Goal: Task Accomplishment & Management: Manage account settings

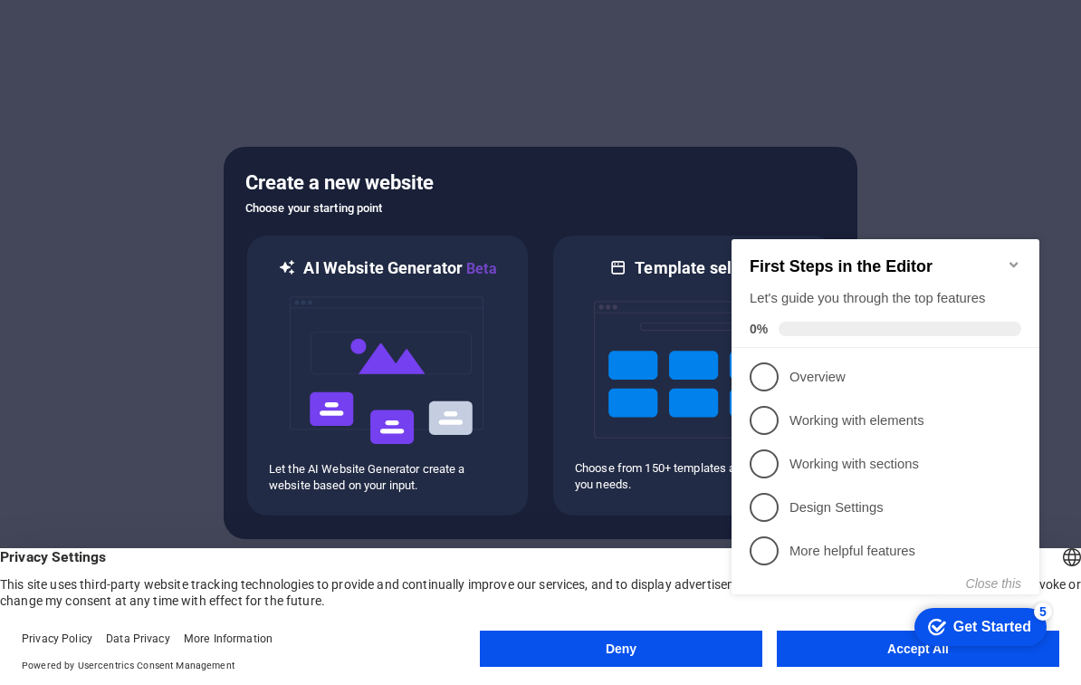
click at [1018, 246] on div "First Steps in the Editor Let's guide you through the top features 0%" at bounding box center [886, 293] width 308 height 109
click at [1014, 264] on h2 "First Steps in the Editor" at bounding box center [886, 266] width 272 height 19
click at [1012, 245] on div "First Steps in the Editor Let's guide you through the top features 0%" at bounding box center [886, 293] width 308 height 109
click at [1014, 257] on icon "Minimize checklist" at bounding box center [1014, 264] width 14 height 14
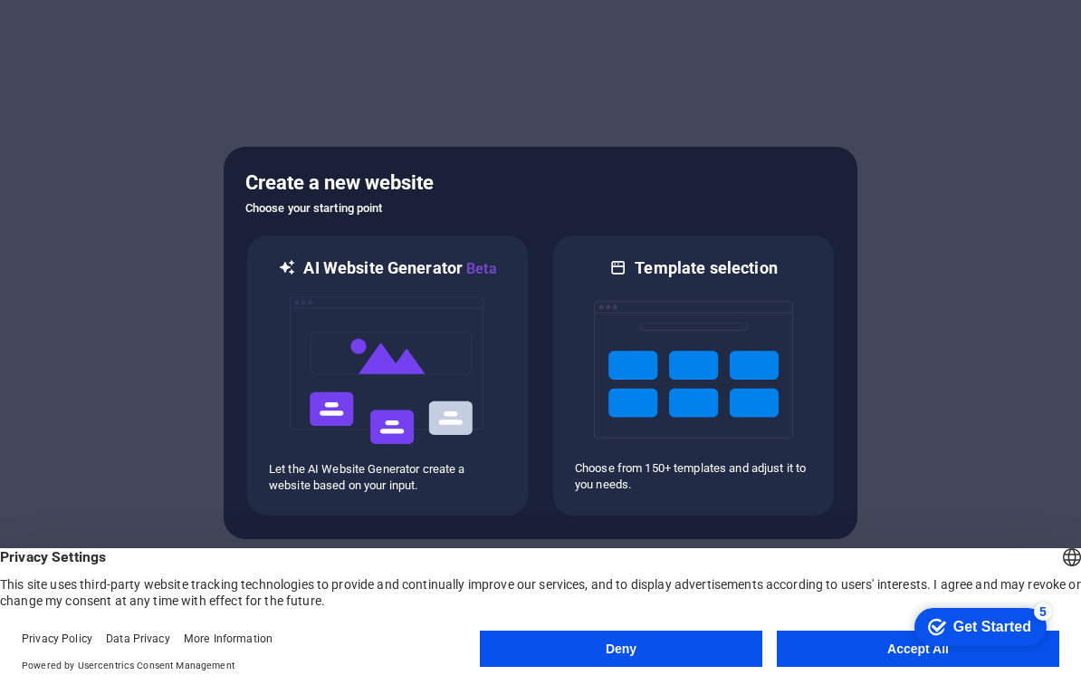
click at [1019, 653] on div "checkmark Get Started 5 First Steps in the Editor Let's guide you through the t…" at bounding box center [977, 626] width 154 height 54
click at [847, 652] on button "Accept All" at bounding box center [918, 648] width 283 height 36
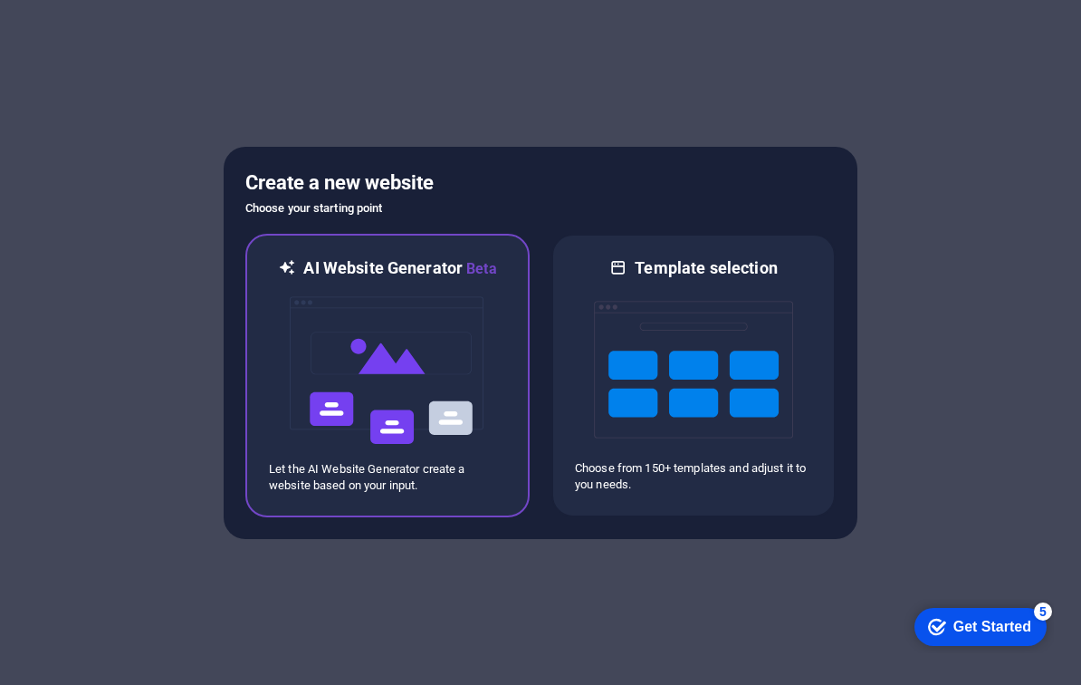
click at [489, 375] on div at bounding box center [387, 370] width 237 height 181
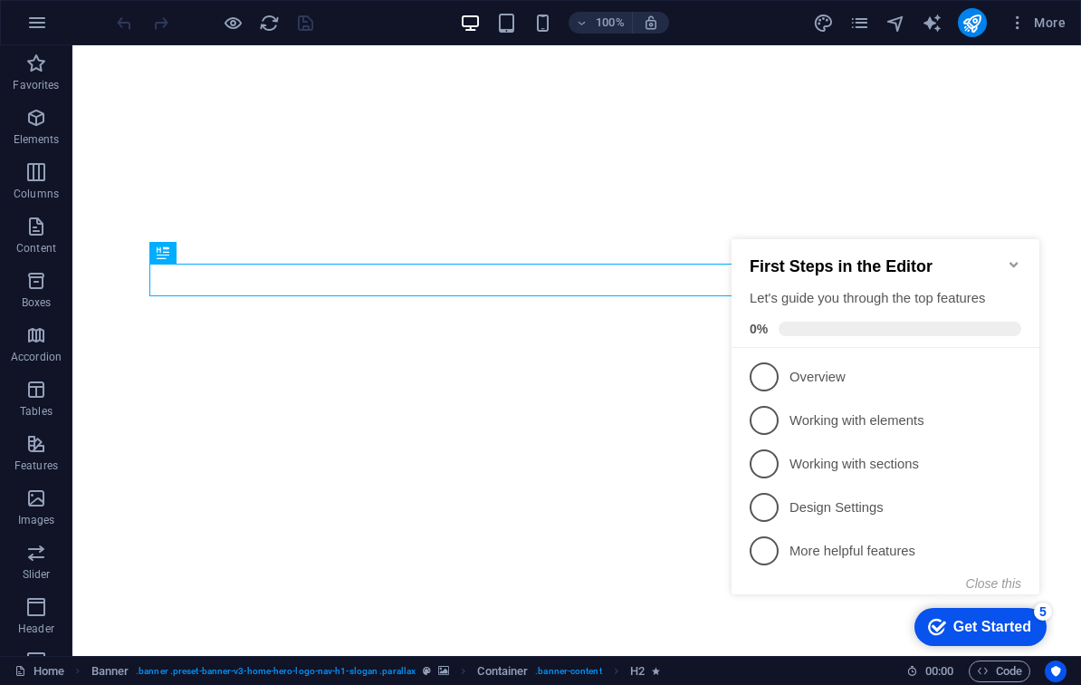
click at [1014, 245] on div "First Steps in the Editor Let's guide you through the top features 0%" at bounding box center [886, 293] width 308 height 109
click at [1014, 257] on icon "Minimize checklist" at bounding box center [1014, 264] width 14 height 14
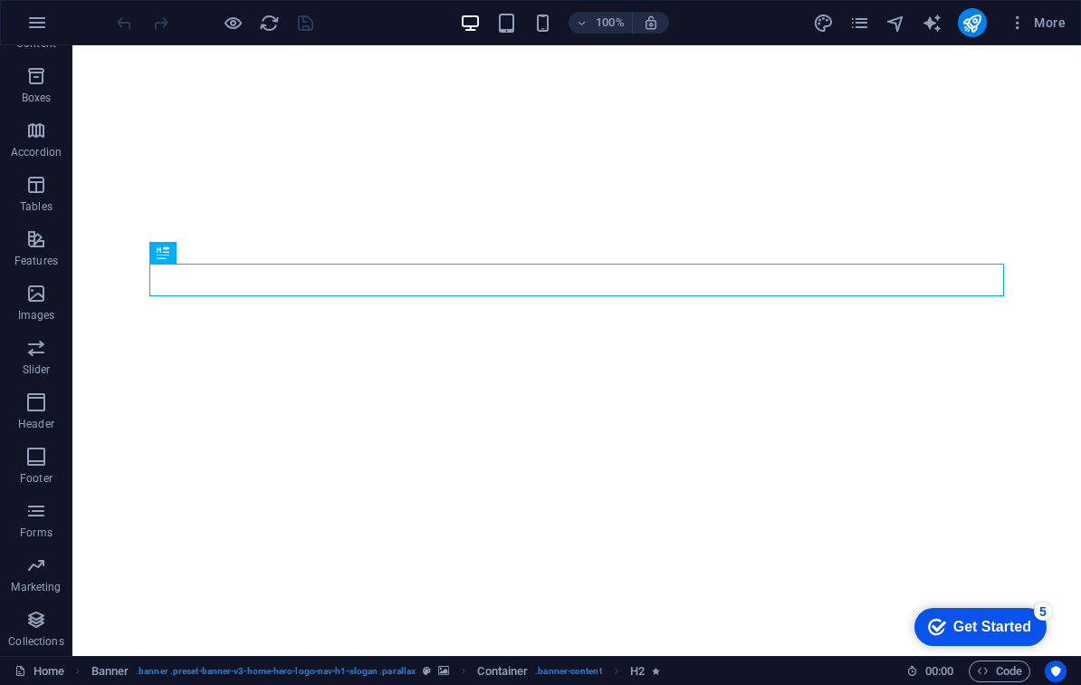
scroll to position [205, 0]
click at [1013, 623] on div "Get Started" at bounding box center [993, 626] width 78 height 16
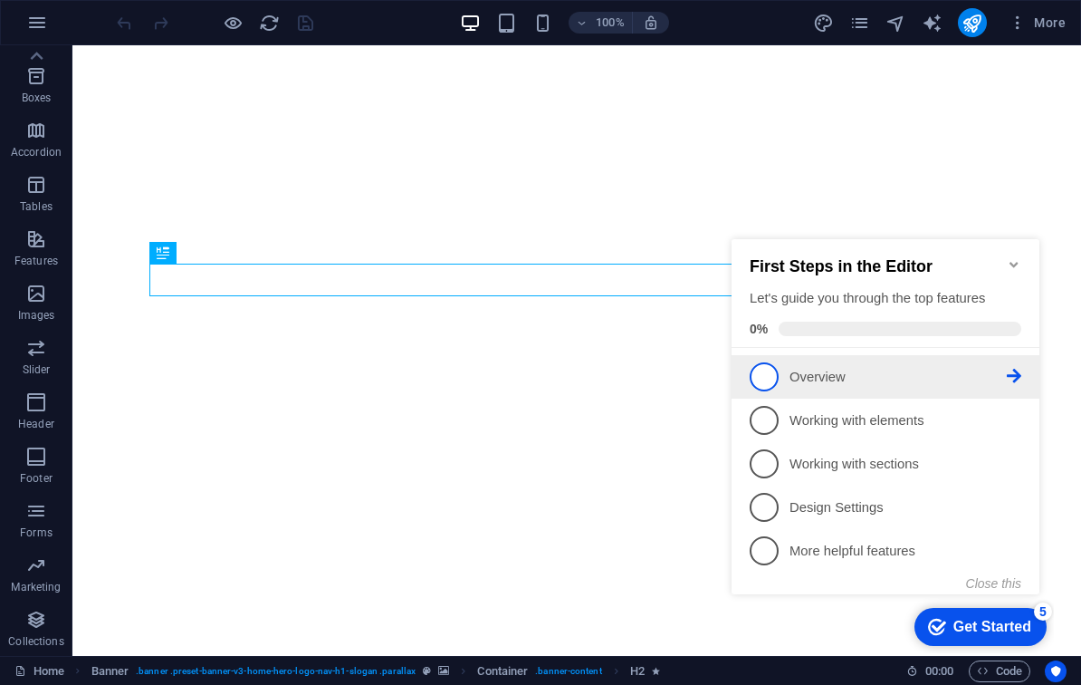
click at [764, 374] on span "1" at bounding box center [764, 376] width 29 height 29
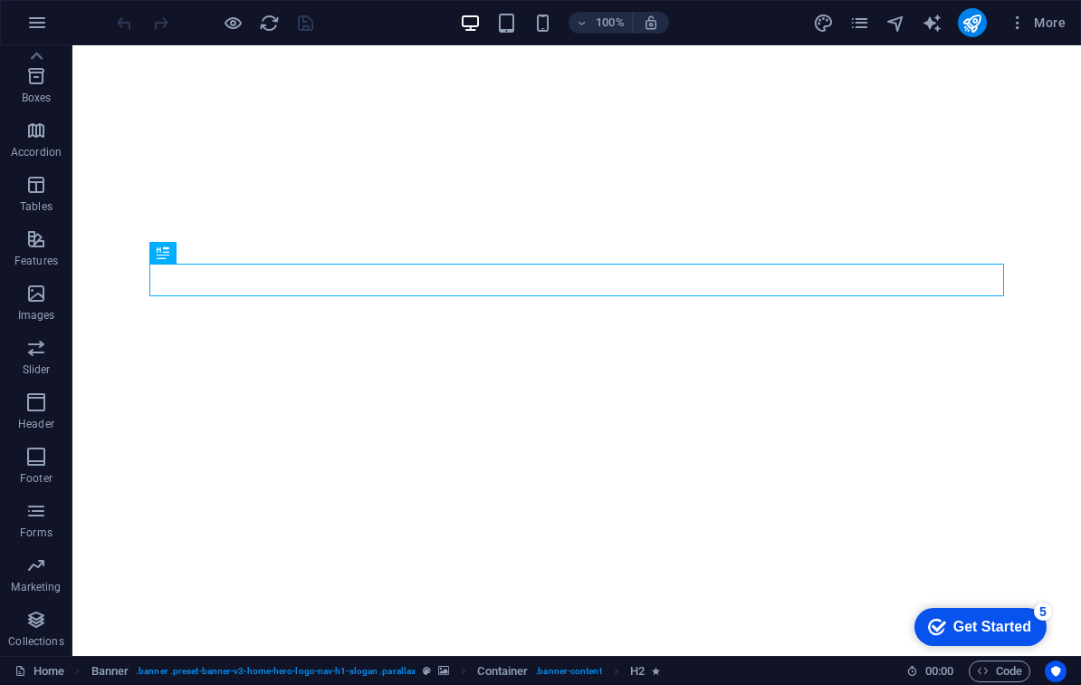
scroll to position [0, 0]
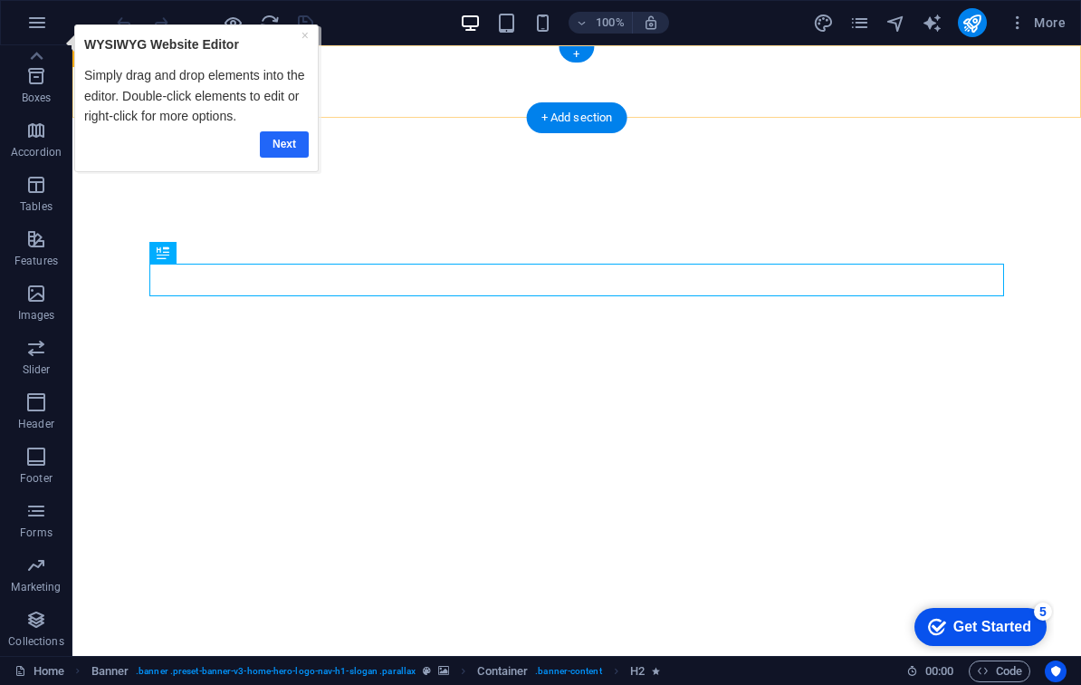
click at [286, 142] on link "Next" at bounding box center [283, 144] width 49 height 26
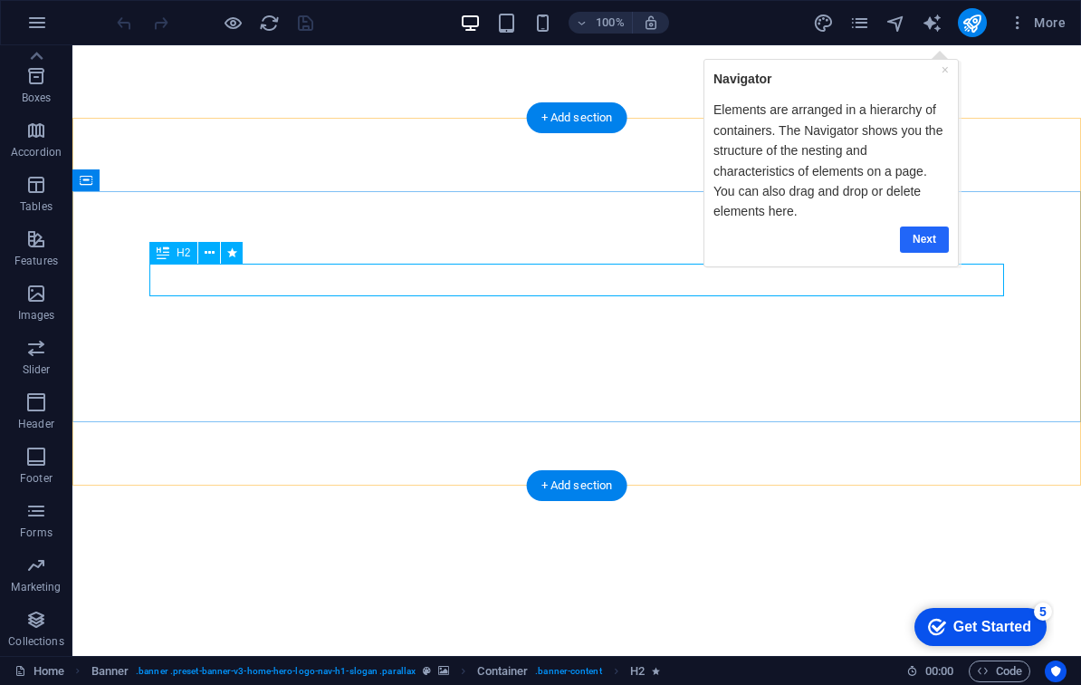
click at [916, 234] on link "Next" at bounding box center [923, 238] width 49 height 26
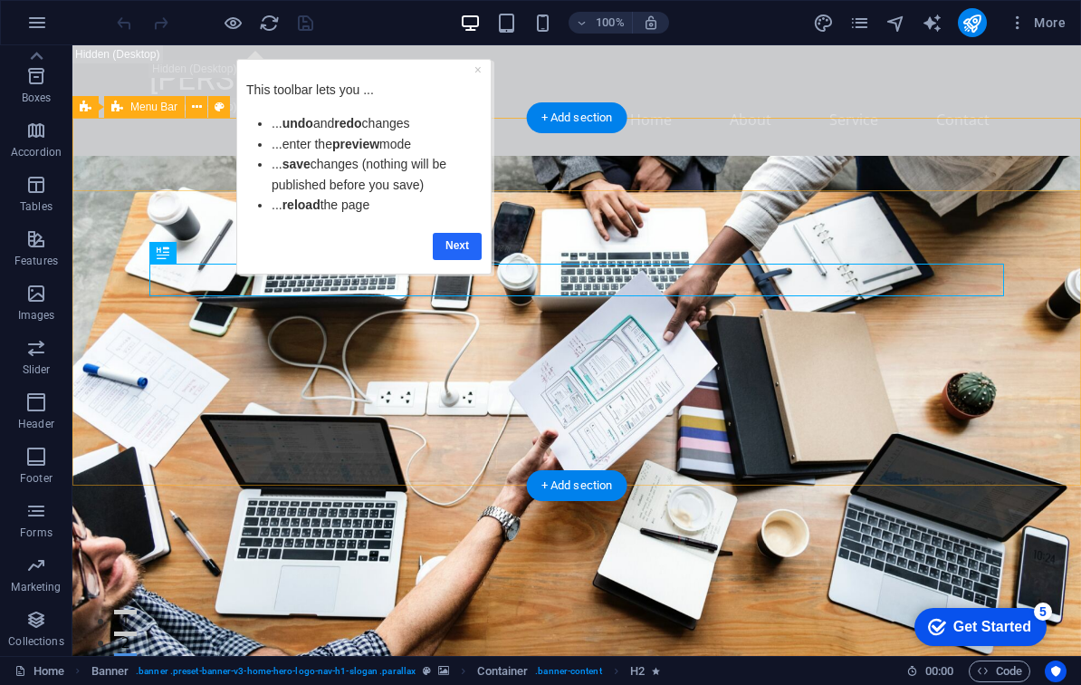
click at [458, 244] on link "Next" at bounding box center [457, 246] width 49 height 26
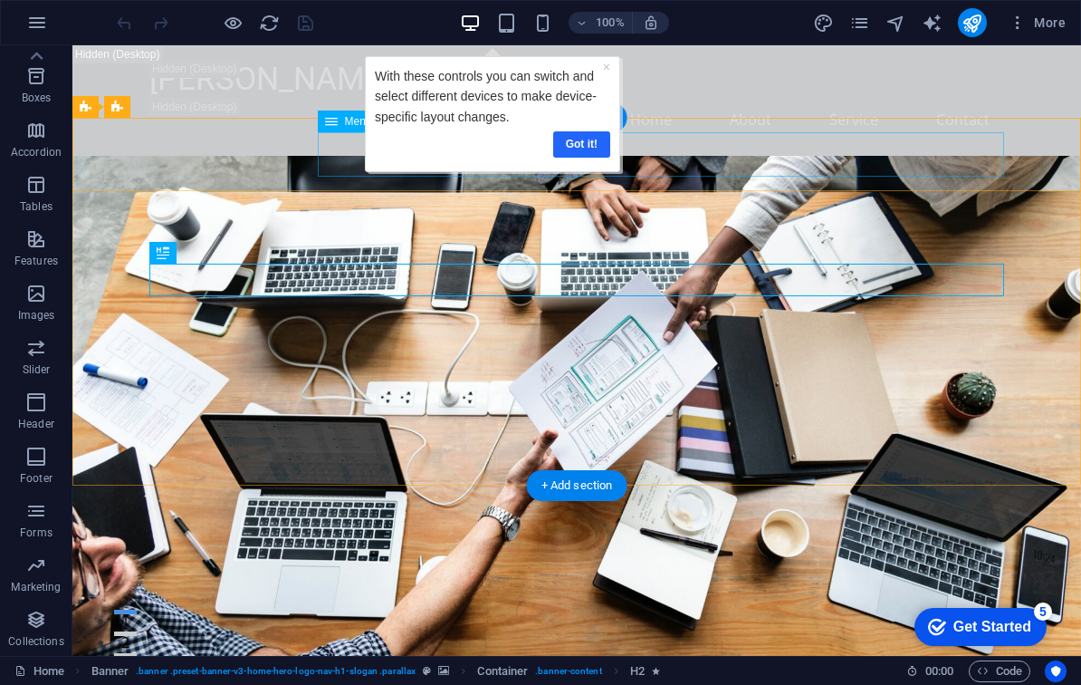
click at [584, 141] on link "Got it!" at bounding box center [580, 144] width 57 height 26
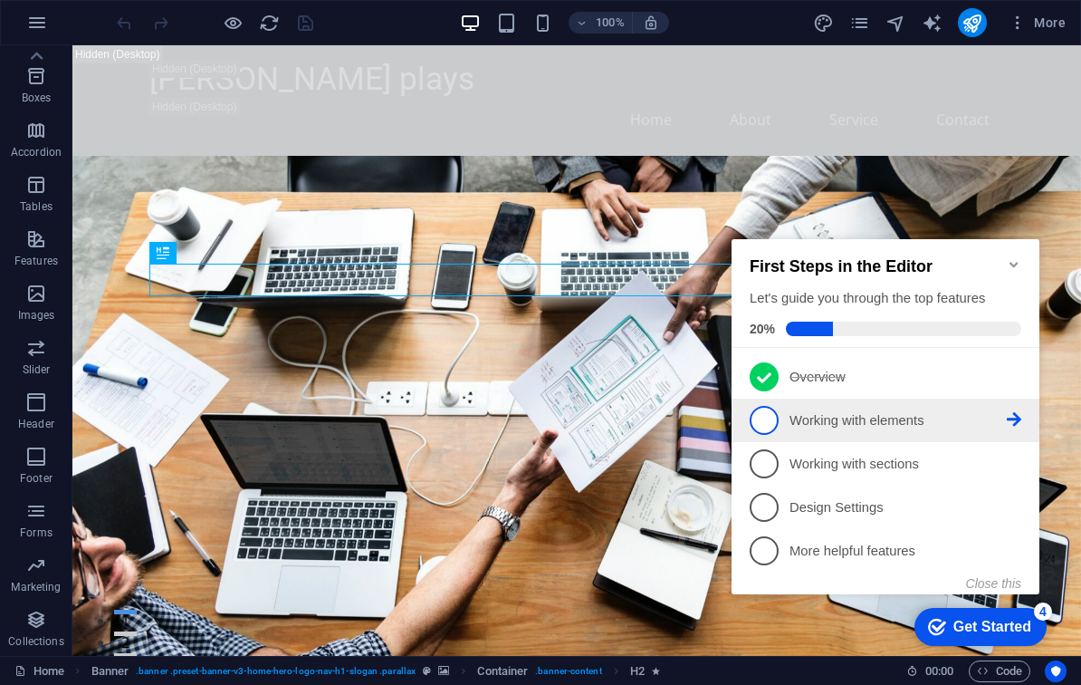
click at [949, 421] on p "Working with elements - incomplete" at bounding box center [898, 420] width 217 height 19
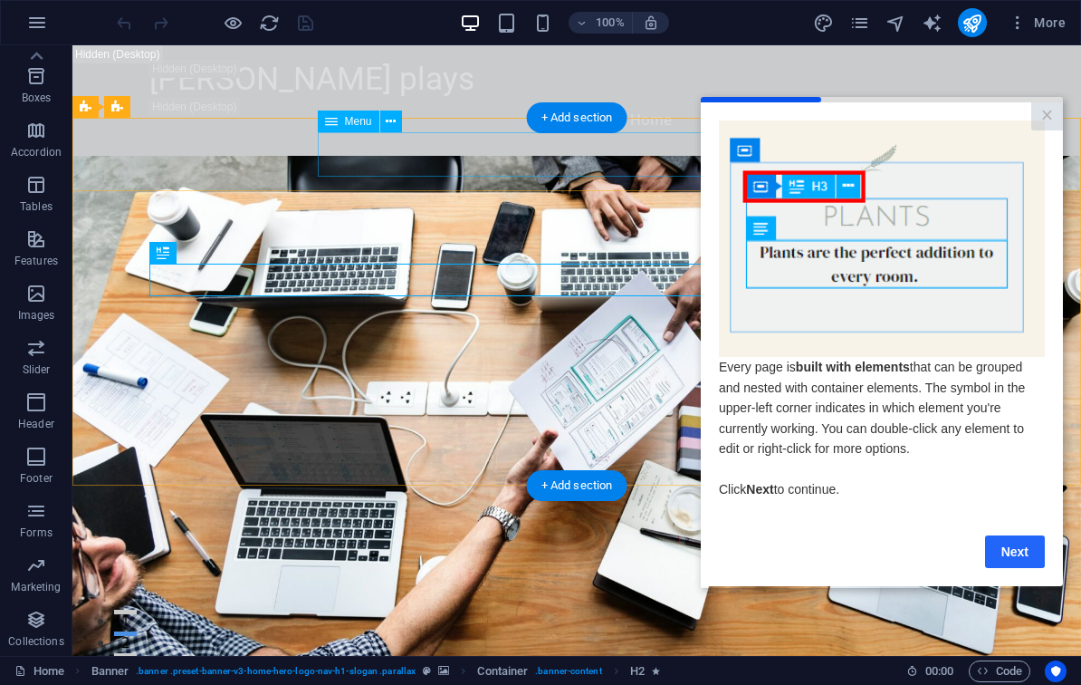
click at [1017, 550] on link "Next" at bounding box center [1015, 551] width 60 height 33
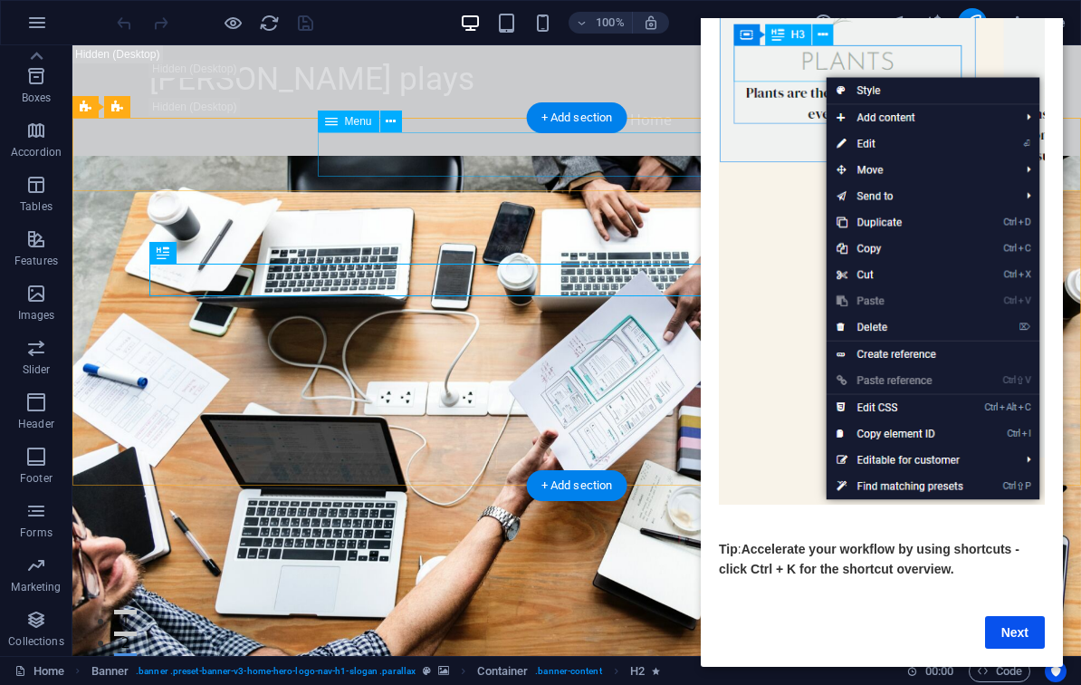
scroll to position [120, 0]
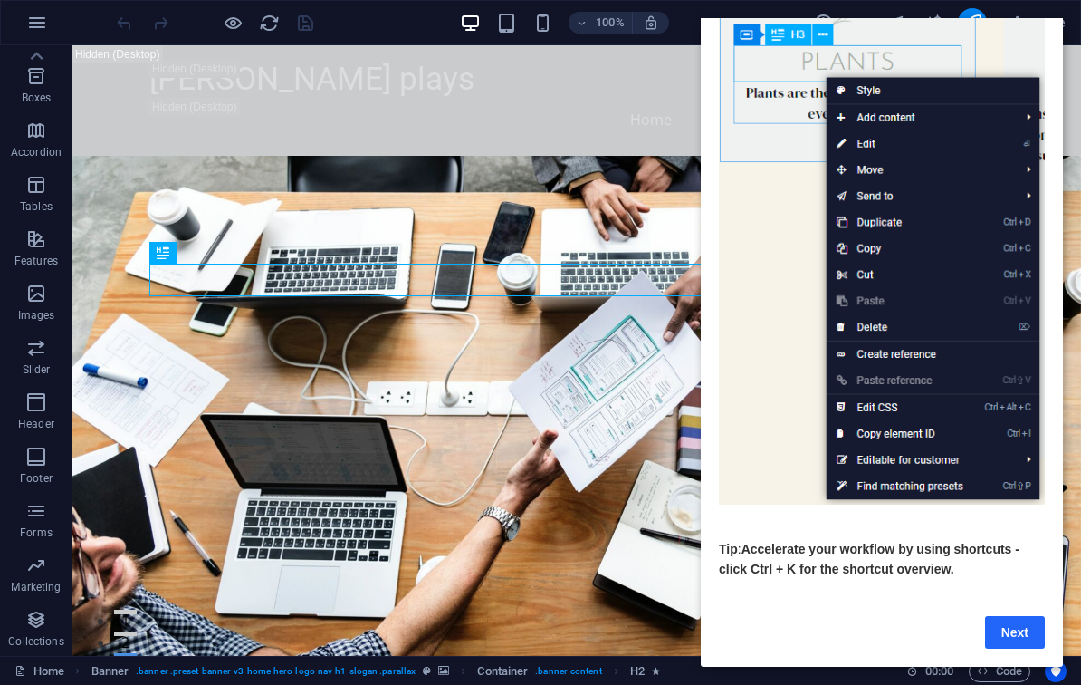
click at [1002, 633] on link "Next" at bounding box center [1015, 632] width 60 height 33
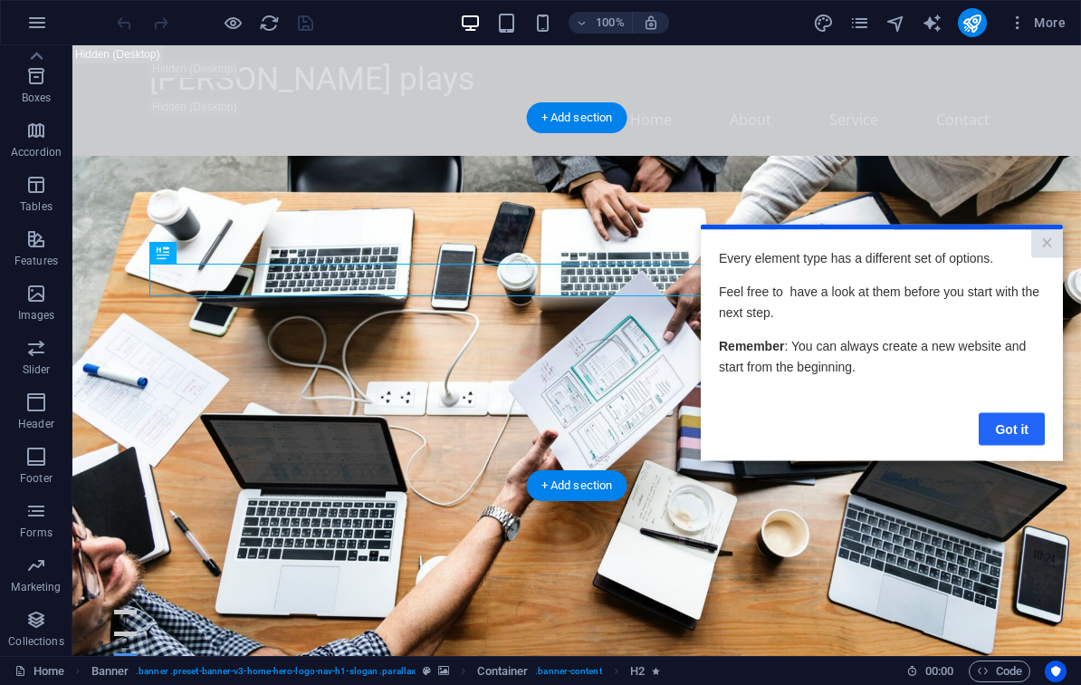
click at [1009, 422] on link "Got it" at bounding box center [1012, 428] width 66 height 33
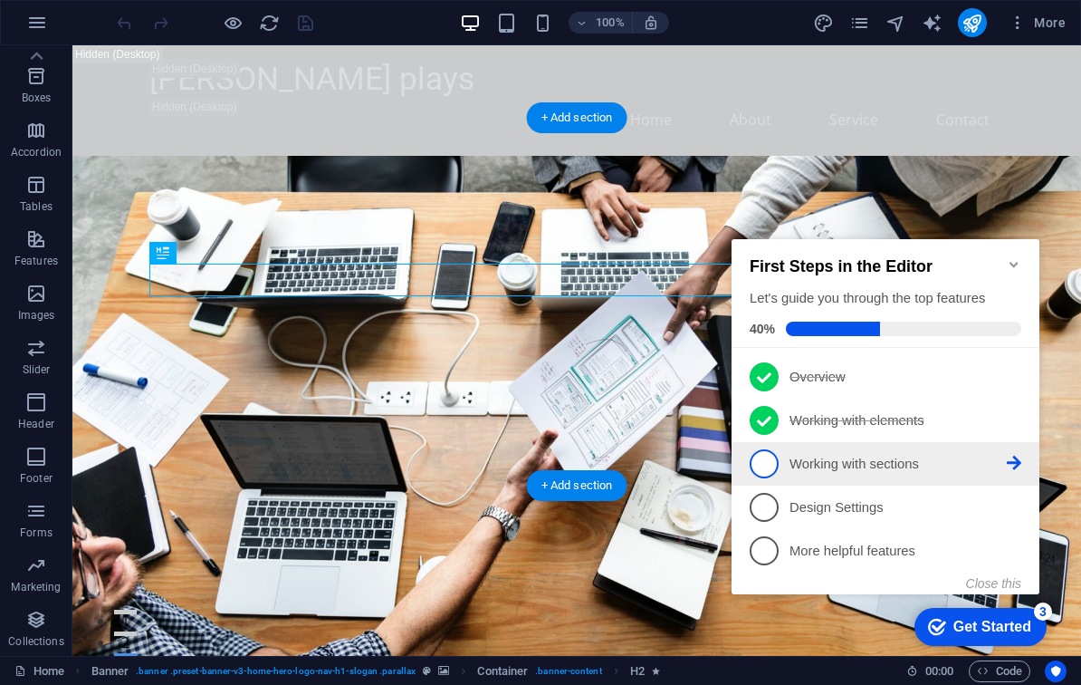
click at [886, 462] on p "Working with sections - incomplete" at bounding box center [898, 464] width 217 height 19
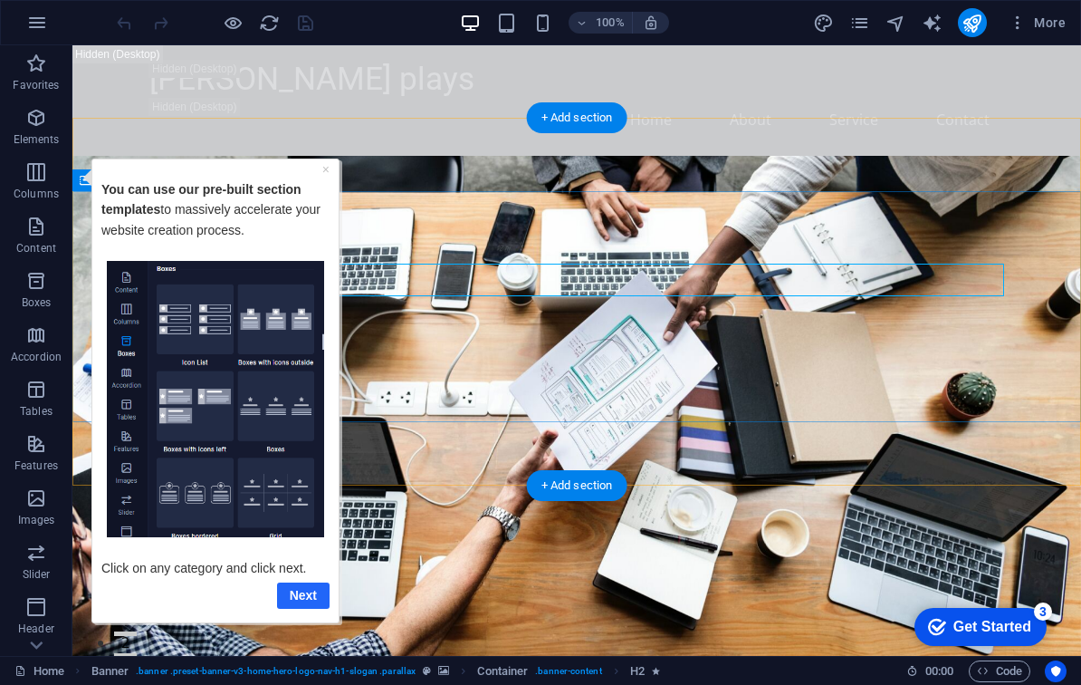
click at [312, 592] on link "Next" at bounding box center [303, 594] width 53 height 26
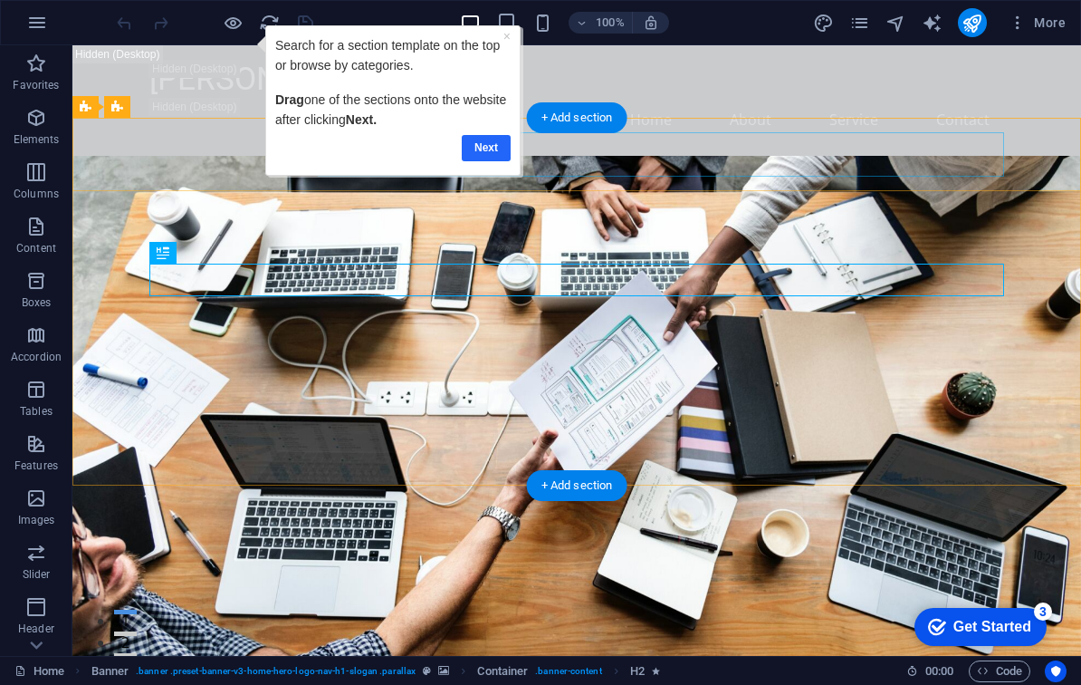
click at [492, 145] on link "Next" at bounding box center [486, 148] width 49 height 26
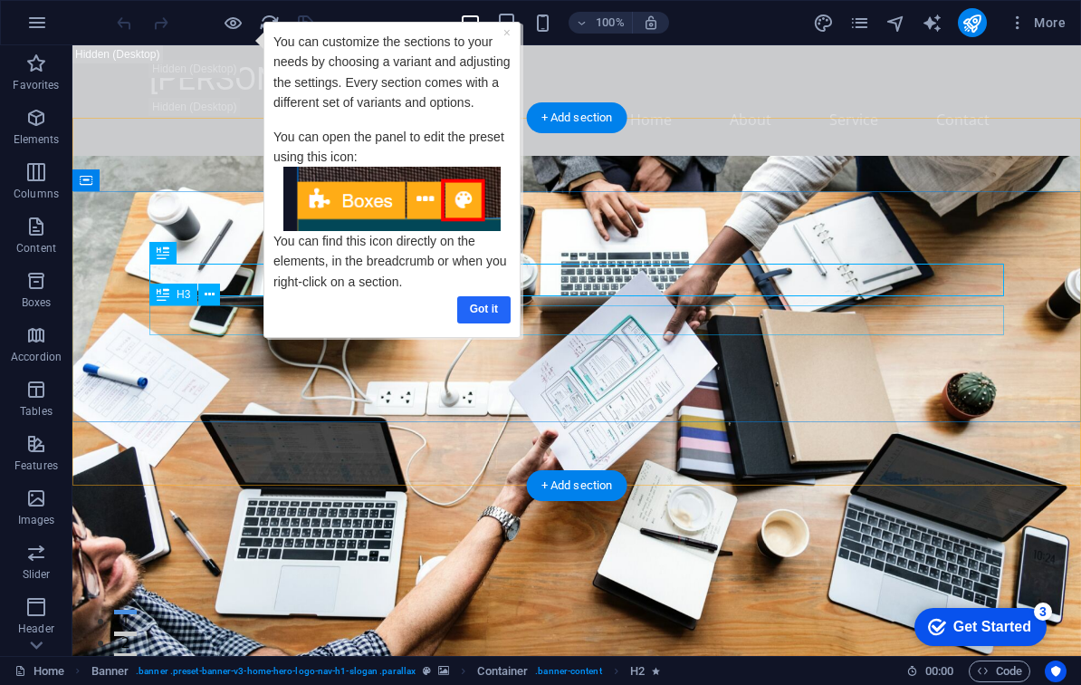
click at [478, 307] on link "Got it" at bounding box center [483, 309] width 53 height 26
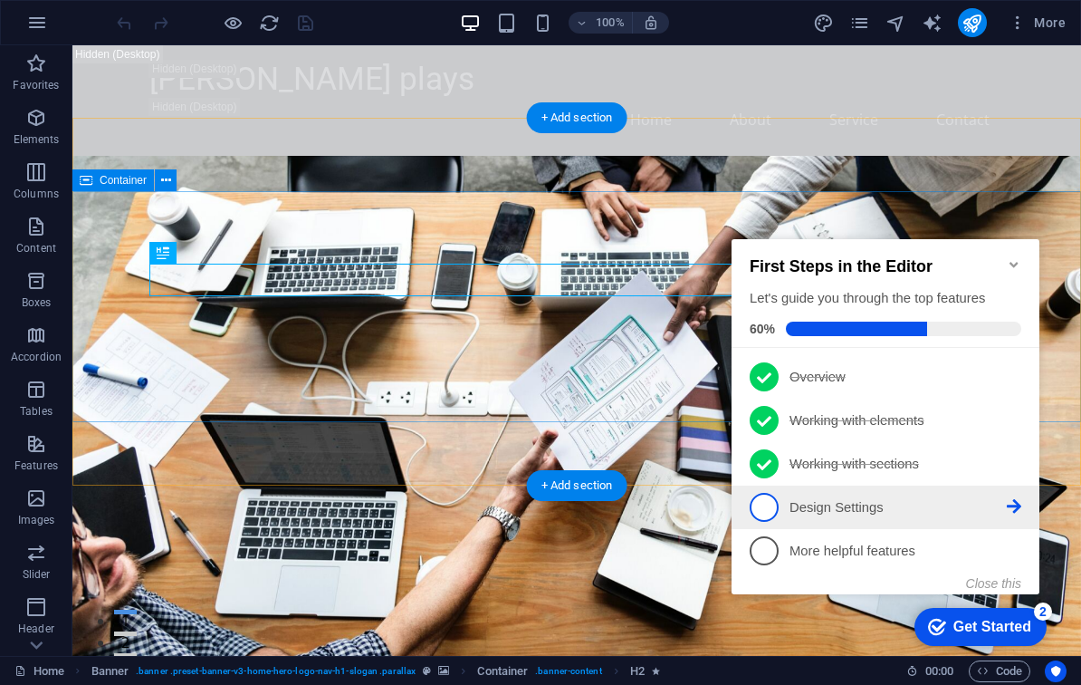
click at [889, 493] on link "4 Design Settings - incomplete" at bounding box center [886, 507] width 272 height 29
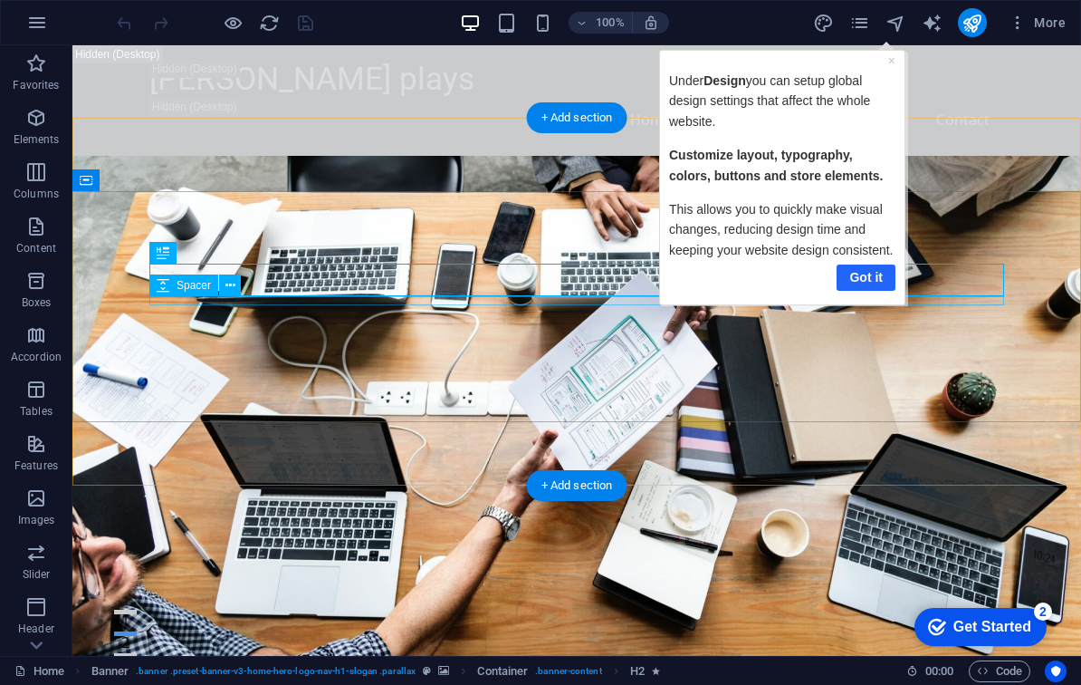
click at [868, 264] on link "Got it" at bounding box center [865, 277] width 59 height 26
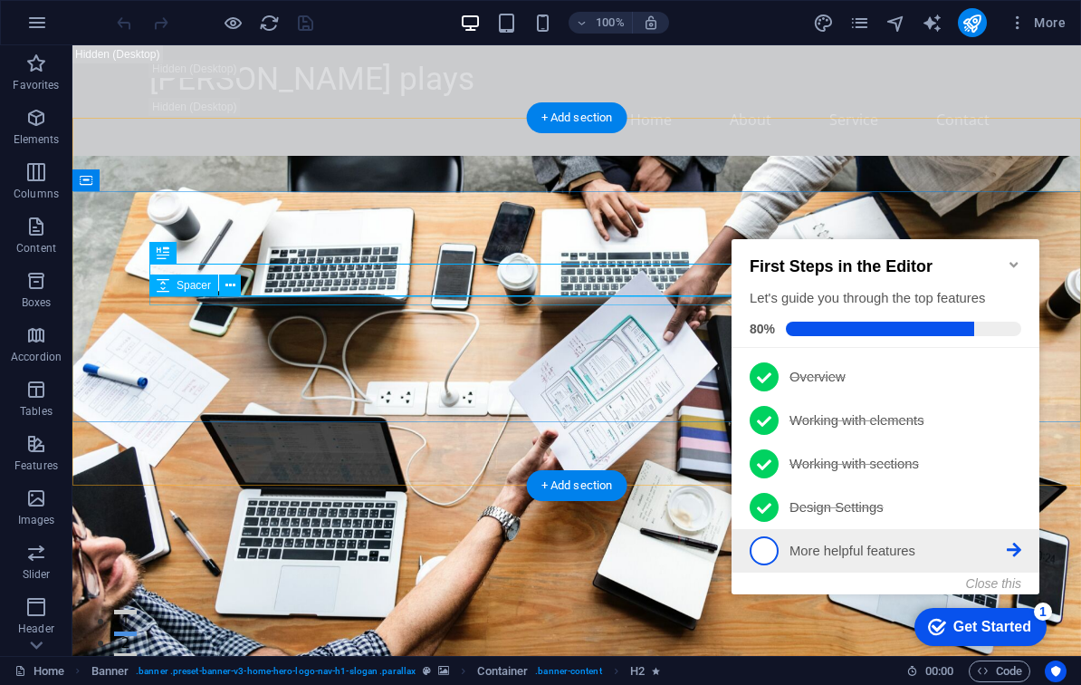
click at [916, 549] on p "More helpful features - incomplete" at bounding box center [898, 551] width 217 height 19
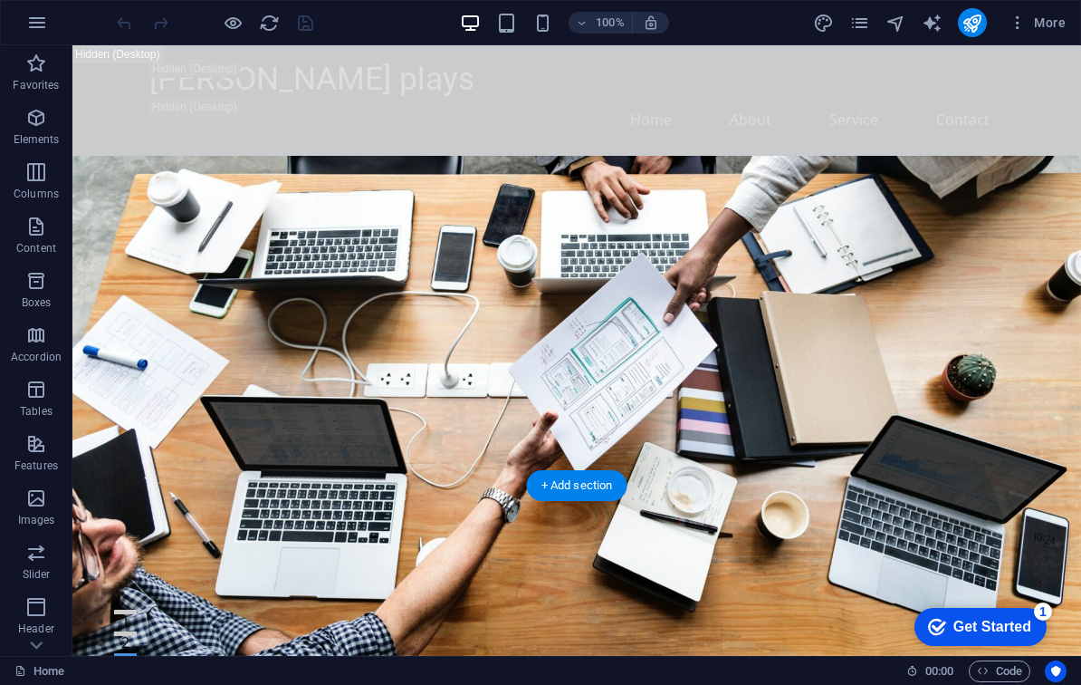
click at [966, 623] on div "Get Started" at bounding box center [993, 626] width 78 height 16
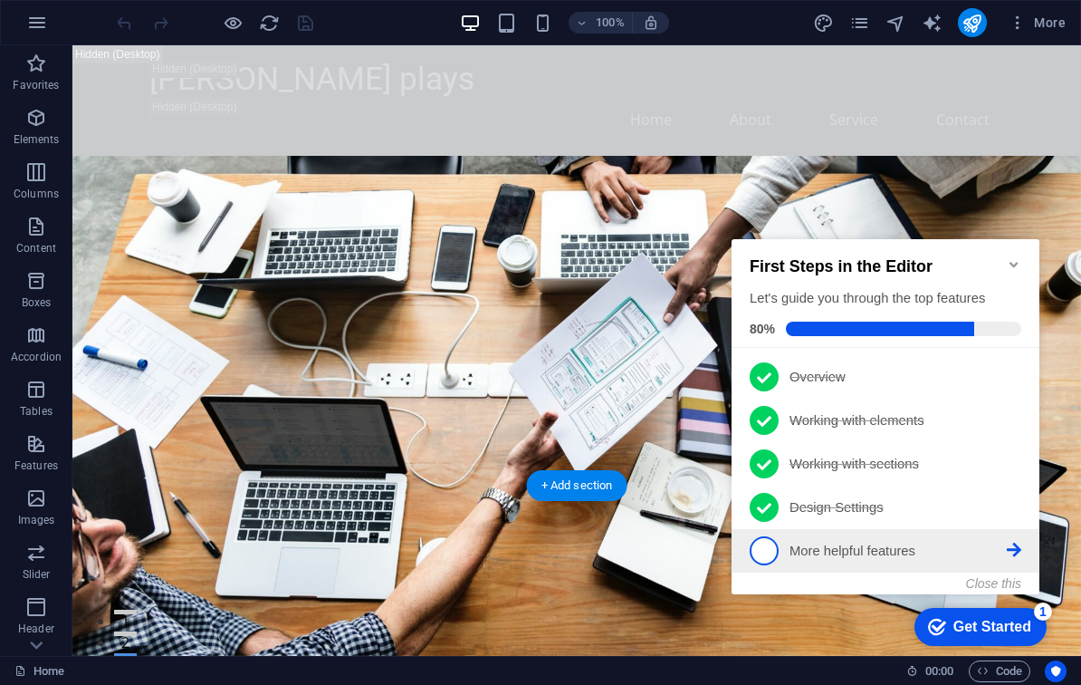
click at [1005, 545] on p "More helpful features - incomplete" at bounding box center [898, 551] width 217 height 19
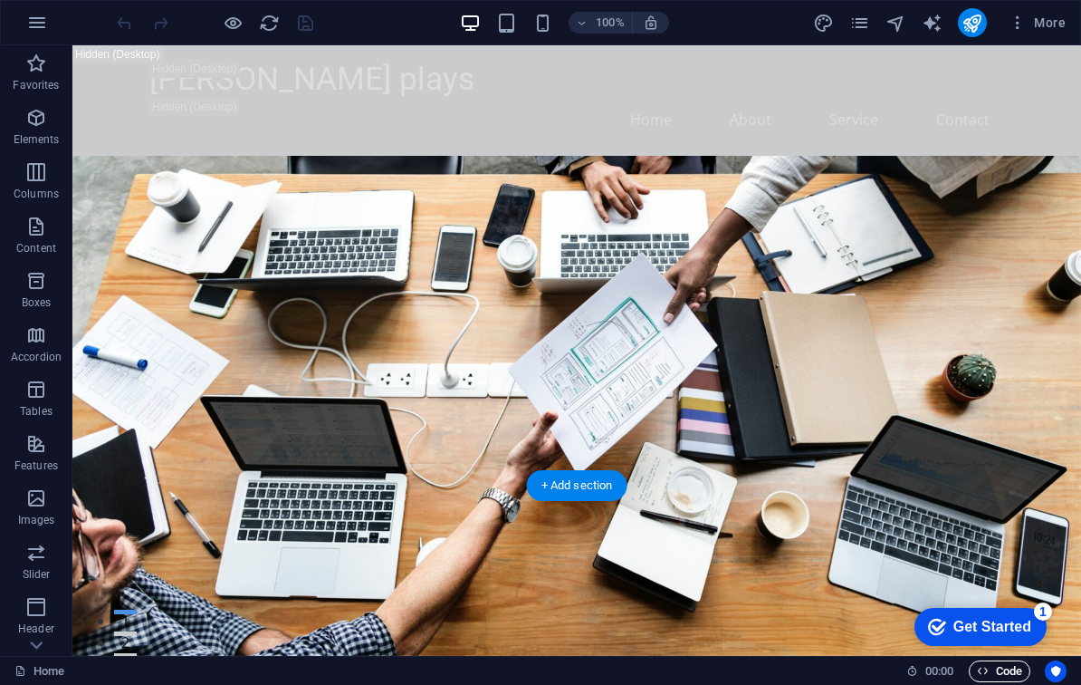
click at [0, 0] on icon "button" at bounding box center [0, 0] width 0 height 0
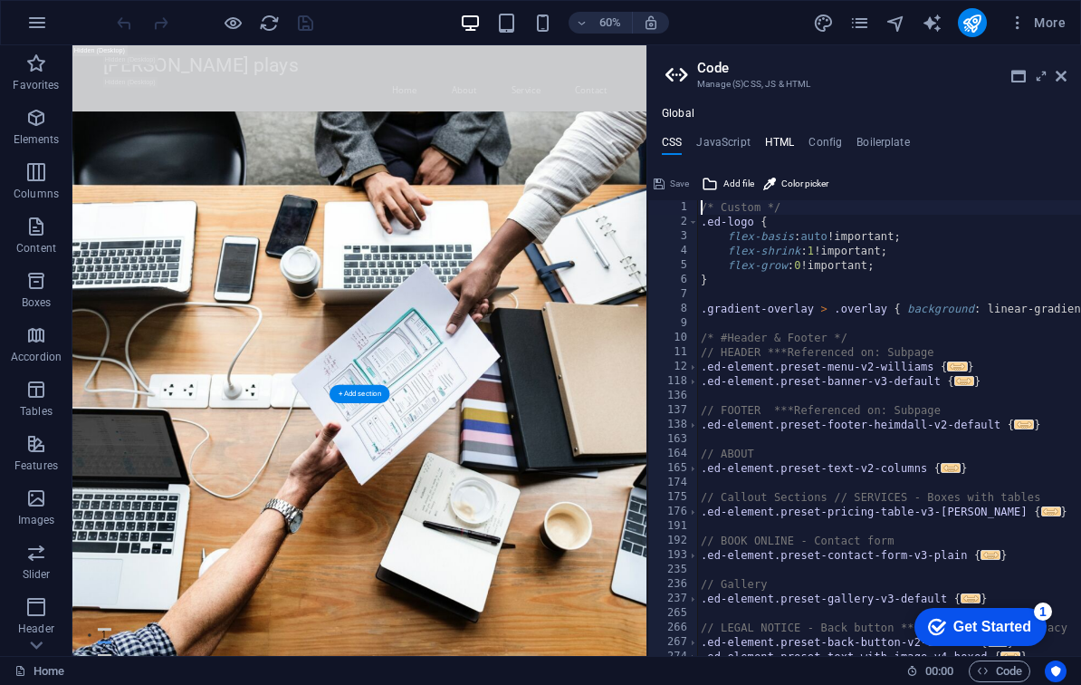
type textarea "<a href="#main-content" class="wv-link-content button">Skip to main content</a>"
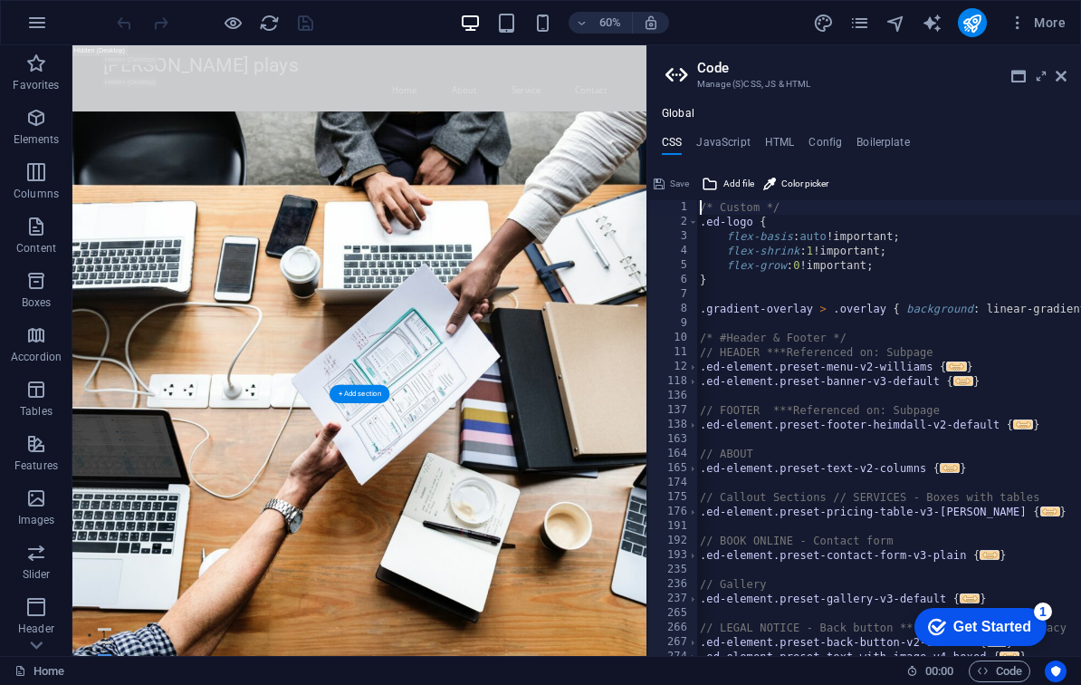
scroll to position [0, 1]
type textarea "/* JS for preset "Menu V2" */"
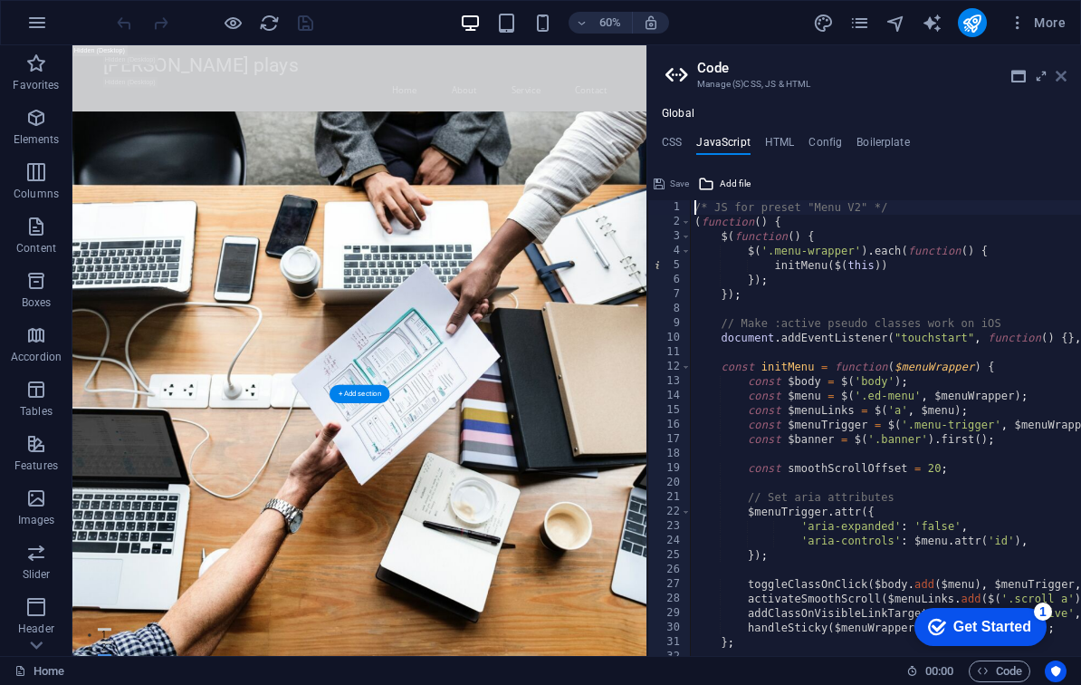
click at [1064, 80] on icon at bounding box center [1061, 76] width 11 height 14
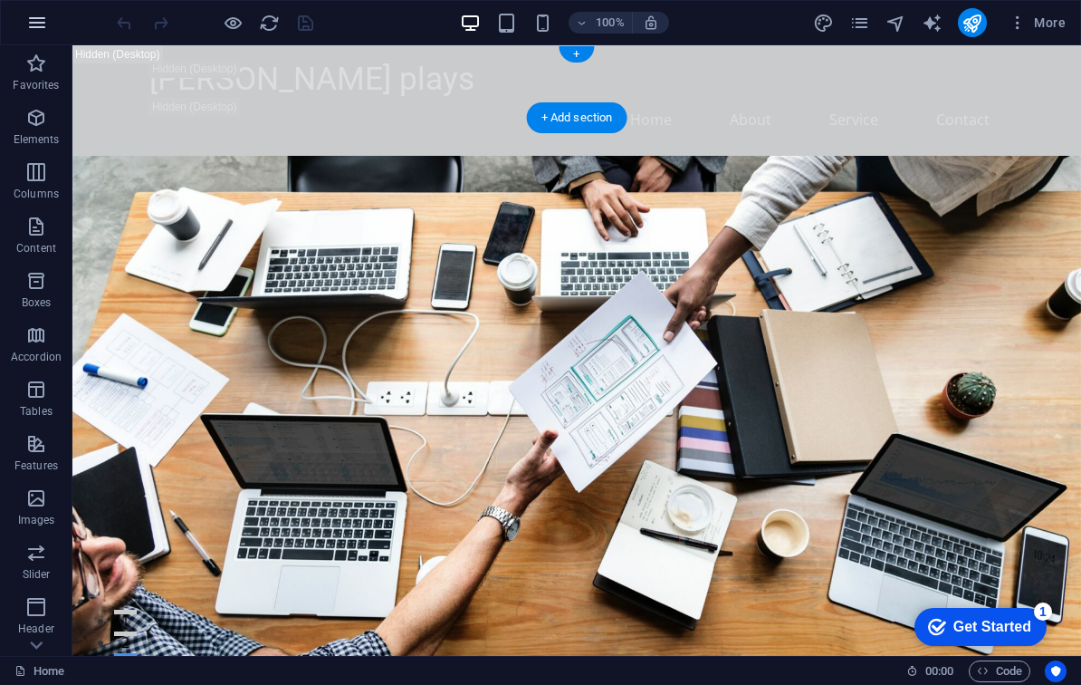
click at [38, 26] on icon "button" at bounding box center [37, 23] width 22 height 22
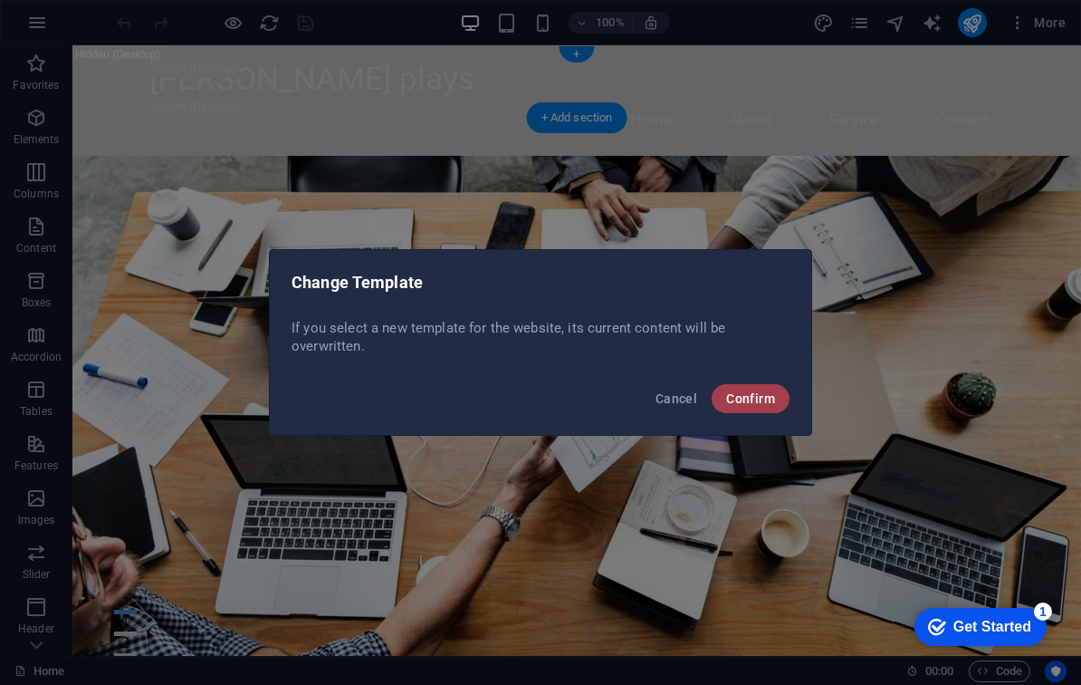
click at [772, 393] on span "Confirm" at bounding box center [750, 398] width 49 height 14
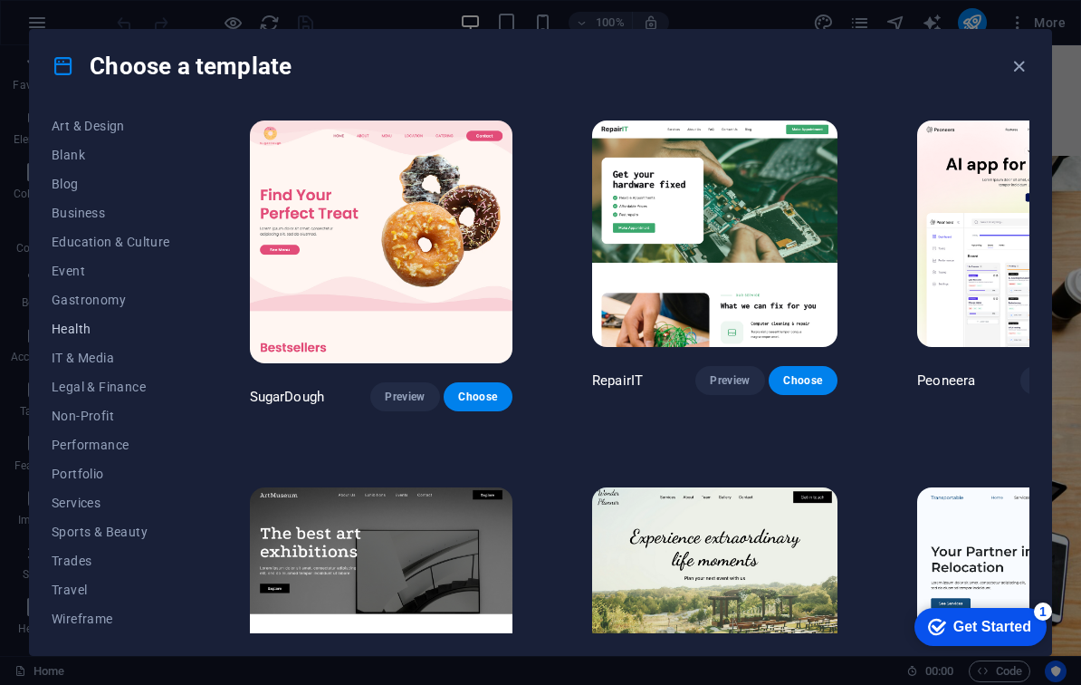
scroll to position [208, 0]
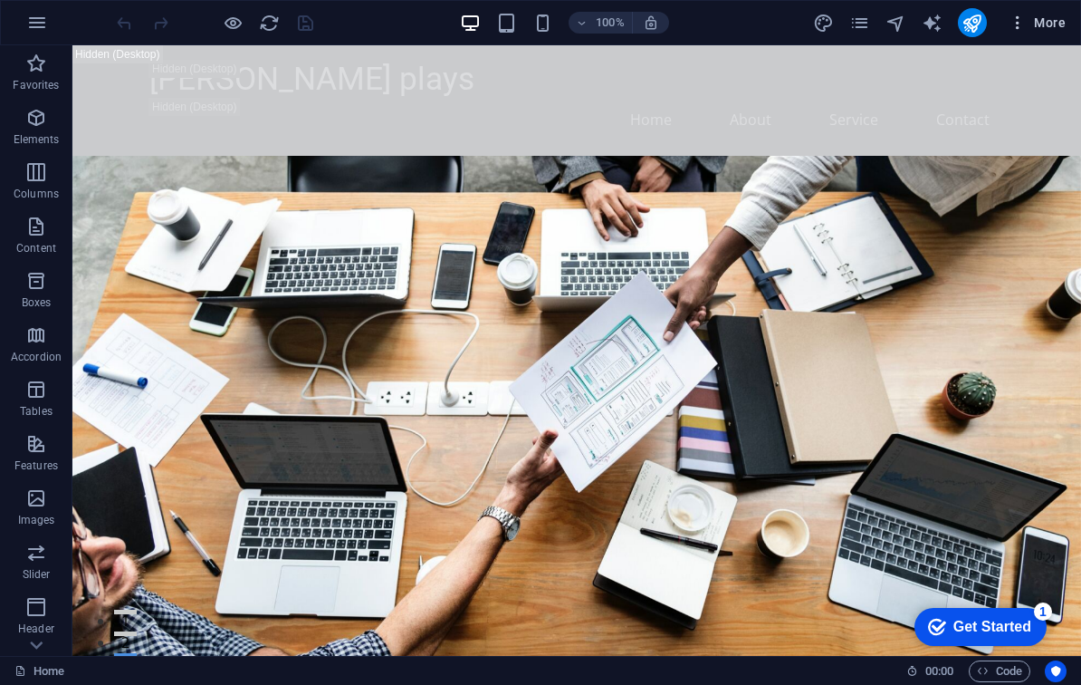
click at [0, 0] on icon "button" at bounding box center [0, 0] width 0 height 0
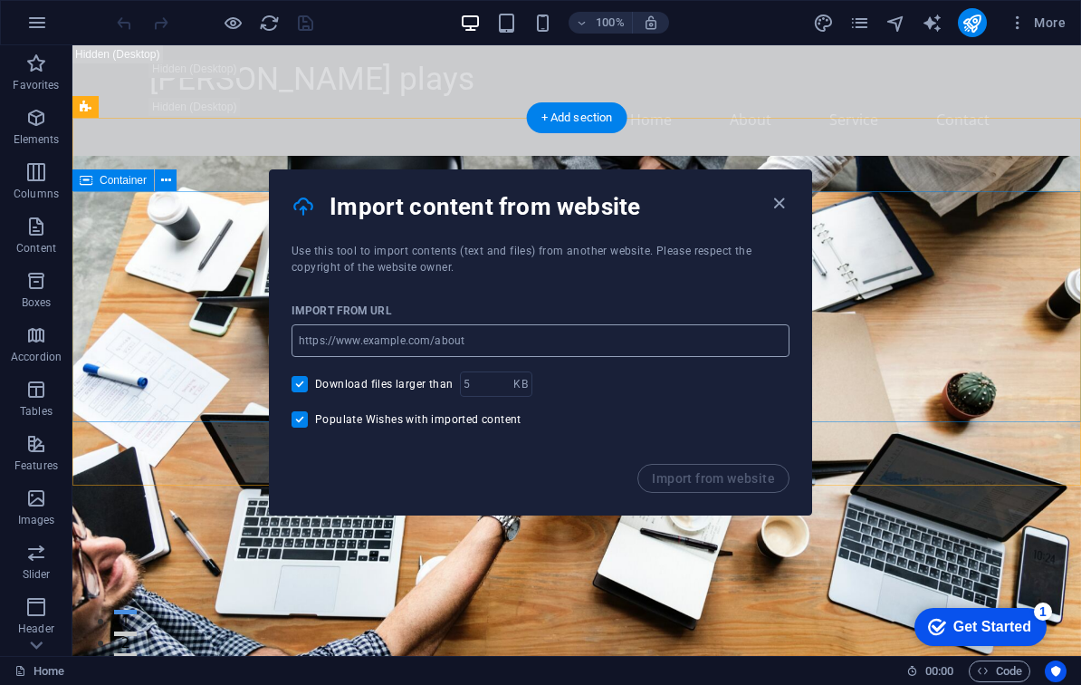
paste input "[URL][DOMAIN_NAME]"
type input "[URL][DOMAIN_NAME]"
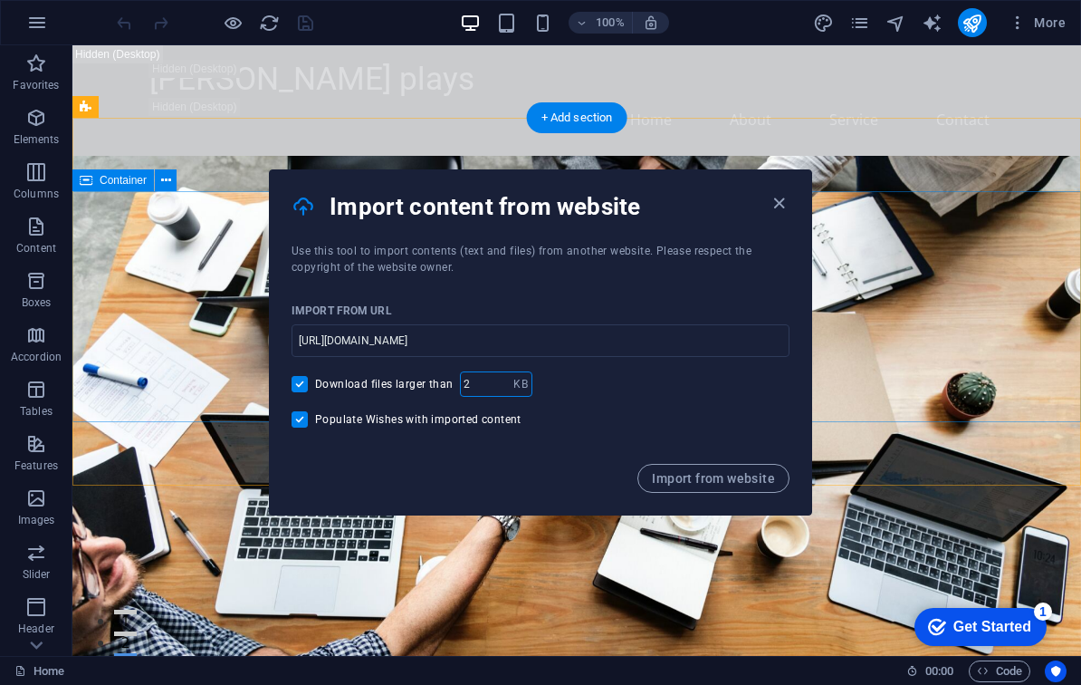
type input "5"
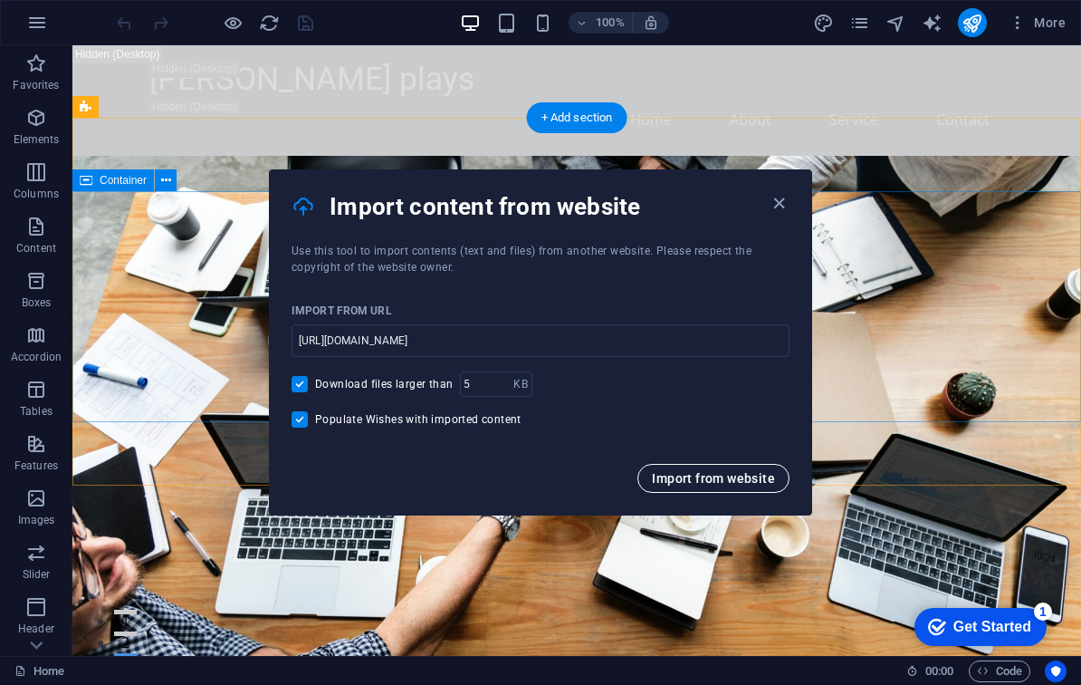
click at [708, 481] on span "Import from website" at bounding box center [713, 478] width 123 height 14
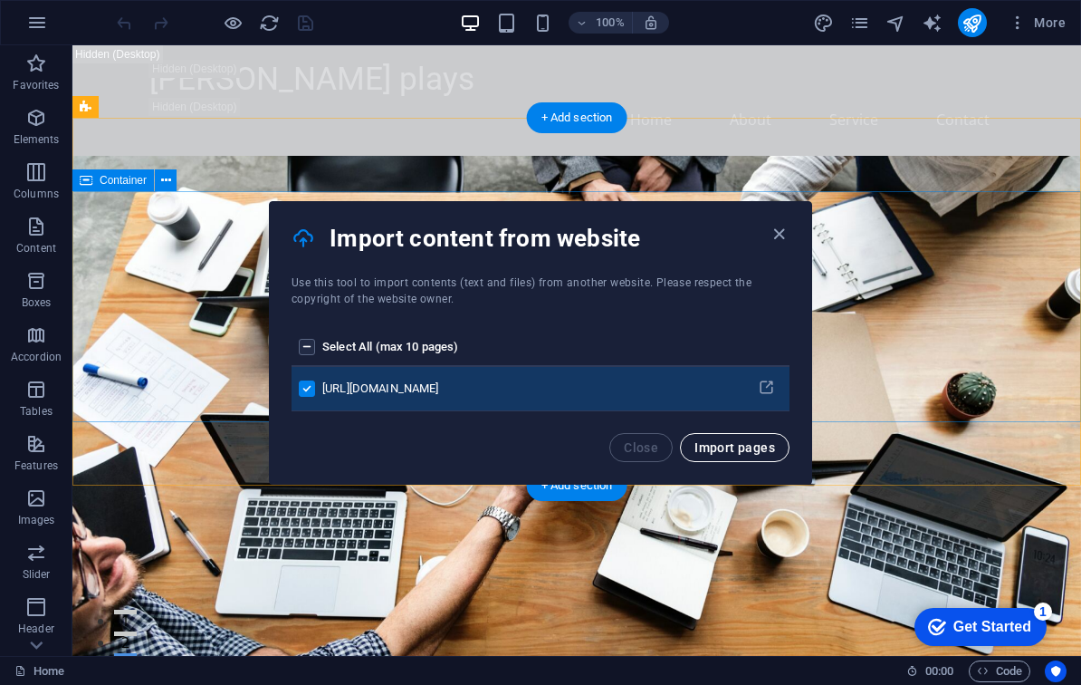
click at [733, 446] on span "Import pages" at bounding box center [735, 447] width 81 height 14
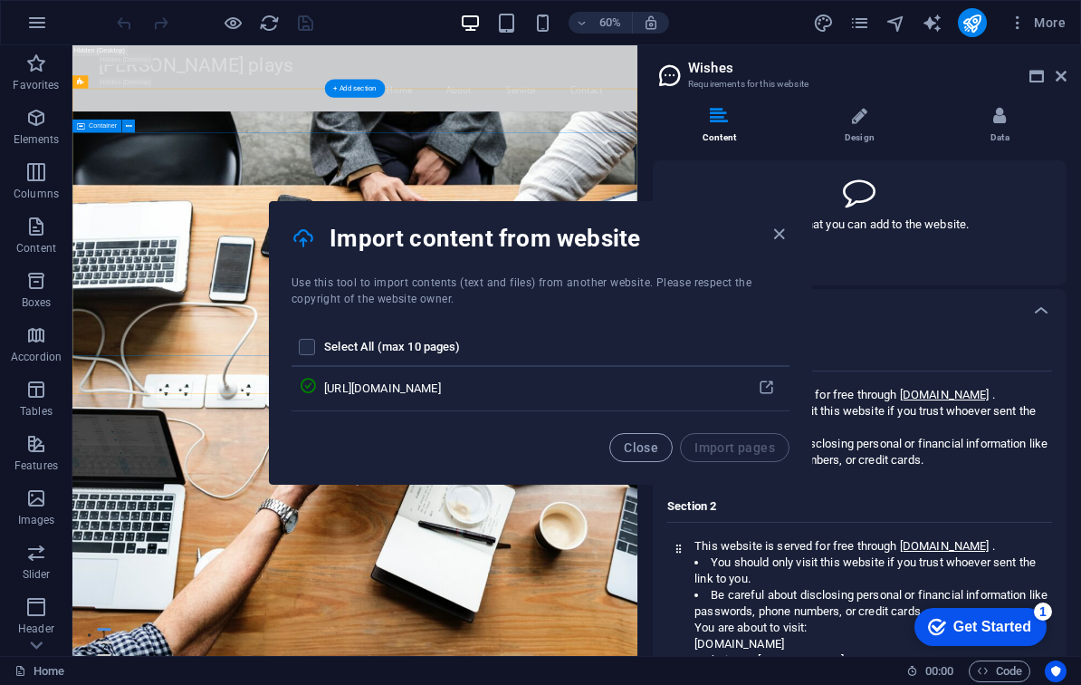
scroll to position [197, 0]
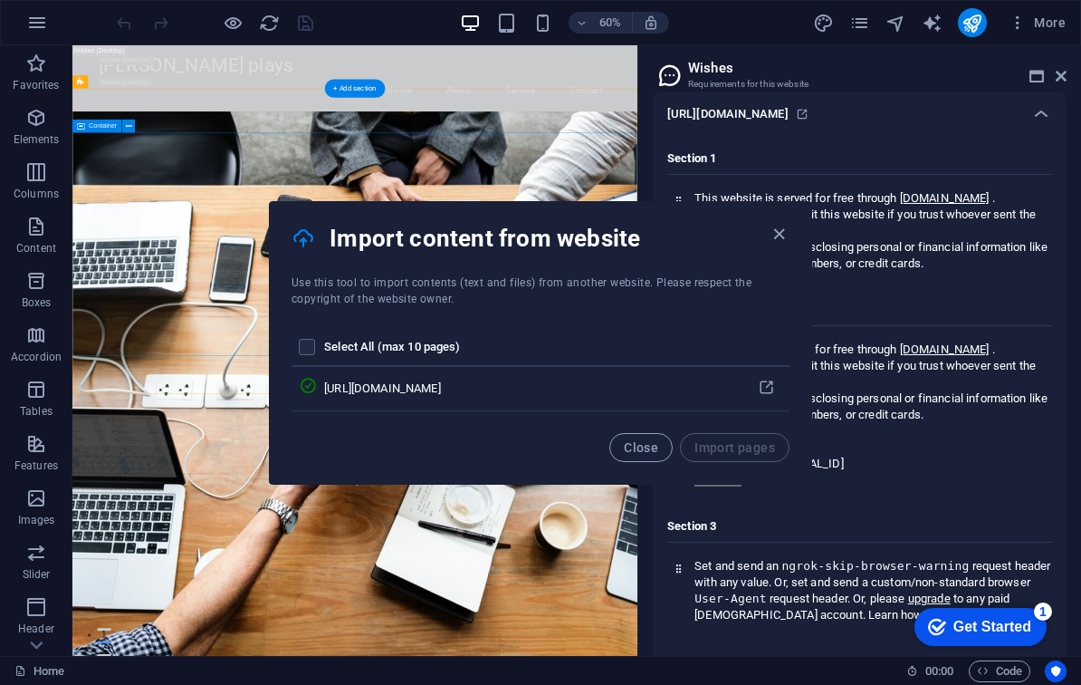
click at [315, 348] on div "pages list" at bounding box center [308, 347] width 18 height 16
click at [305, 348] on label "pages list" at bounding box center [307, 347] width 16 height 16
click at [0, 0] on input "pages list" at bounding box center [0, 0] width 0 height 0
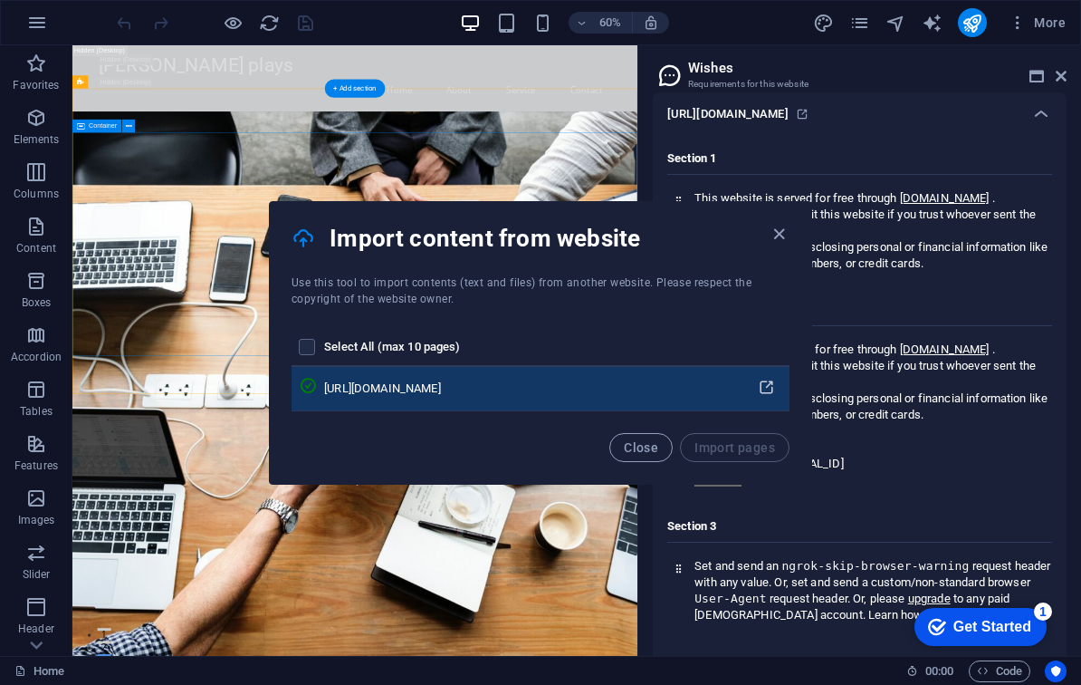
click at [769, 388] on icon "pages list" at bounding box center [766, 387] width 17 height 17
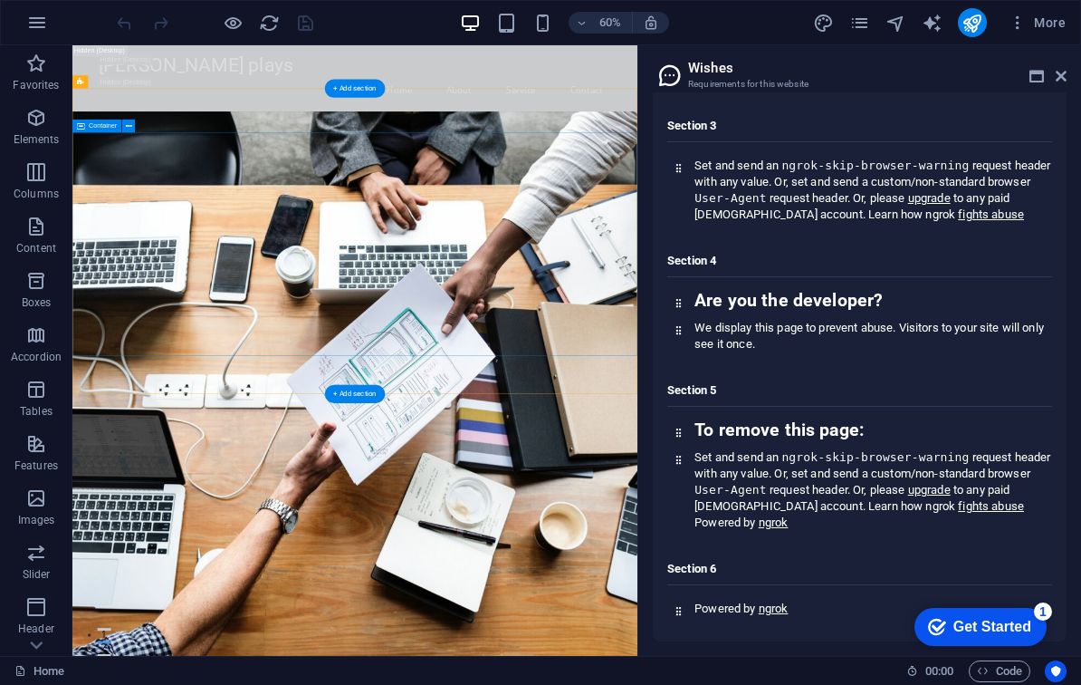
scroll to position [597, 0]
click at [806, 342] on p "We display this page to prevent abuse. Visitors to your site will only see it o…" at bounding box center [873, 336] width 357 height 33
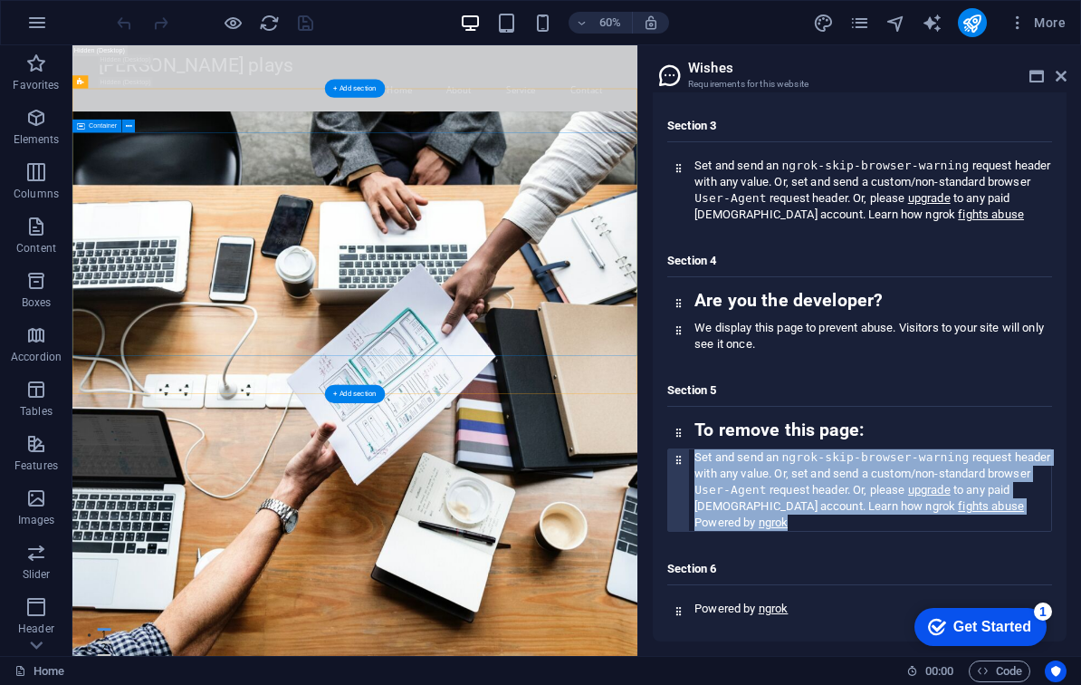
drag, startPoint x: 754, startPoint y: 525, endPoint x: 685, endPoint y: 455, distance: 98.6
copy p "Set and send an ngrok-skip-browser-warning request header with any value. Or, s…"
click at [1060, 72] on icon at bounding box center [1061, 76] width 11 height 14
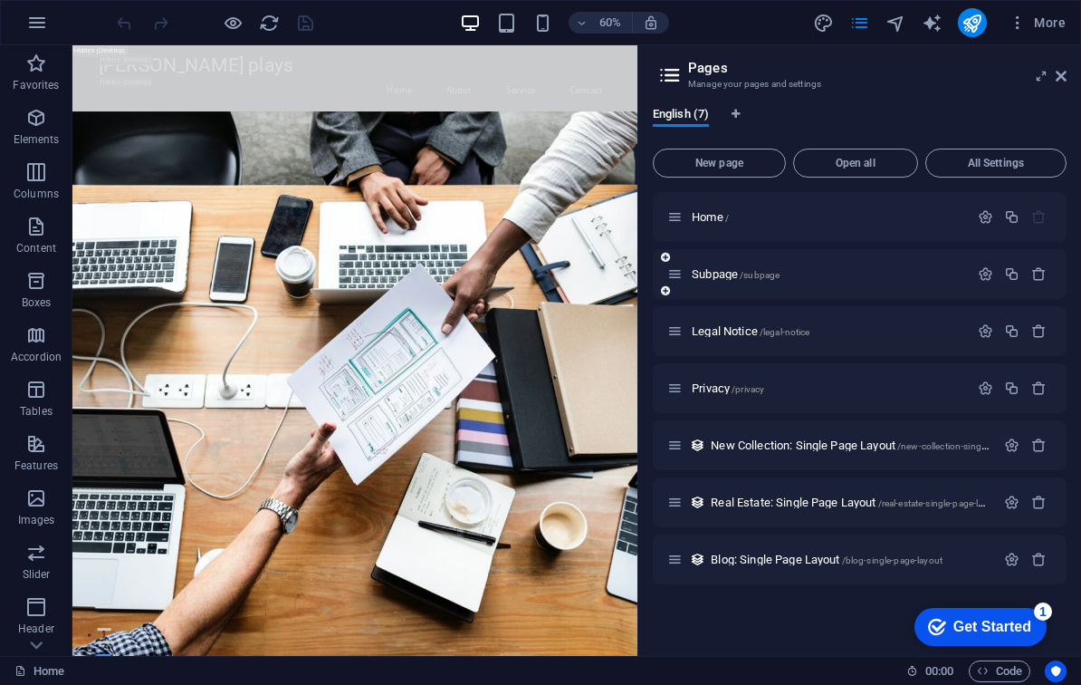
click at [1035, 284] on div "Subpage /subpage" at bounding box center [860, 274] width 414 height 50
click at [1044, 273] on icon "button" at bounding box center [1038, 273] width 15 height 15
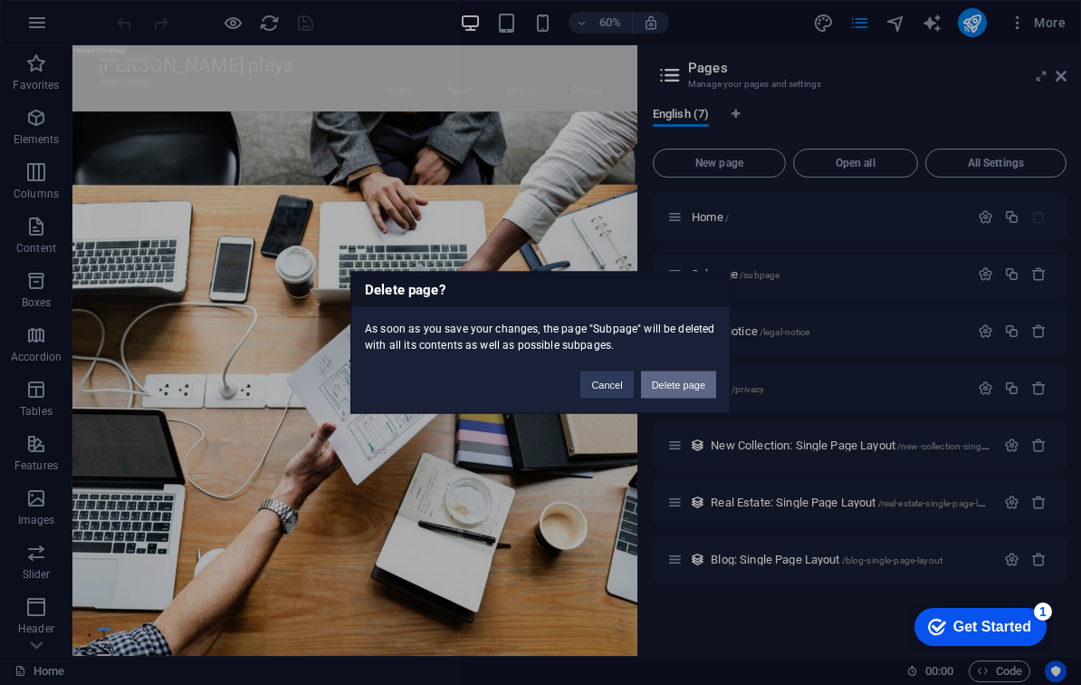
click at [649, 388] on button "Delete page" at bounding box center [678, 384] width 75 height 27
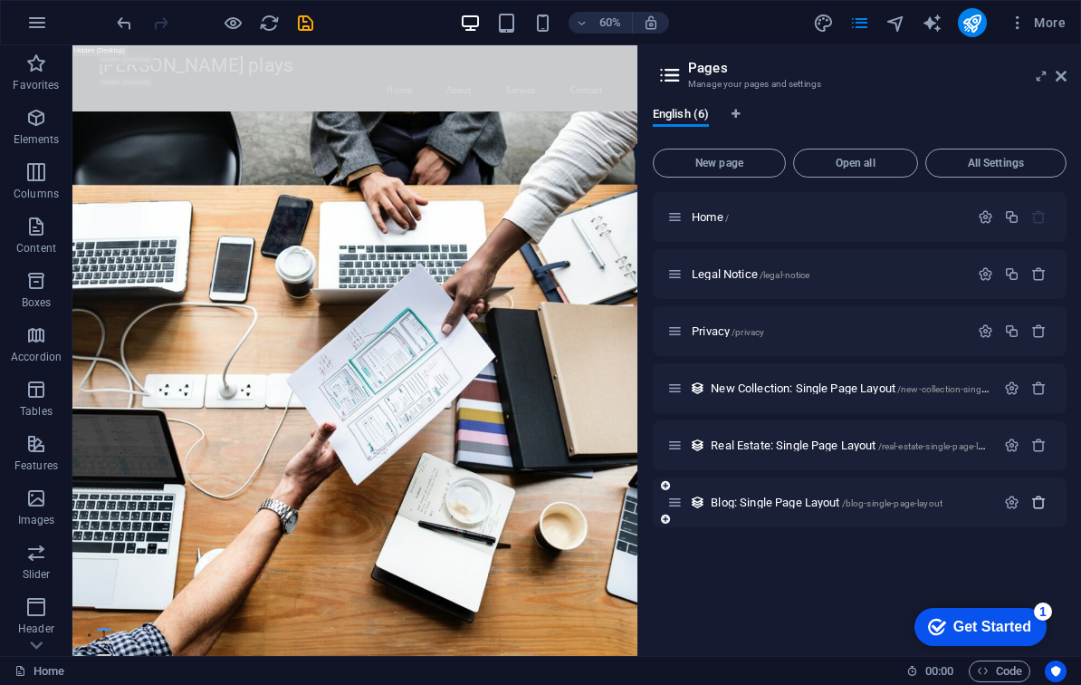
click at [1040, 503] on icon "button" at bounding box center [1038, 501] width 15 height 15
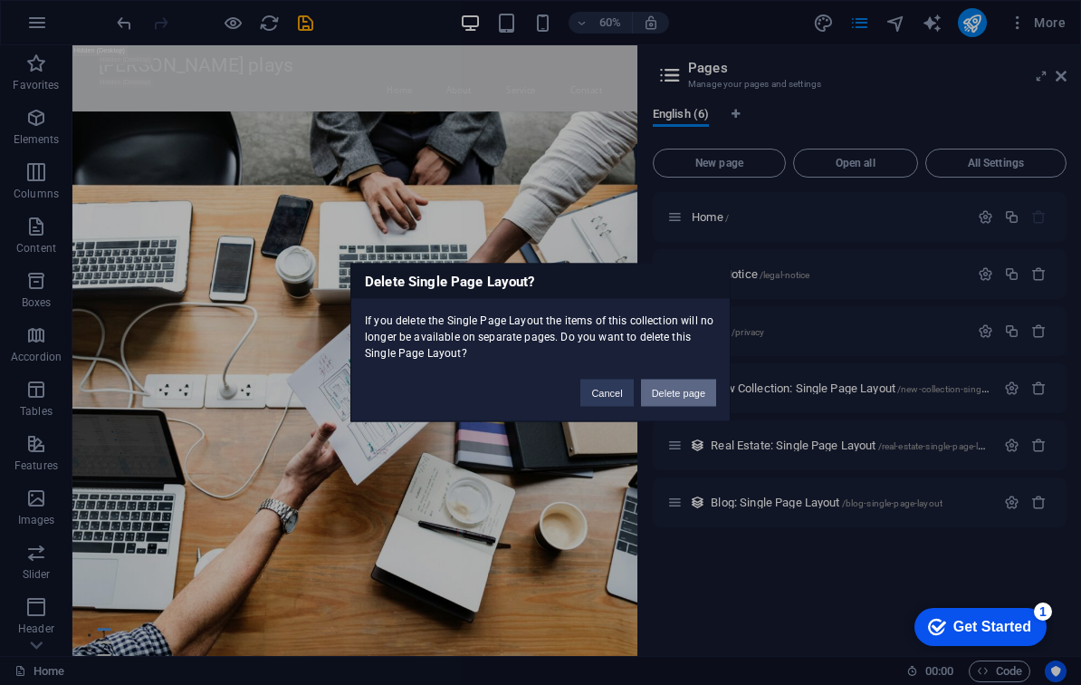
click at [698, 393] on button "Delete page" at bounding box center [678, 392] width 75 height 27
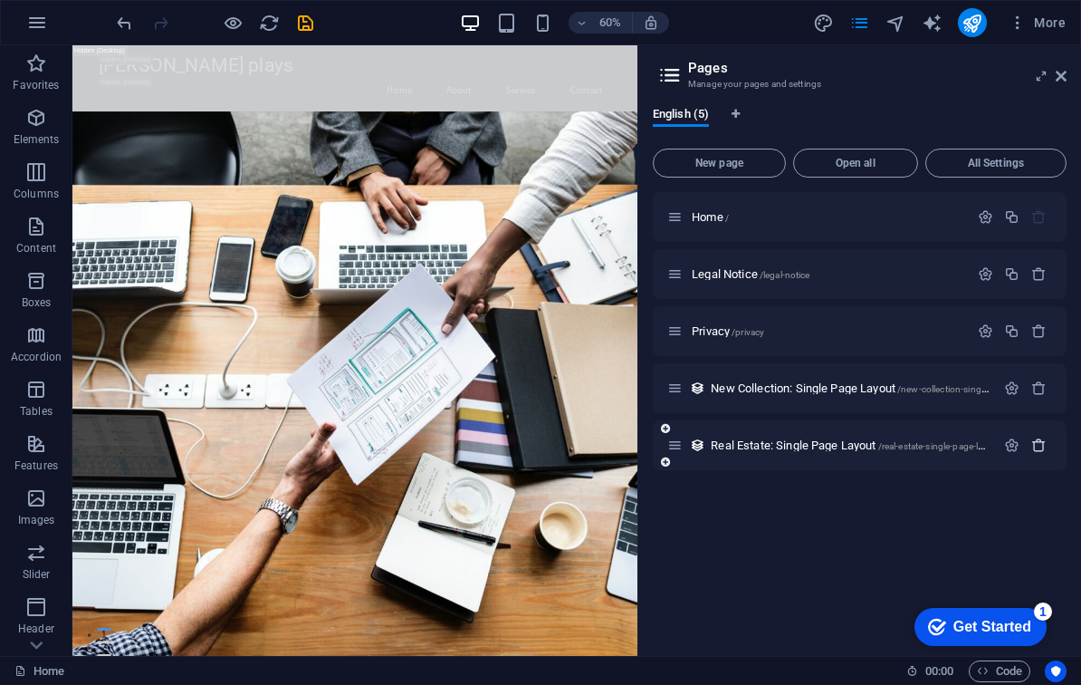
click at [1043, 444] on icon "button" at bounding box center [1038, 444] width 15 height 15
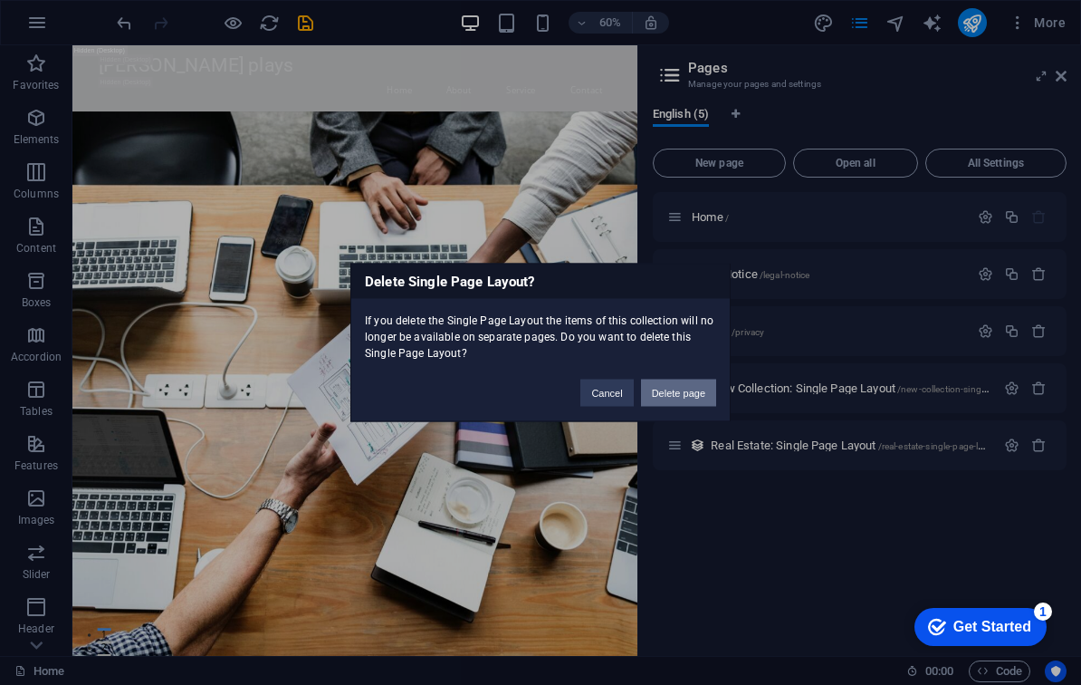
click at [687, 388] on button "Delete page" at bounding box center [678, 392] width 75 height 27
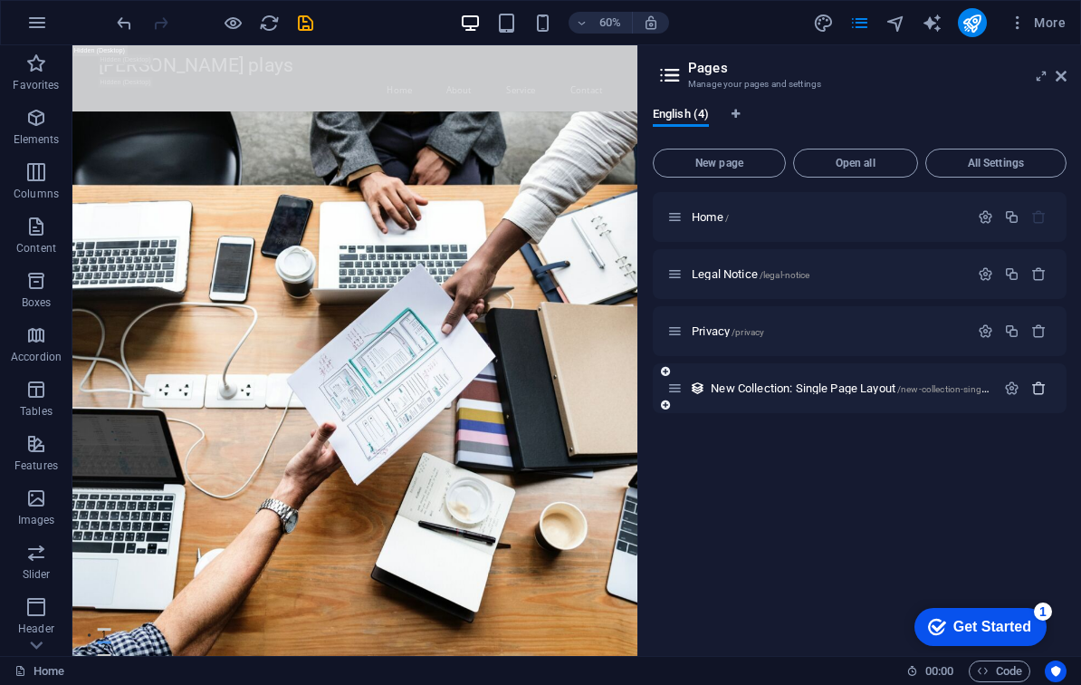
click at [1043, 387] on icon "button" at bounding box center [1038, 387] width 15 height 15
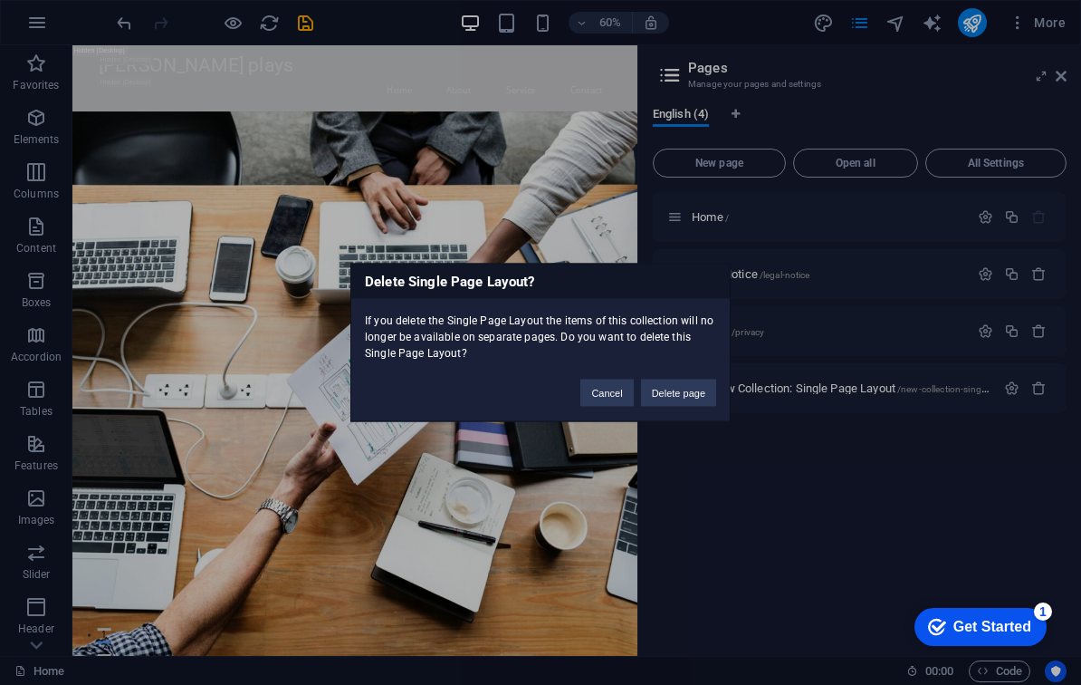
click at [686, 376] on div "Cancel Delete page" at bounding box center [648, 384] width 163 height 46
click at [683, 389] on button "Delete page" at bounding box center [678, 392] width 75 height 27
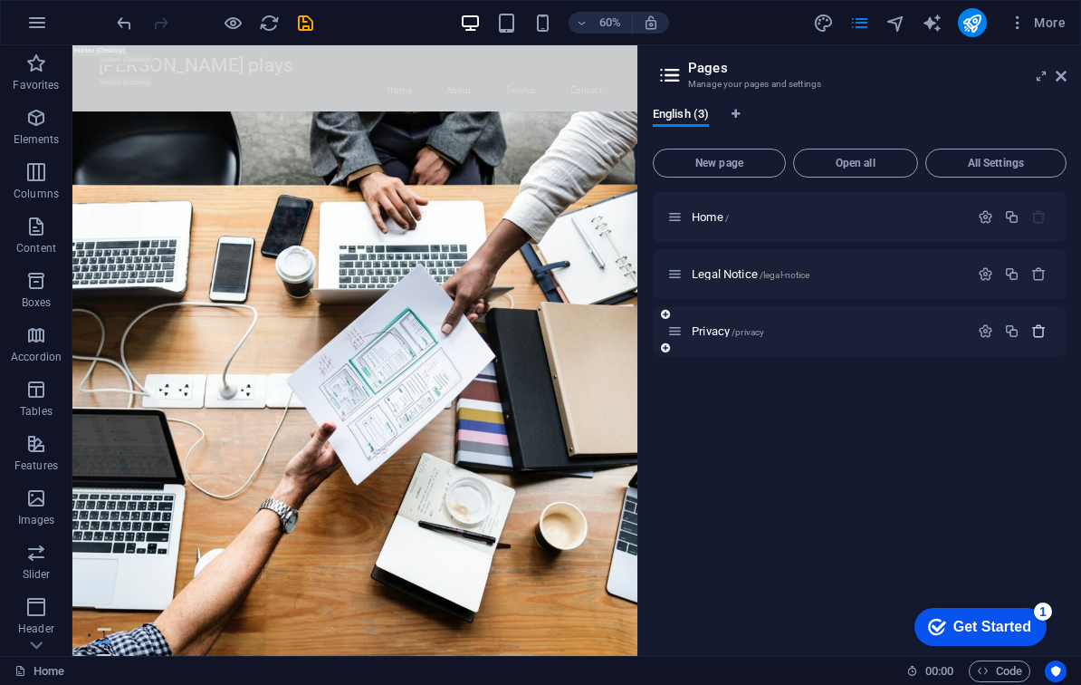
click at [1038, 335] on icon "button" at bounding box center [1038, 330] width 15 height 15
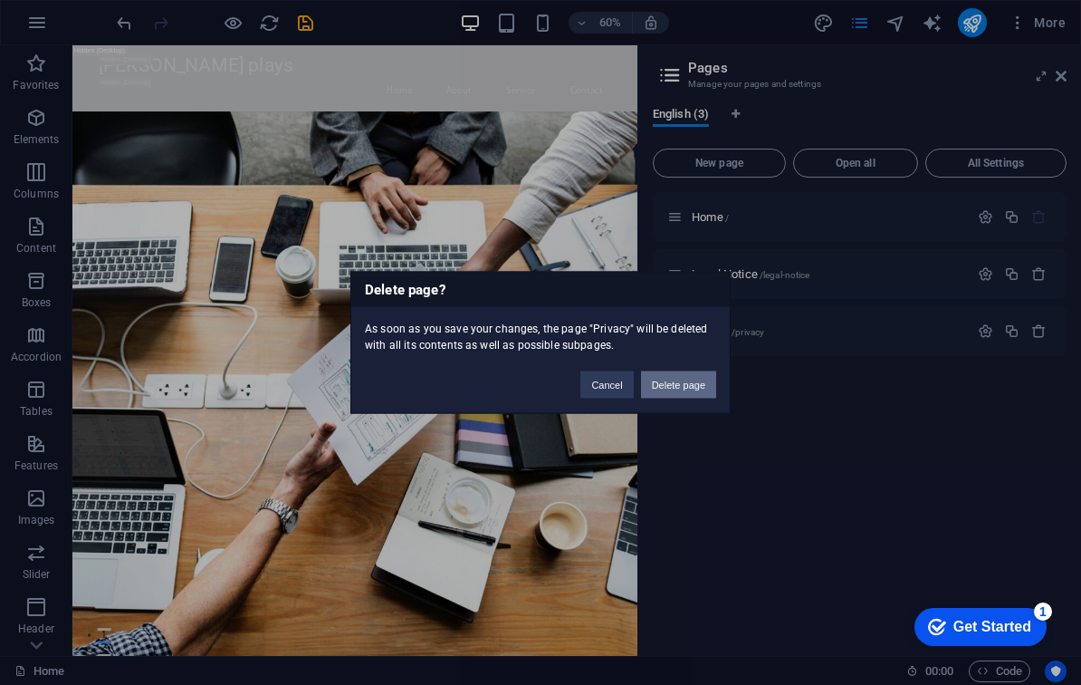
click at [668, 385] on button "Delete page" at bounding box center [678, 384] width 75 height 27
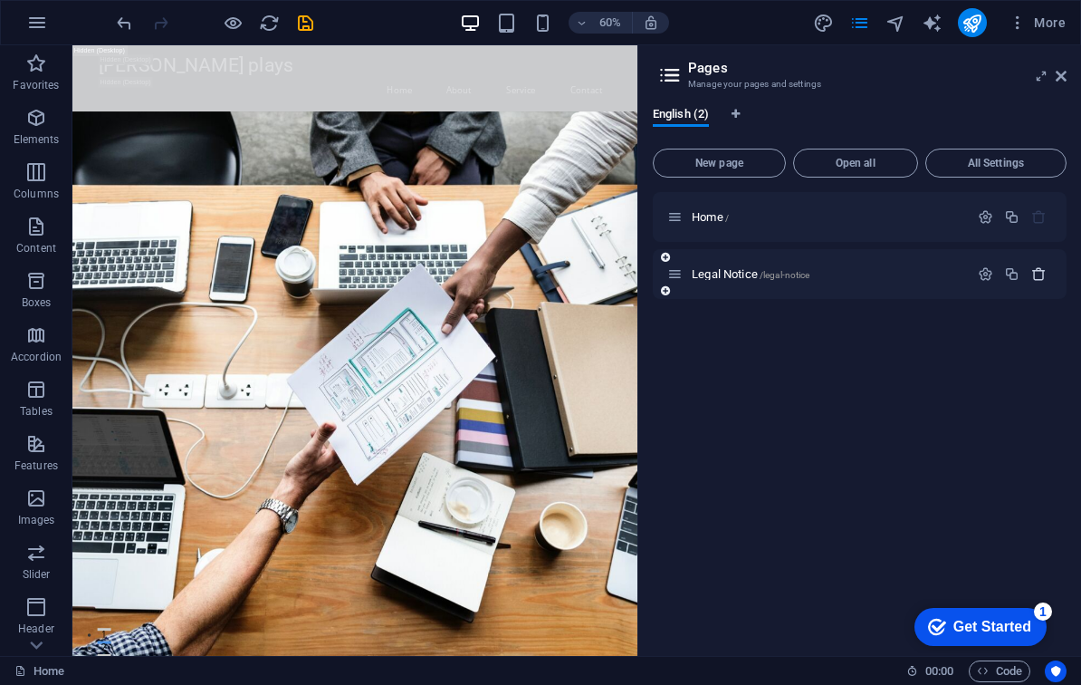
click at [1045, 273] on icon "button" at bounding box center [1038, 273] width 15 height 15
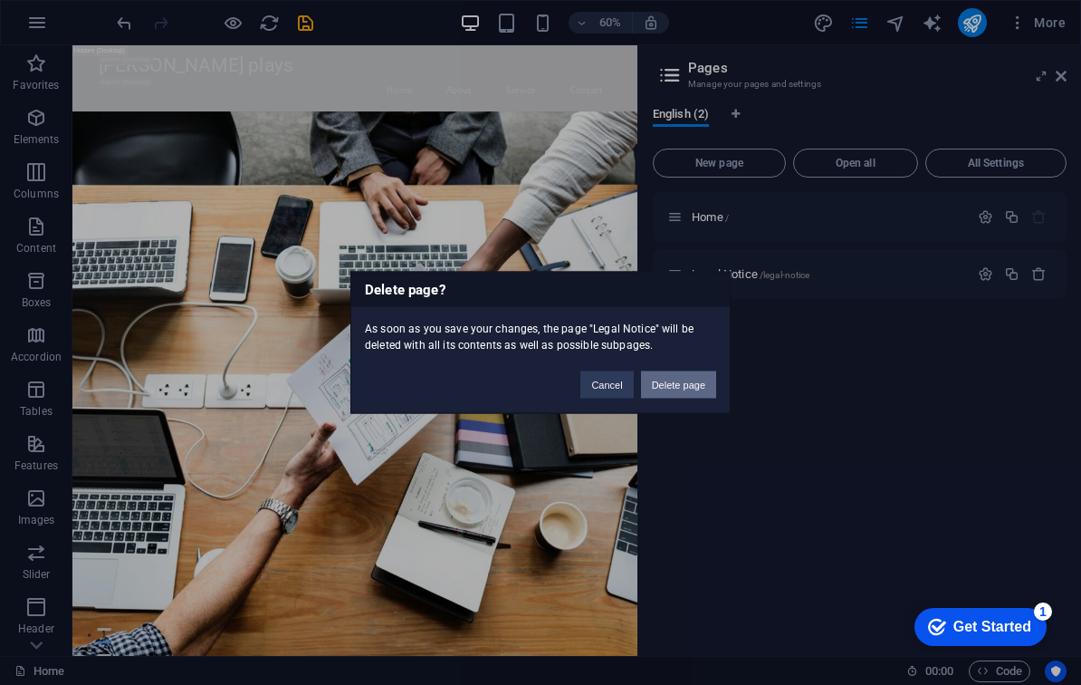
click at [693, 377] on button "Delete page" at bounding box center [678, 384] width 75 height 27
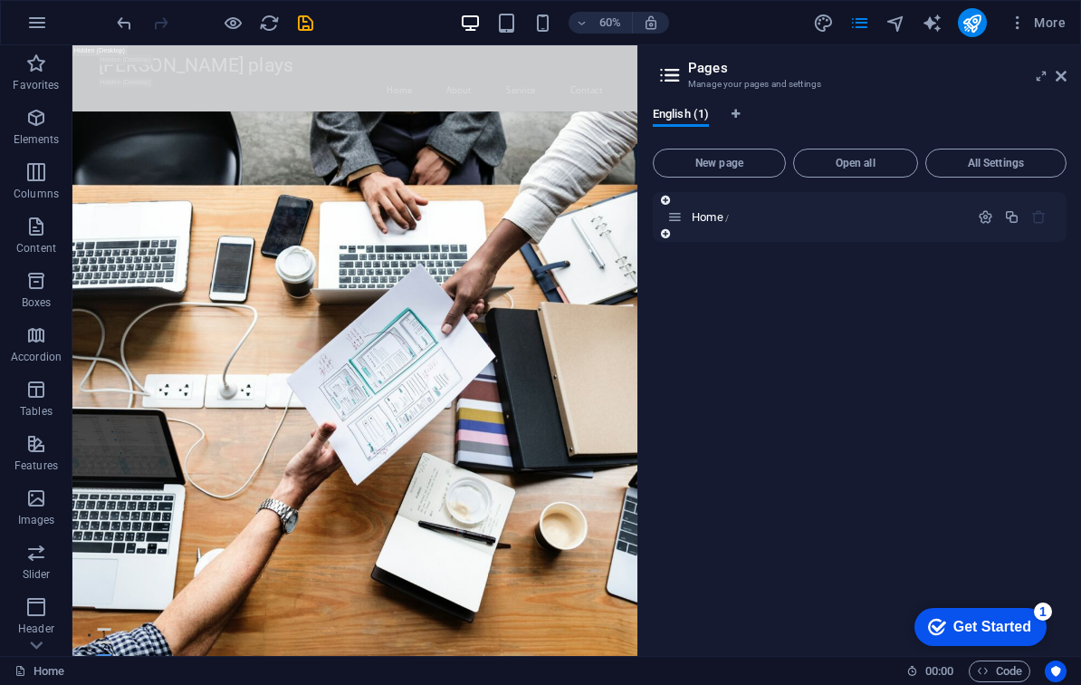
click at [685, 210] on div "Home /" at bounding box center [818, 216] width 302 height 21
click at [981, 217] on icon "button" at bounding box center [985, 216] width 15 height 15
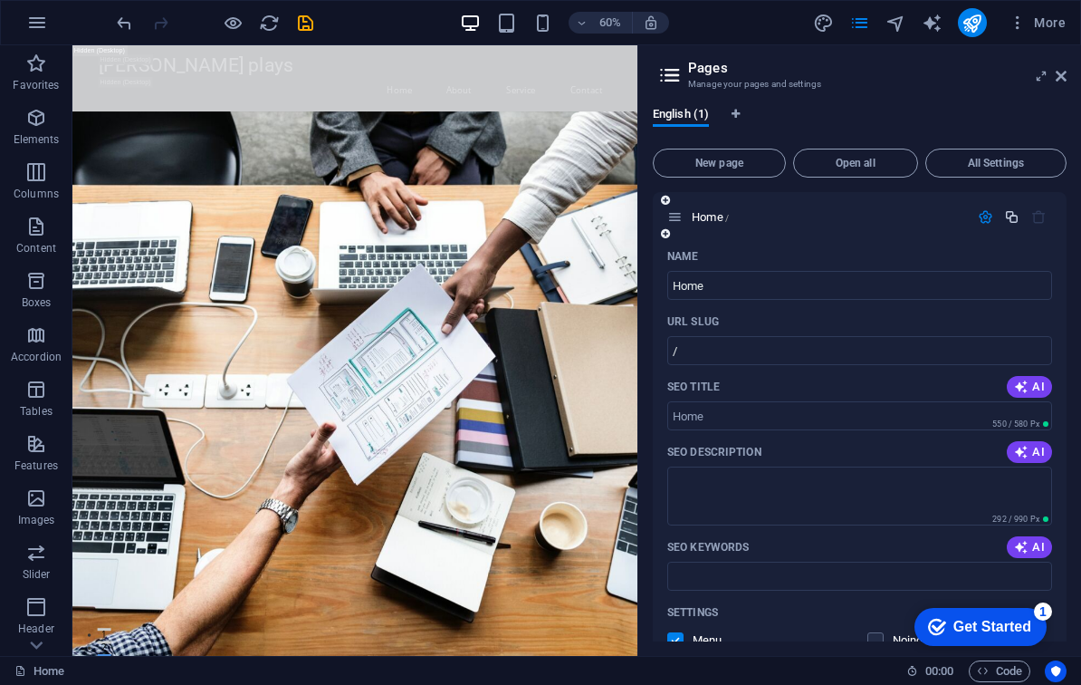
click at [1009, 223] on icon "button" at bounding box center [1011, 216] width 15 height 15
click at [978, 217] on icon "button" at bounding box center [985, 216] width 15 height 15
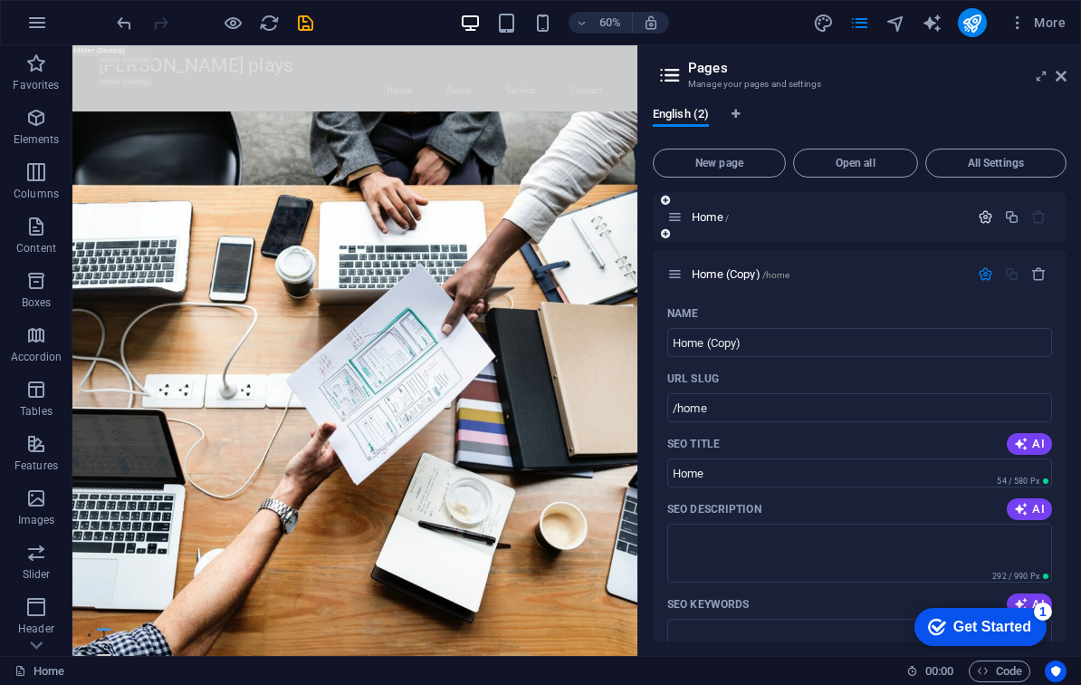
click at [978, 217] on icon "button" at bounding box center [985, 216] width 15 height 15
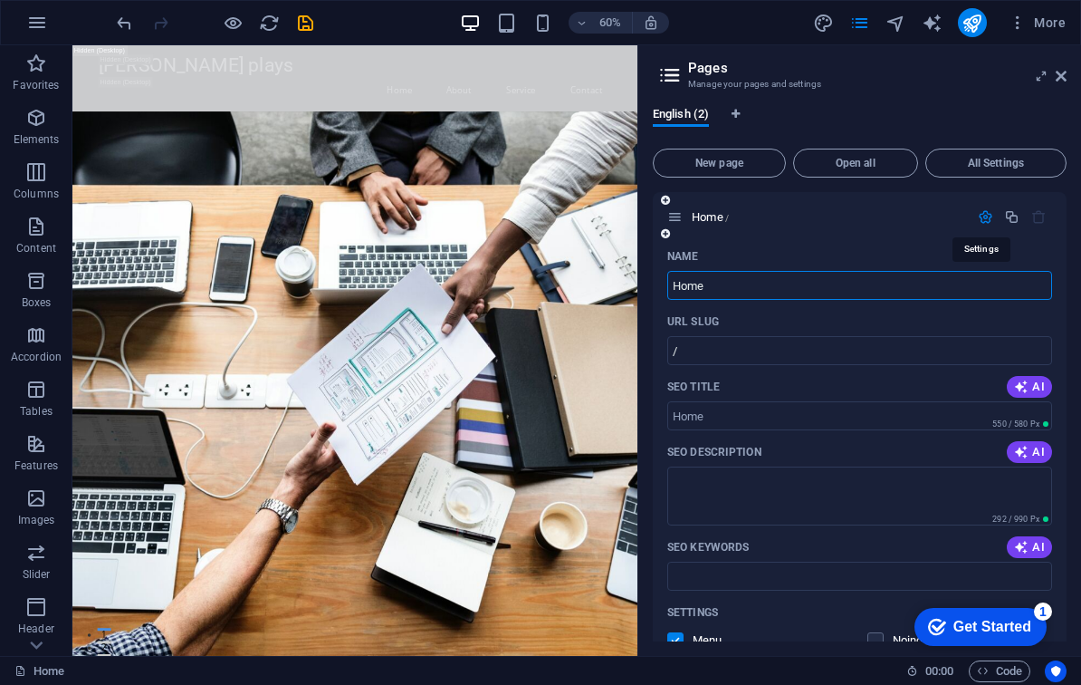
click at [978, 217] on icon "button" at bounding box center [985, 216] width 15 height 15
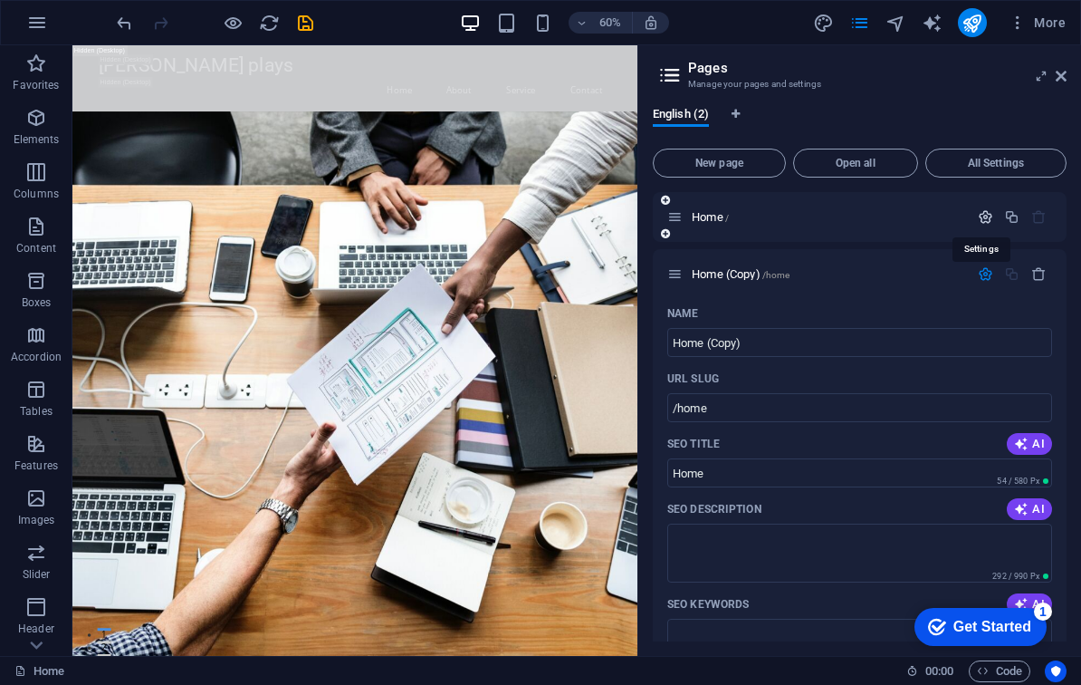
click at [978, 218] on icon "button" at bounding box center [985, 216] width 15 height 15
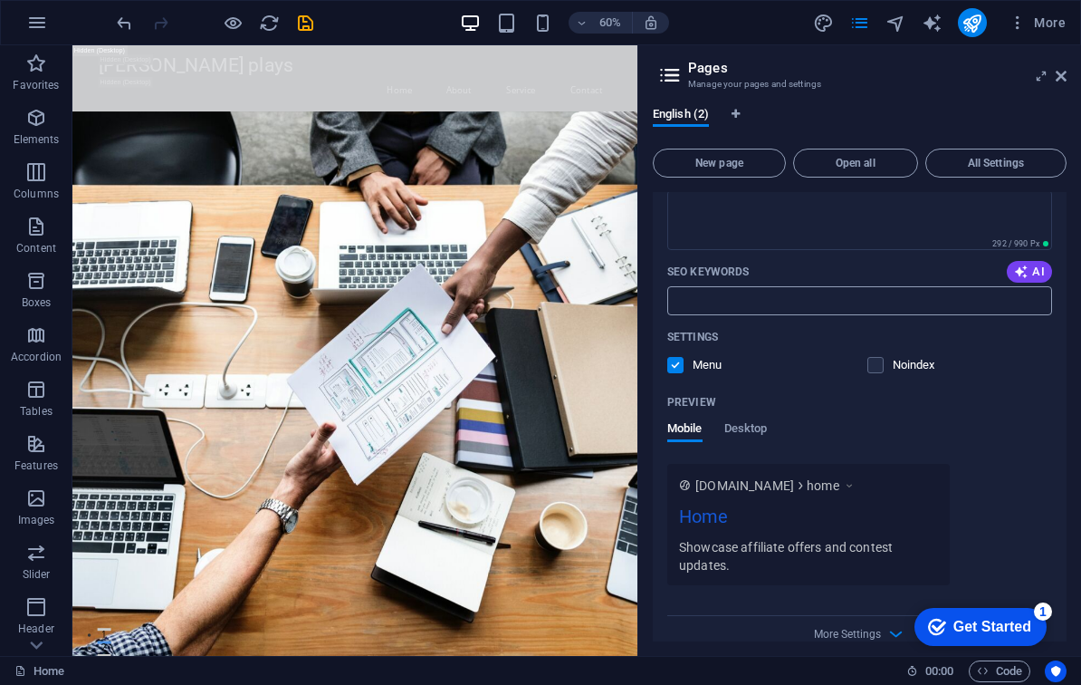
scroll to position [1063, 0]
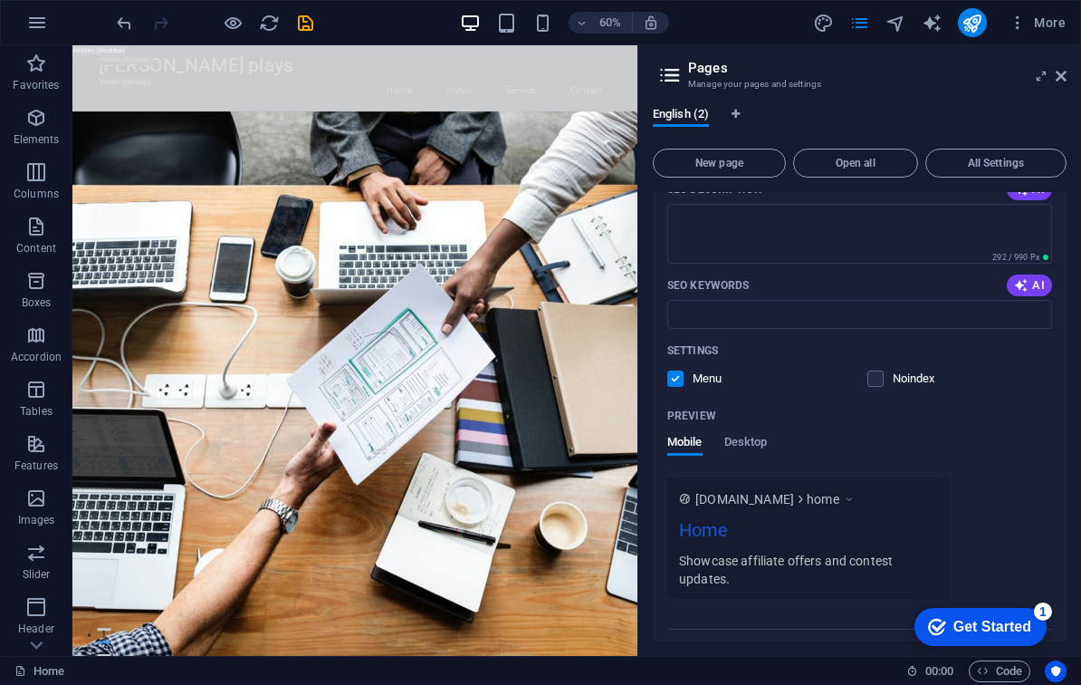
click at [1054, 67] on h2 "Pages" at bounding box center [877, 68] width 379 height 16
click at [1056, 73] on icon at bounding box center [1061, 76] width 11 height 14
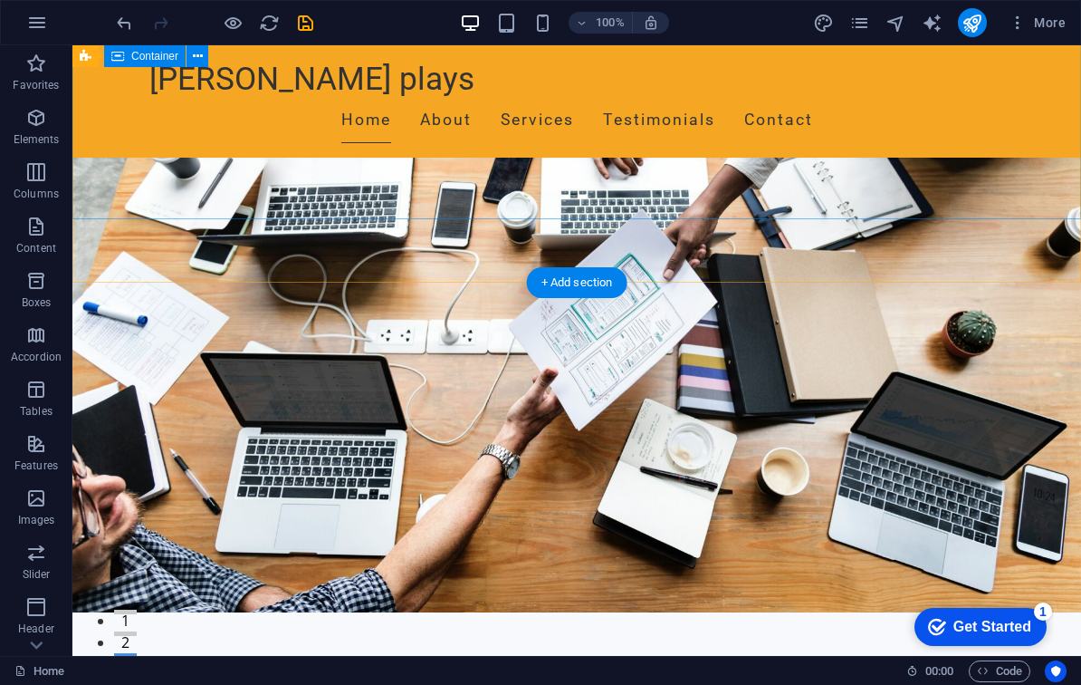
scroll to position [693, 0]
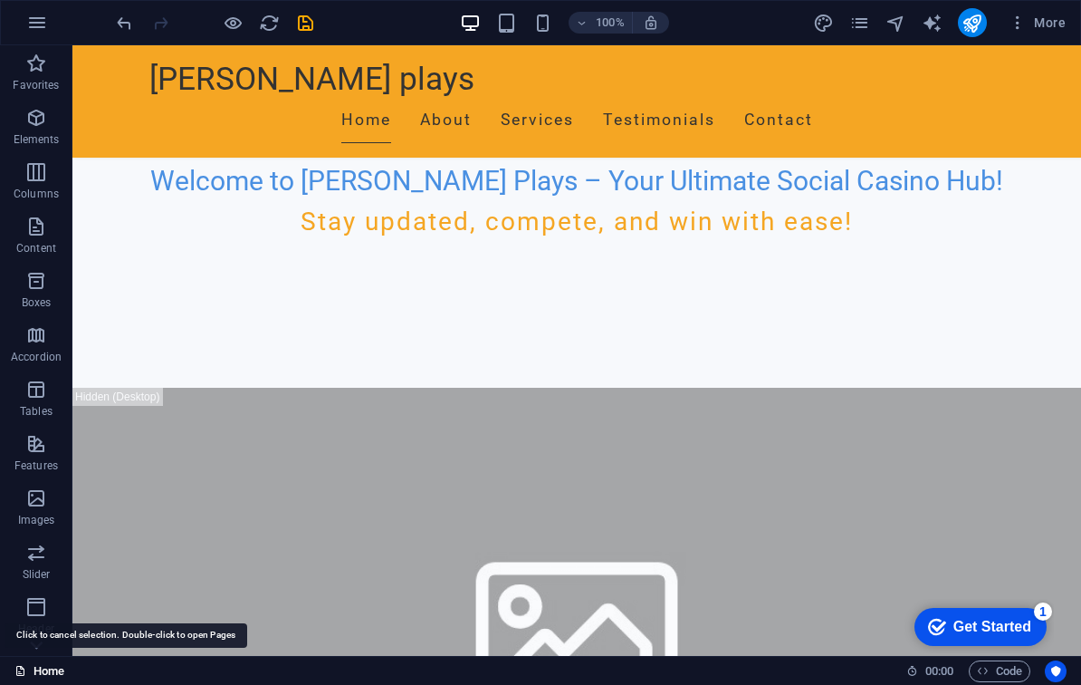
click at [36, 669] on link "Home" at bounding box center [39, 671] width 50 height 22
click at [37, 639] on icon at bounding box center [36, 644] width 25 height 25
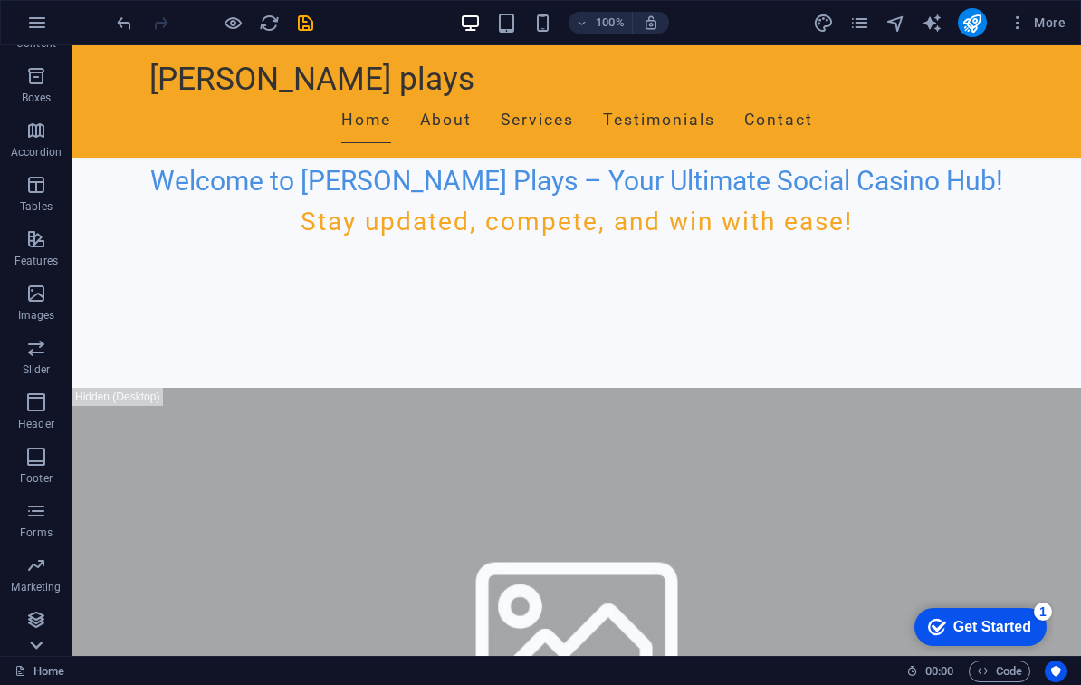
scroll to position [205, 0]
click at [37, 639] on p "Collections" at bounding box center [35, 641] width 55 height 14
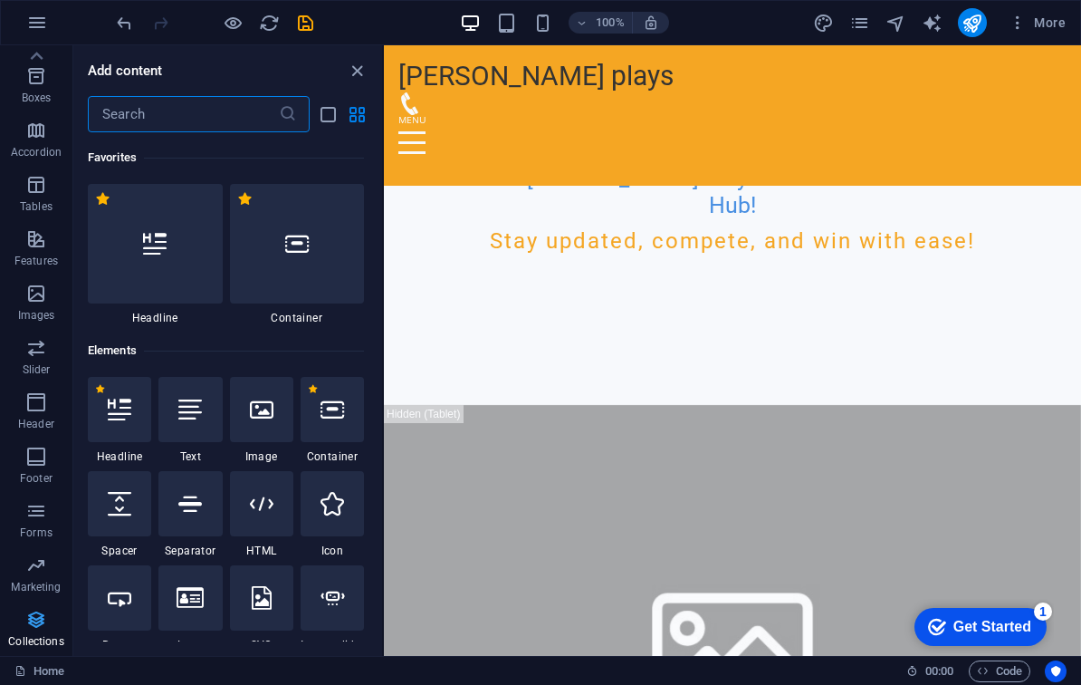
click at [37, 639] on p "Collections" at bounding box center [35, 641] width 55 height 14
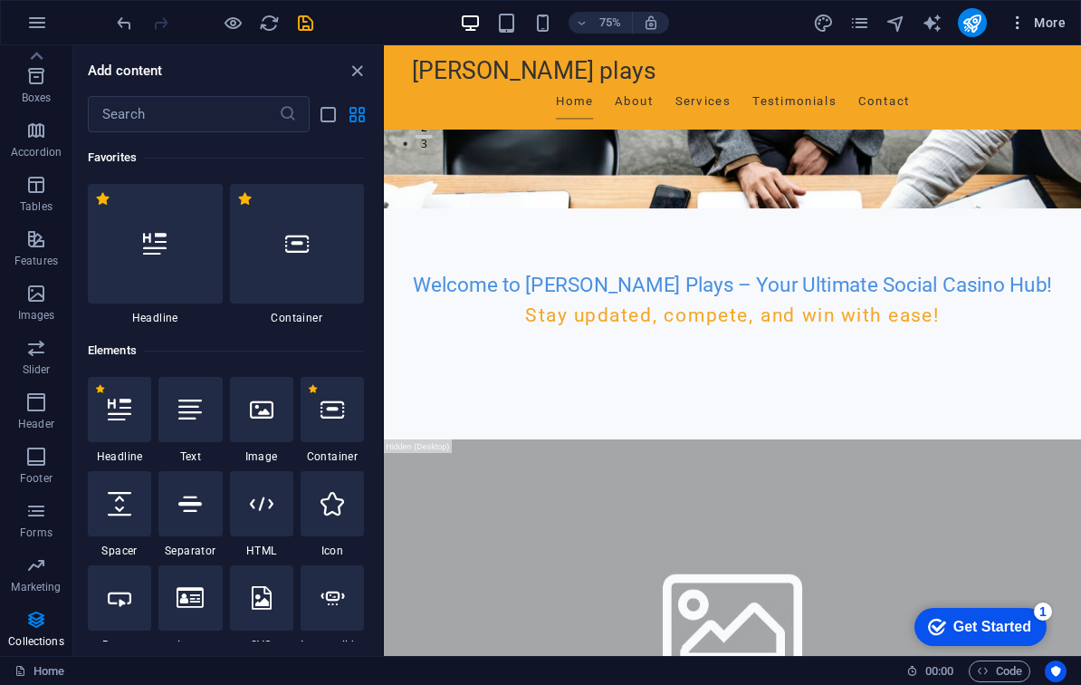
click at [0, 0] on icon "button" at bounding box center [0, 0] width 0 height 0
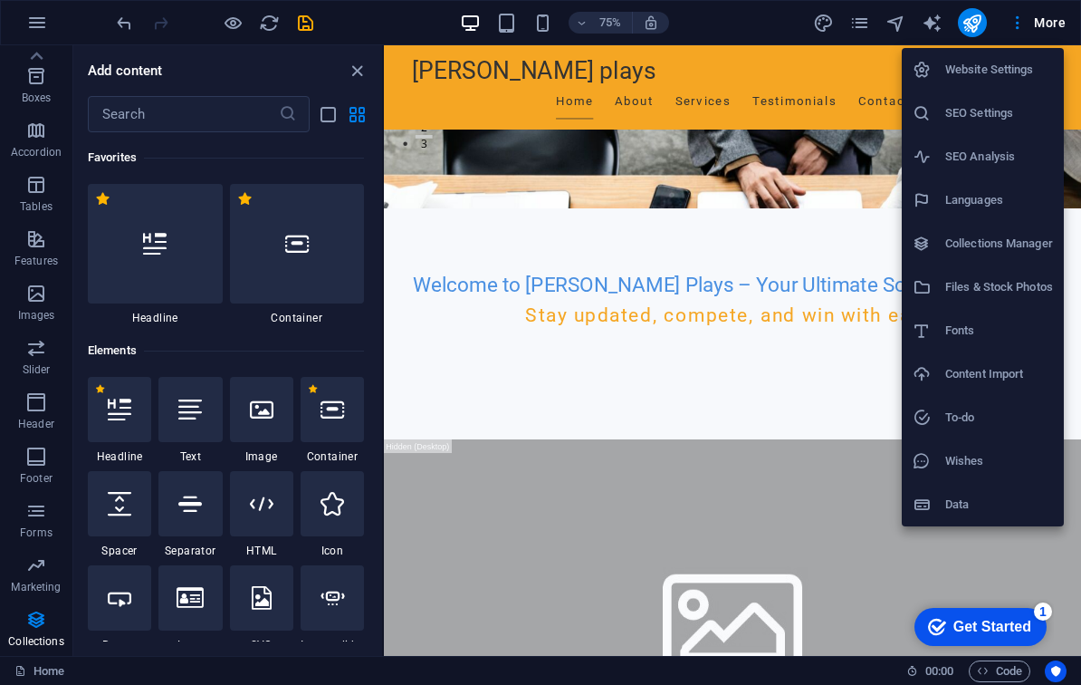
click at [943, 499] on div at bounding box center [929, 504] width 33 height 18
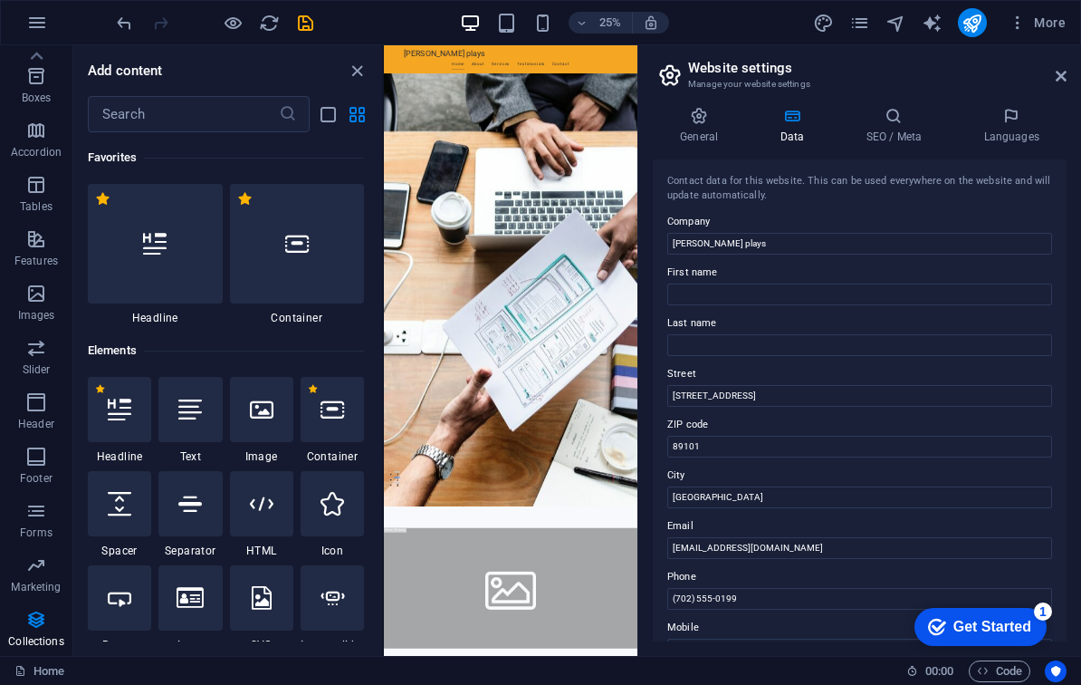
click at [1069, 73] on aside "Website settings Manage your website settings General Data SEO / Meta Languages…" at bounding box center [860, 350] width 444 height 610
click at [1052, 78] on header "Website settings Manage your website settings" at bounding box center [862, 68] width 410 height 47
click at [1069, 72] on aside "Website settings Manage your website settings General Data SEO / Meta Languages…" at bounding box center [860, 350] width 444 height 610
click at [1064, 75] on icon at bounding box center [1061, 76] width 11 height 14
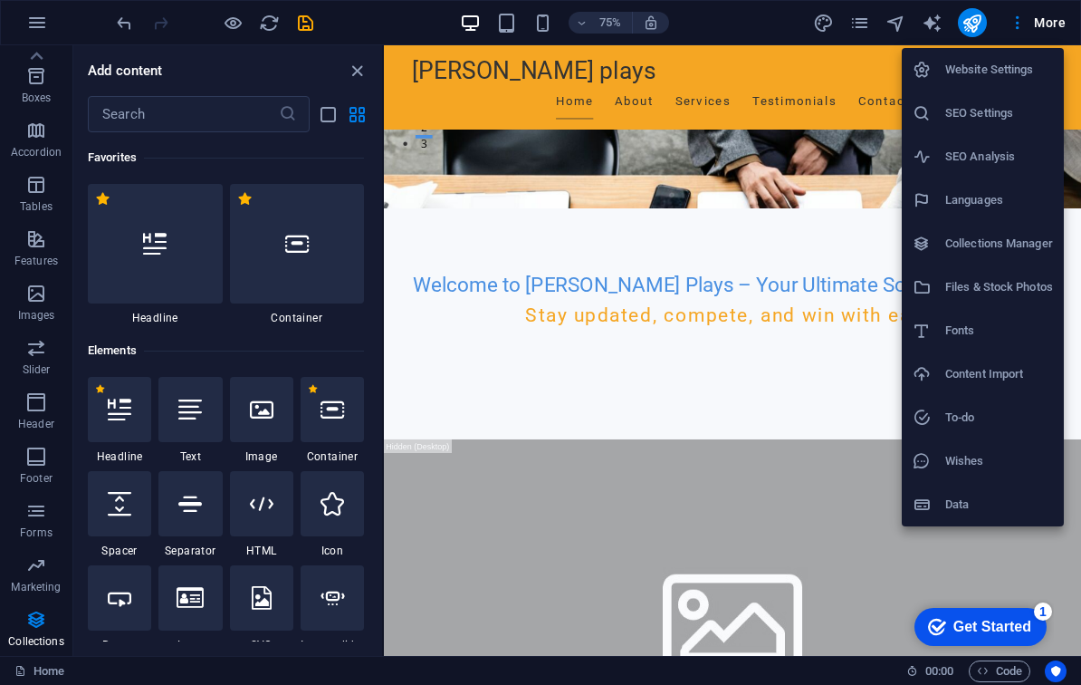
click at [973, 68] on h6 "Website Settings" at bounding box center [999, 70] width 108 height 22
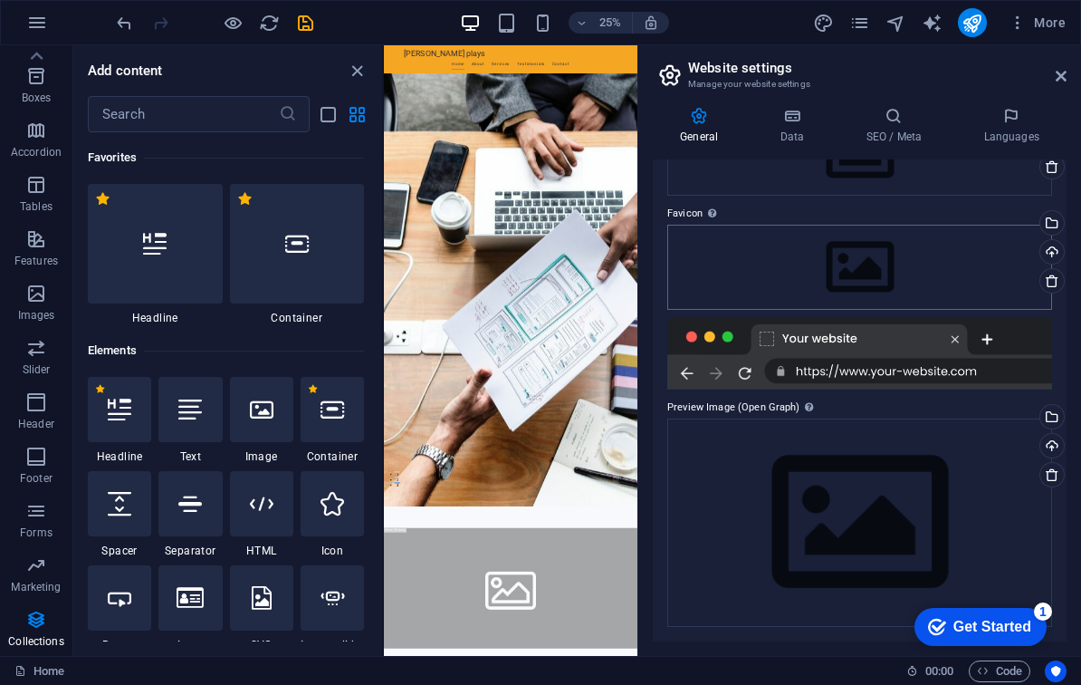
scroll to position [135, 0]
click at [909, 361] on div at bounding box center [859, 354] width 385 height 72
click at [906, 375] on div at bounding box center [859, 354] width 385 height 72
click at [35, 27] on icon "button" at bounding box center [37, 23] width 22 height 22
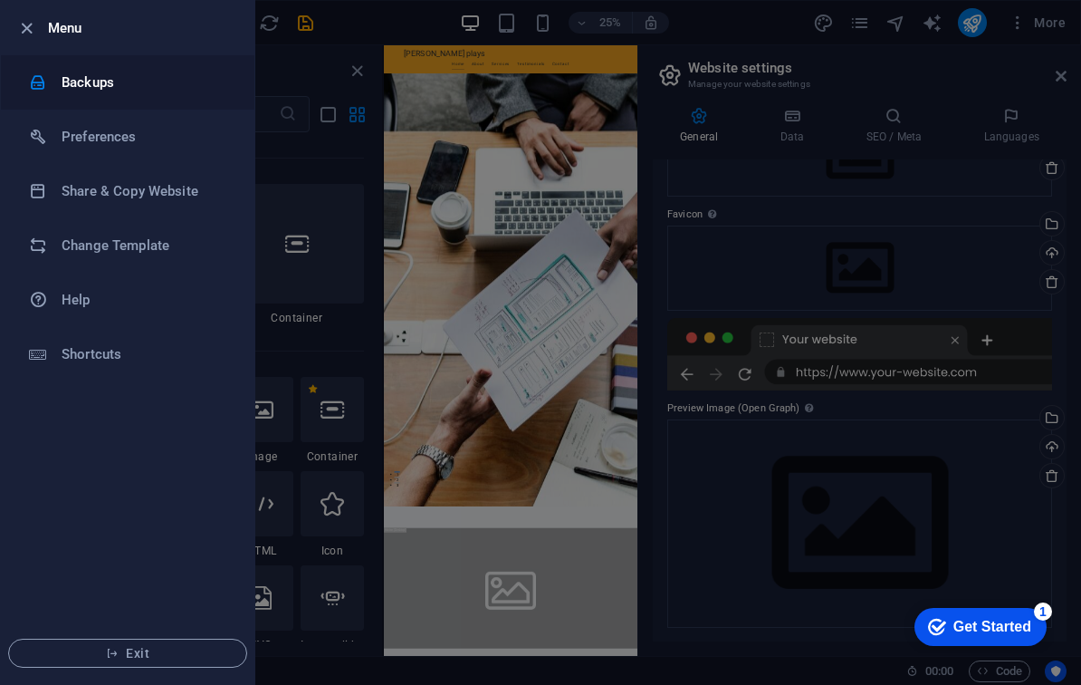
click at [78, 78] on h6 "Backups" at bounding box center [146, 83] width 168 height 22
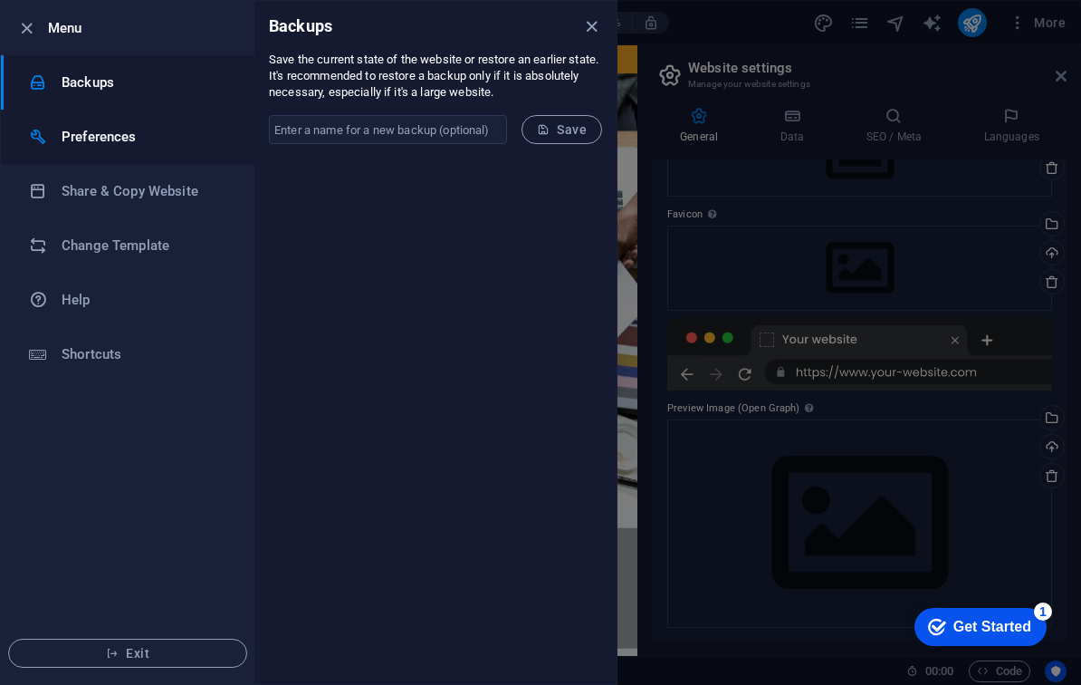
click at [138, 149] on li "Preferences" at bounding box center [128, 137] width 254 height 54
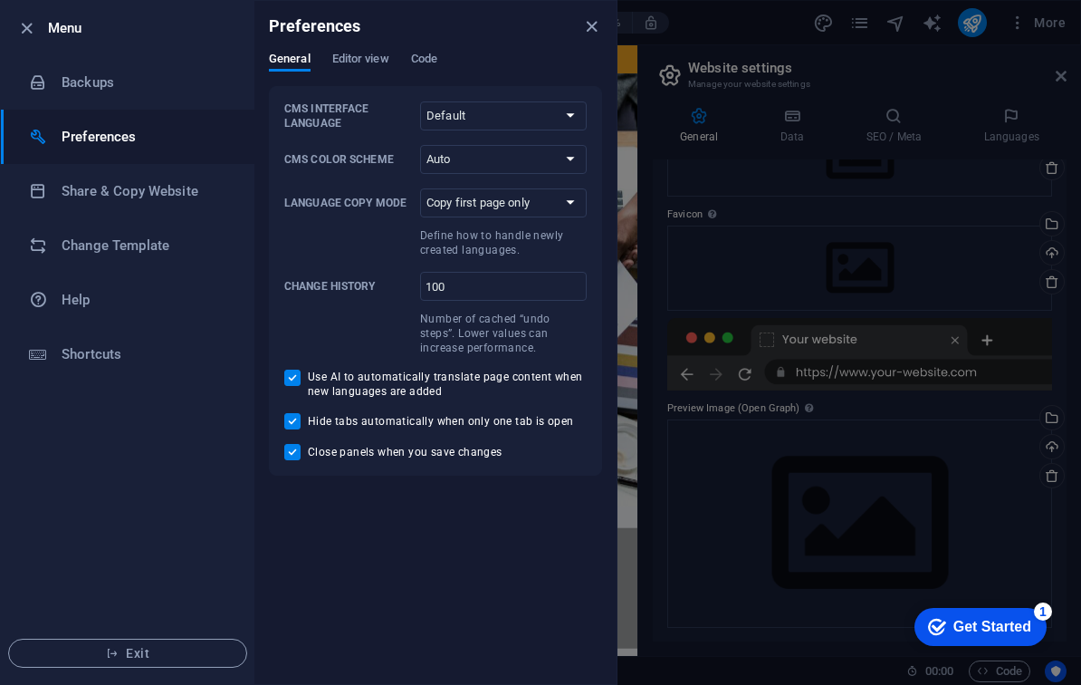
click at [468, 45] on div "Preferences" at bounding box center [435, 26] width 362 height 51
click at [443, 48] on div "Preferences" at bounding box center [435, 26] width 362 height 51
click at [423, 62] on span "Code" at bounding box center [424, 60] width 26 height 25
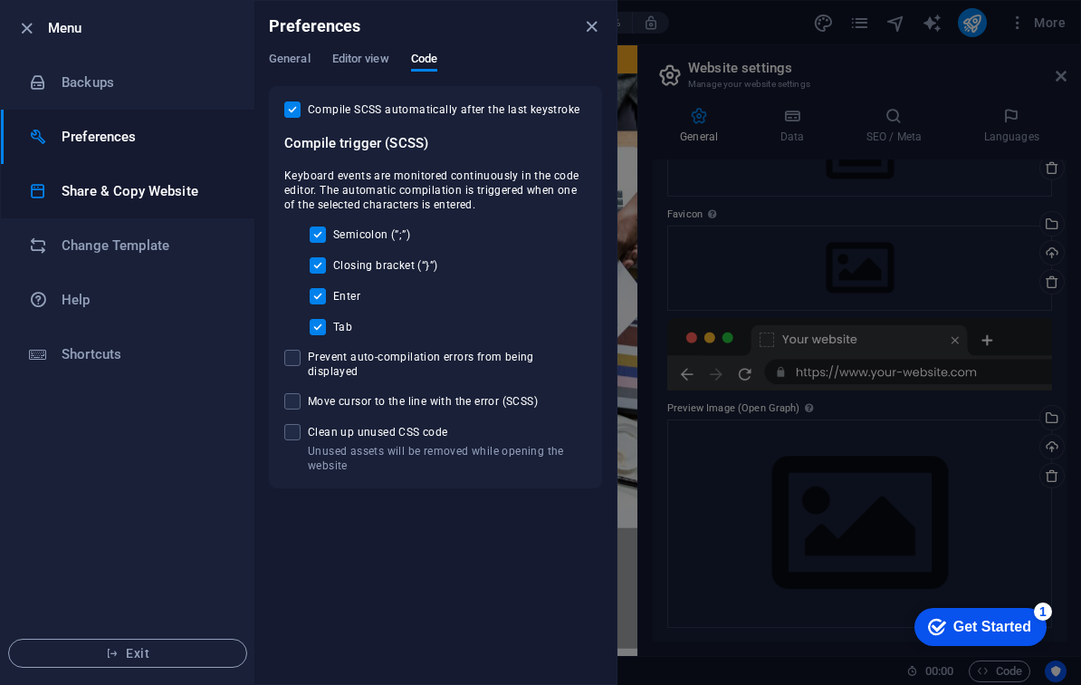
click at [82, 191] on h6 "Share & Copy Website" at bounding box center [146, 191] width 168 height 22
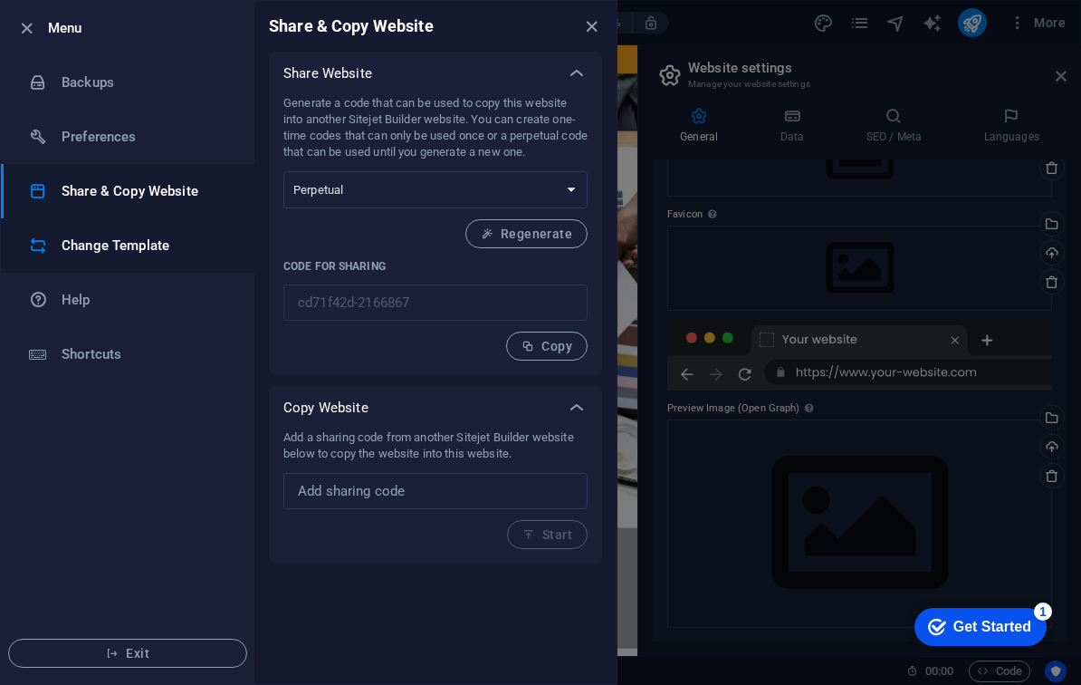
click at [146, 235] on h6 "Change Template" at bounding box center [146, 246] width 168 height 22
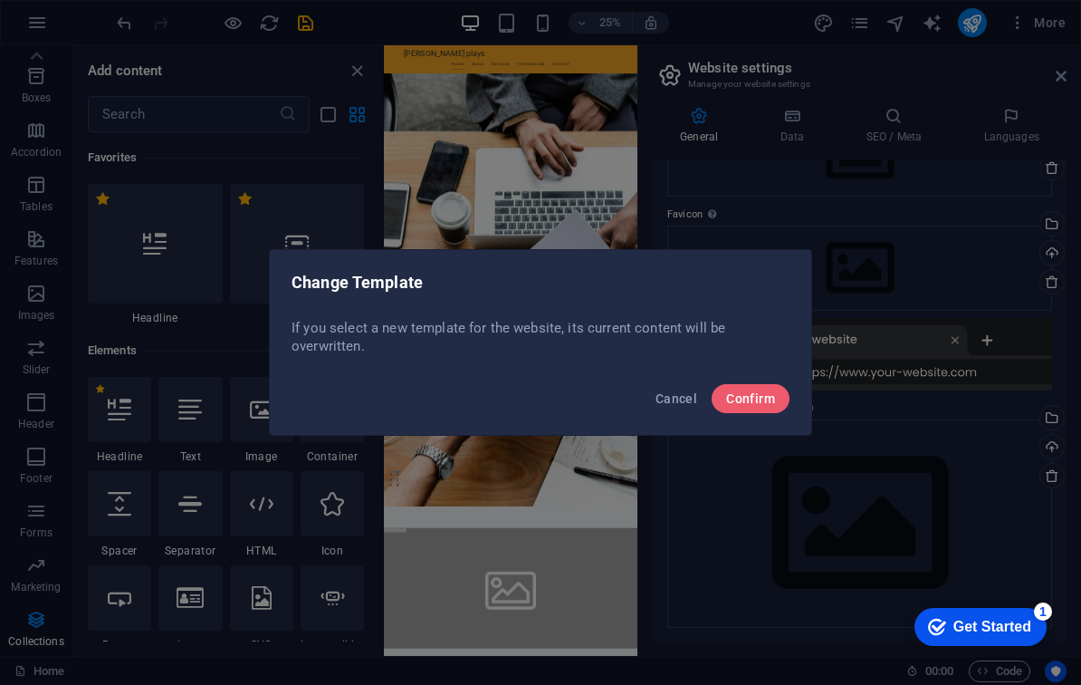
click at [763, 383] on div "Cancel Confirm" at bounding box center [541, 404] width 542 height 62
click at [757, 404] on span "Confirm" at bounding box center [750, 398] width 49 height 14
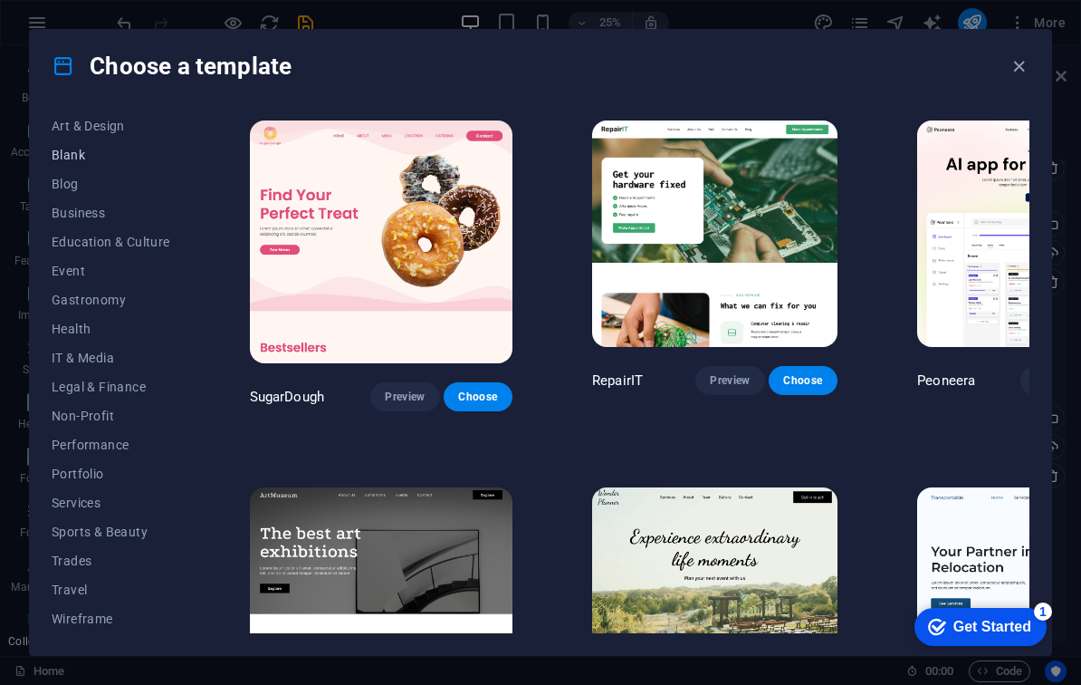
scroll to position [208, 0]
click at [89, 621] on span "Wireframe" at bounding box center [111, 618] width 119 height 14
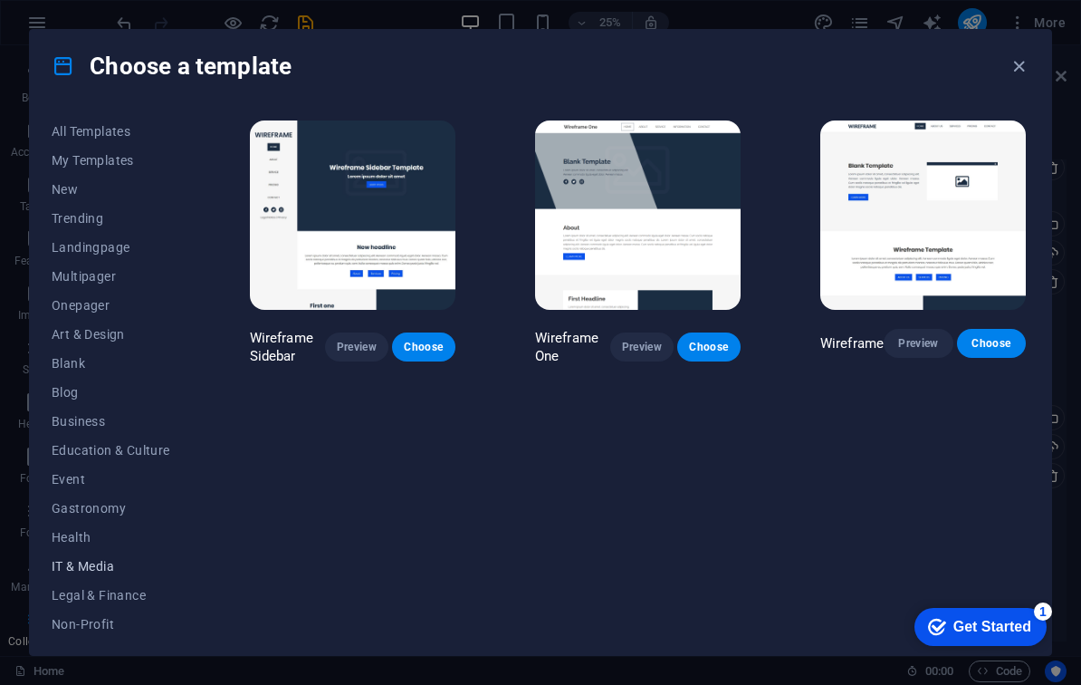
scroll to position [0, 0]
click at [93, 139] on button "All Templates" at bounding box center [111, 131] width 119 height 29
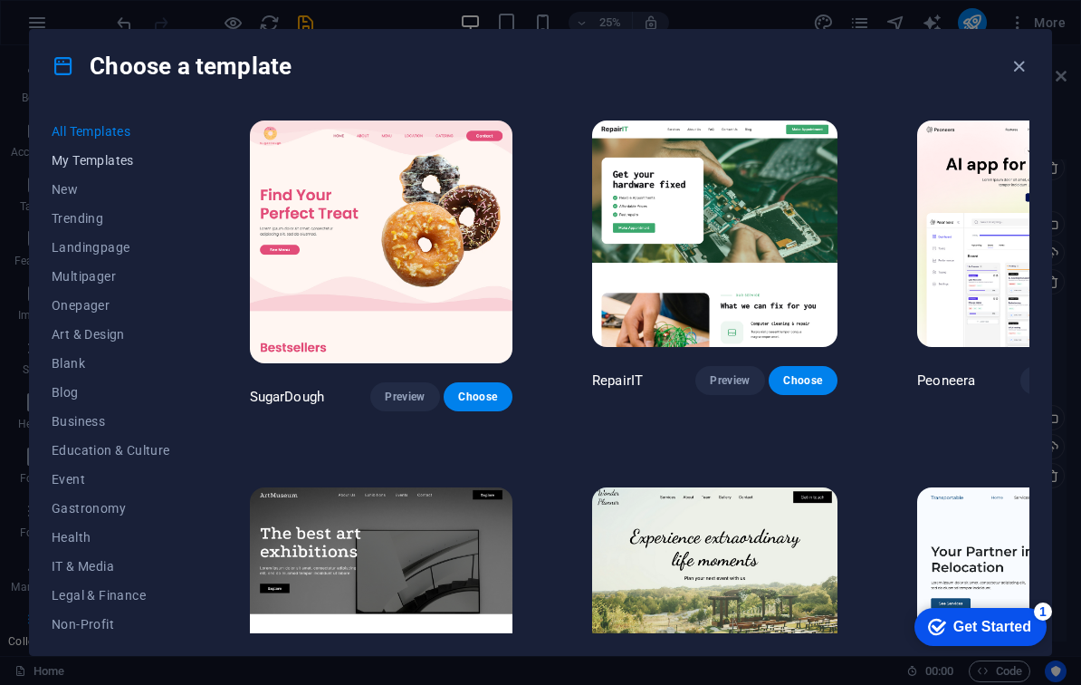
click at [91, 168] on button "My Templates" at bounding box center [111, 160] width 119 height 29
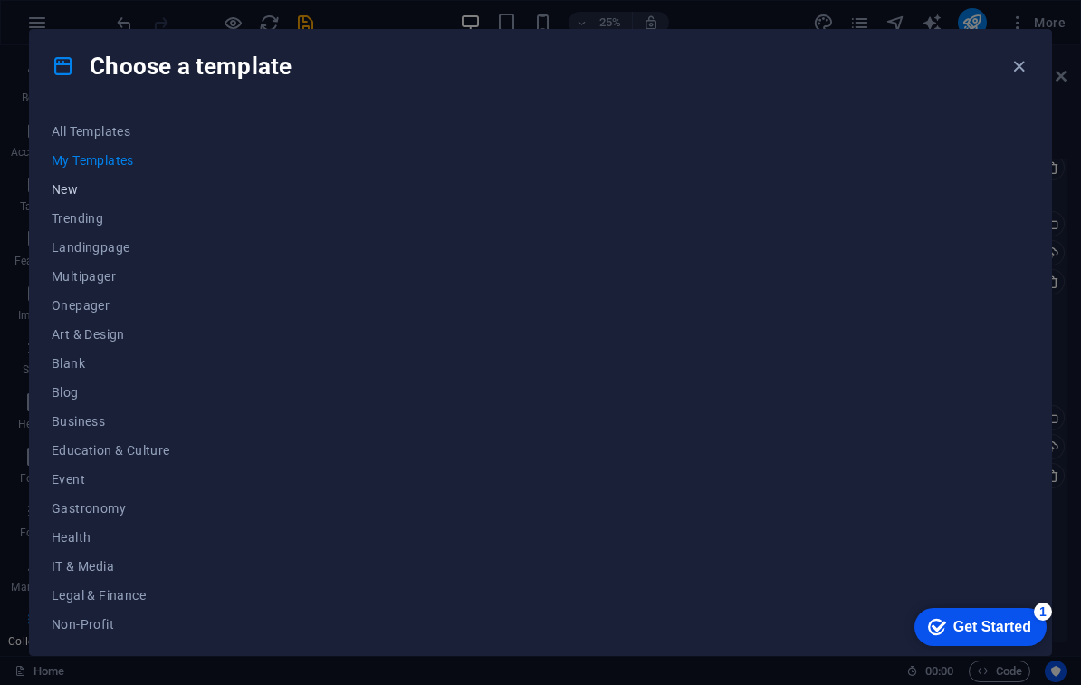
click at [72, 196] on span "New" at bounding box center [111, 189] width 119 height 14
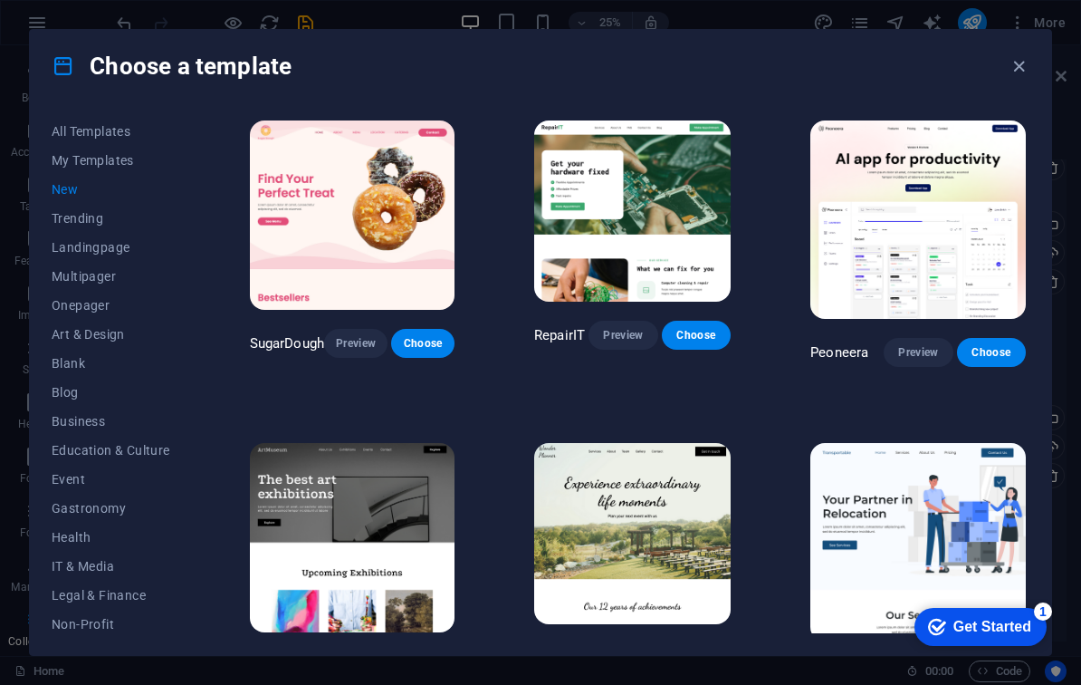
click at [80, 182] on span "New" at bounding box center [111, 189] width 119 height 14
click at [1016, 66] on icon "button" at bounding box center [1019, 66] width 21 height 21
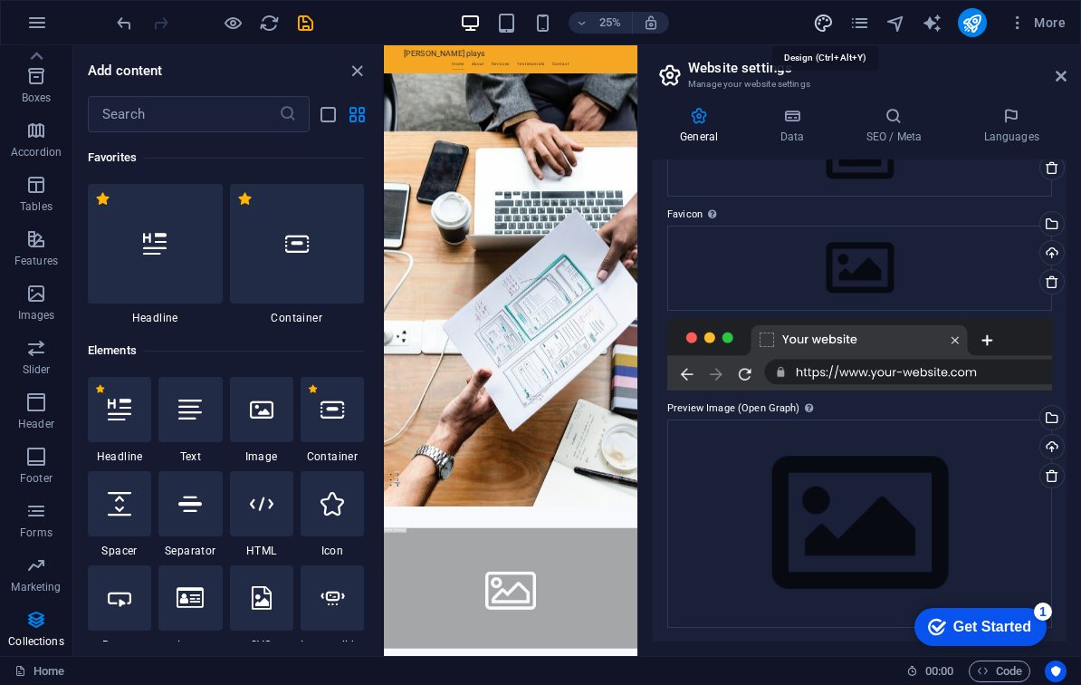
select select "px"
select select "200"
select select "px"
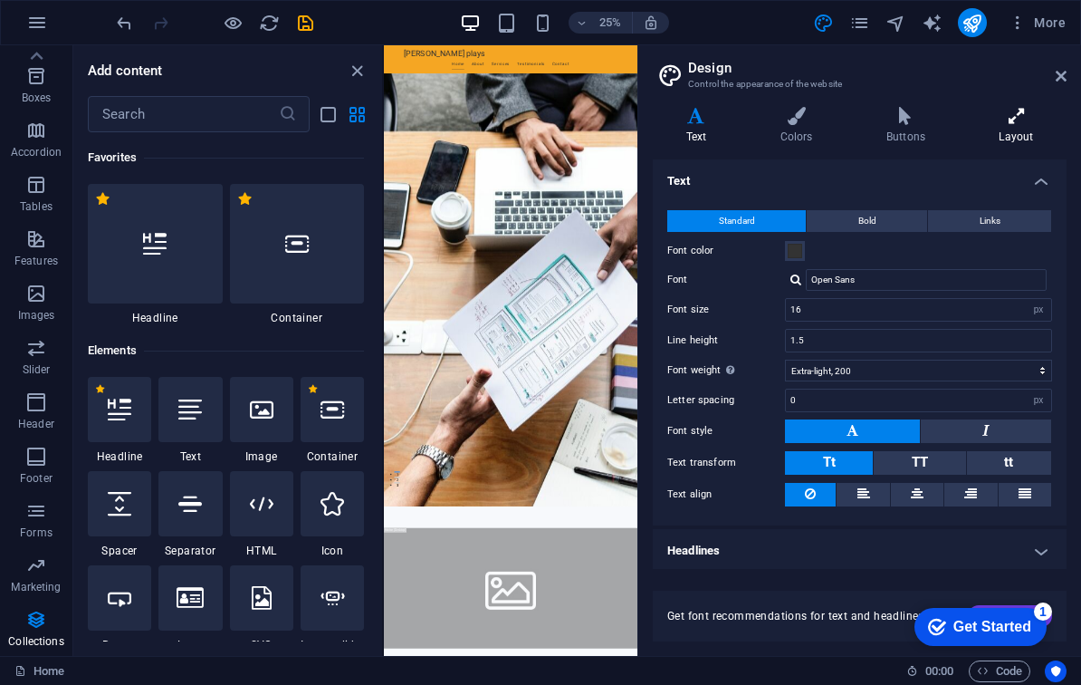
click at [1014, 130] on h4 "Layout" at bounding box center [1016, 126] width 101 height 38
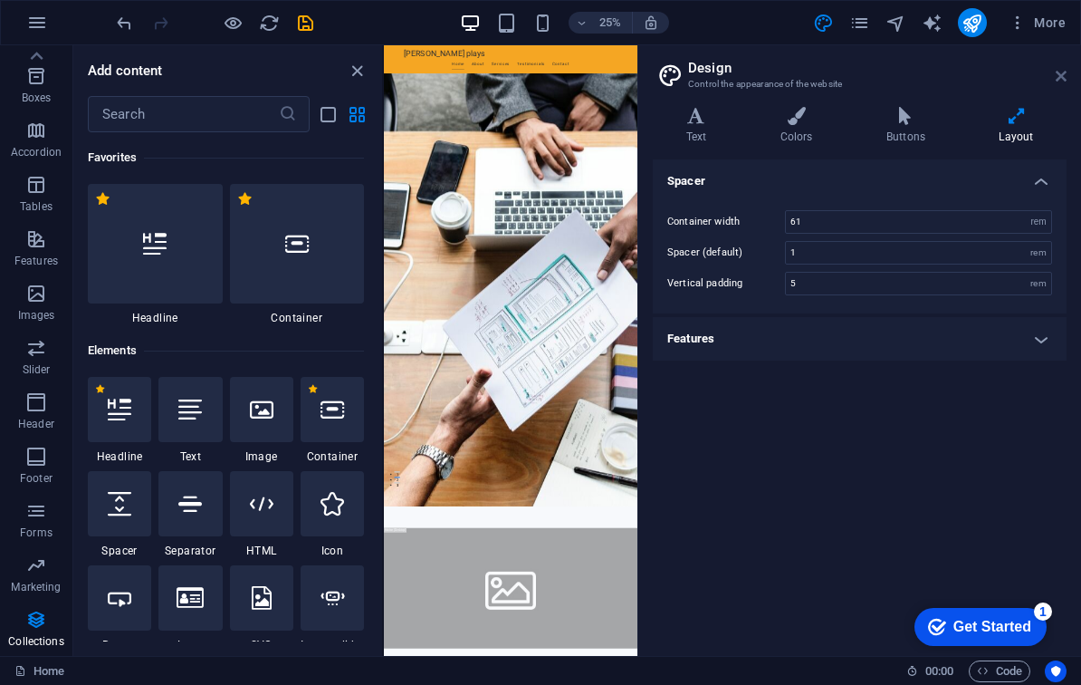
click at [1061, 75] on icon at bounding box center [1061, 76] width 11 height 14
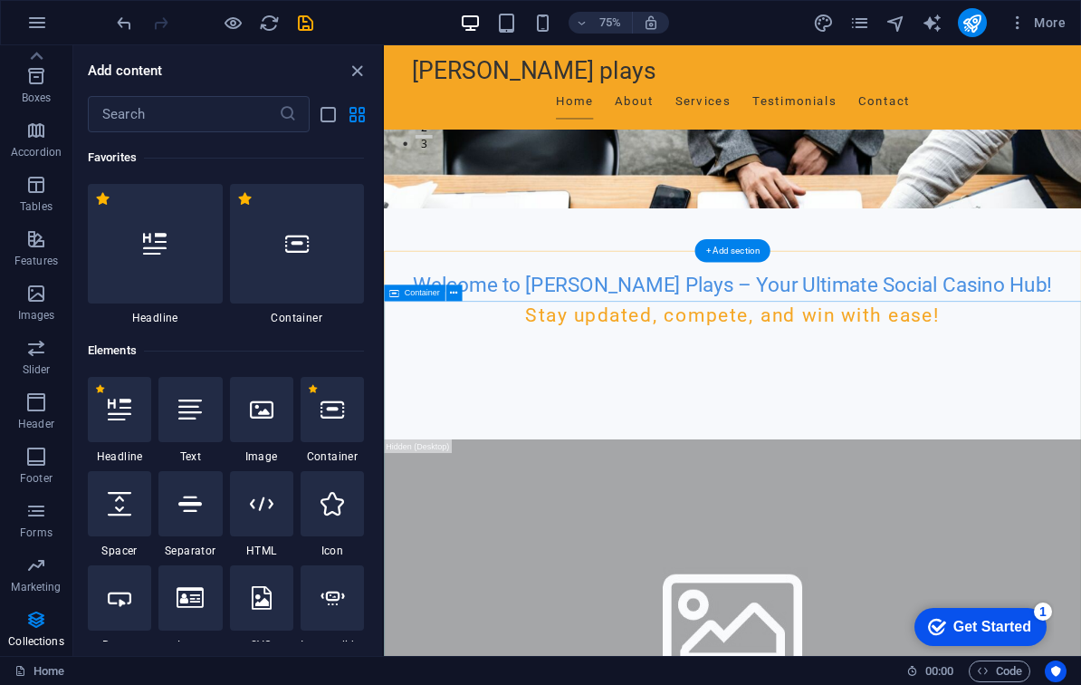
click at [1026, 610] on div "checkmark Get Started 1" at bounding box center [981, 627] width 132 height 38
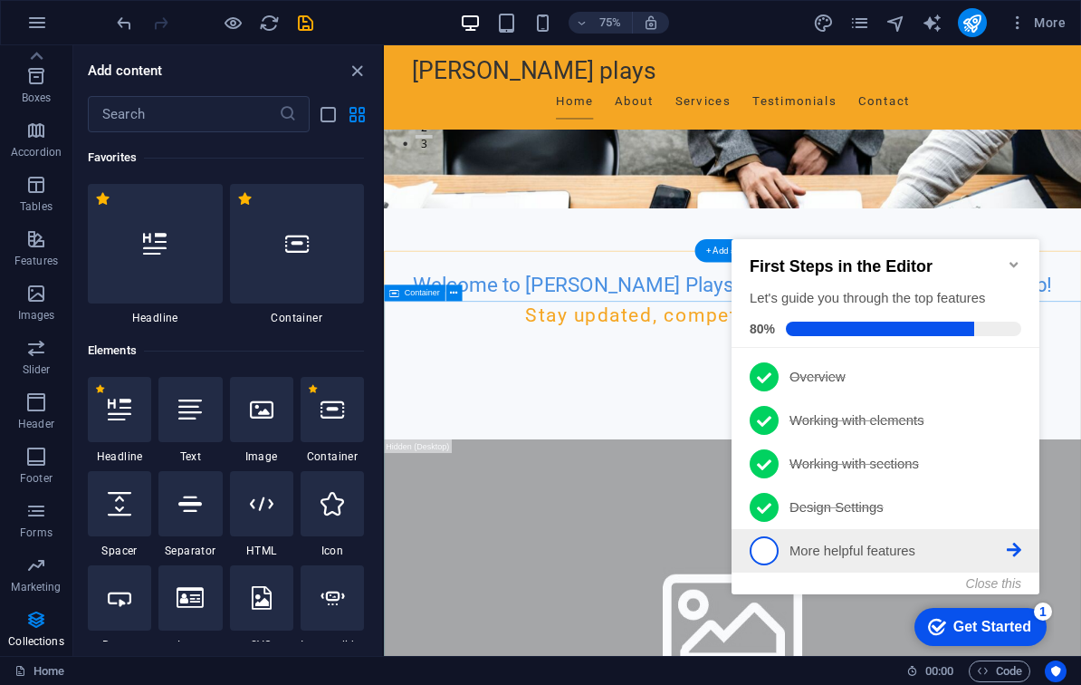
click at [933, 545] on p "More helpful features - incomplete" at bounding box center [898, 551] width 217 height 19
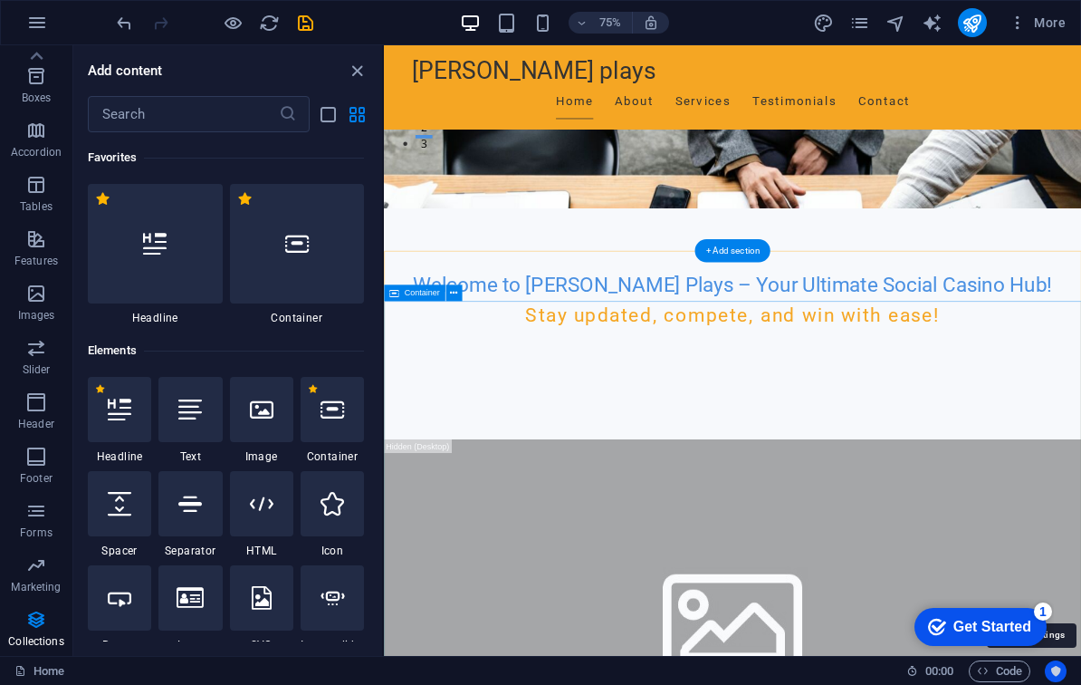
click at [0, 0] on icon "Usercentrics" at bounding box center [0, 0] width 0 height 0
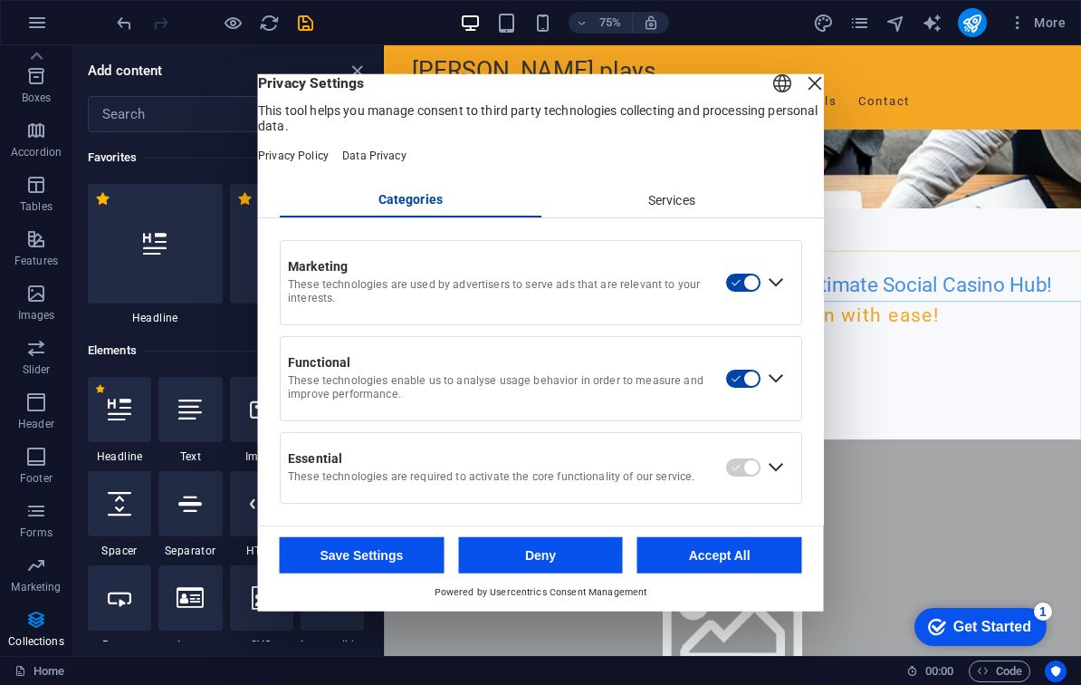
click at [614, 290] on div "Marketing These technologies are used by advertisers to serve ads that are rele…" at bounding box center [503, 282] width 445 height 62
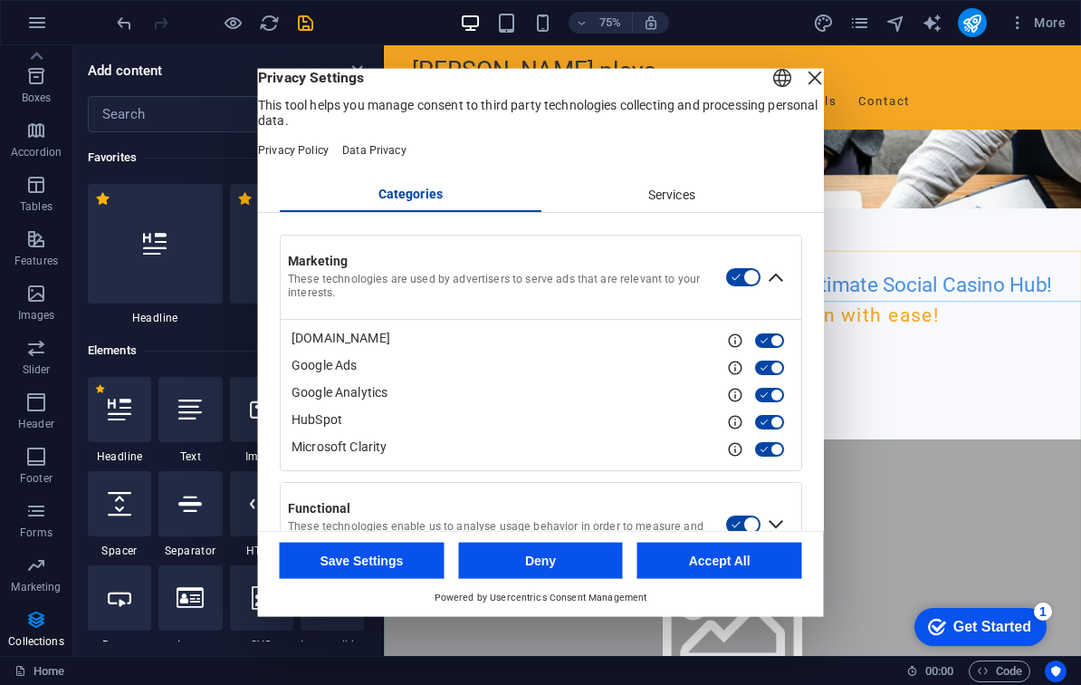
click at [727, 286] on button "button" at bounding box center [743, 276] width 36 height 20
click at [802, 91] on div "Close Layer" at bounding box center [814, 77] width 25 height 25
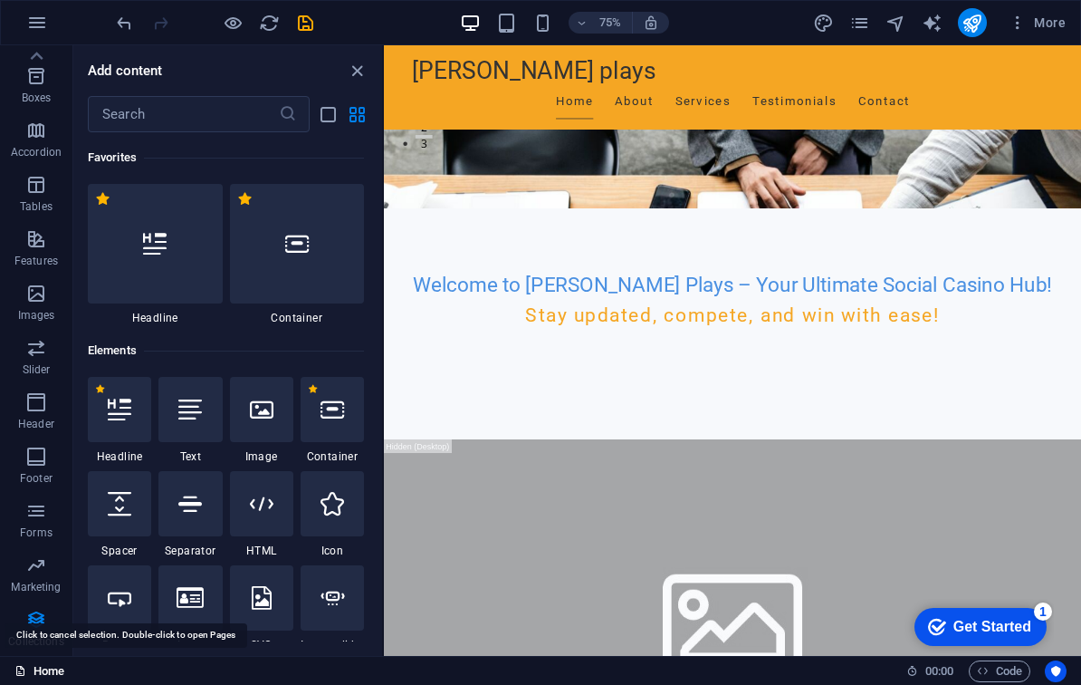
click at [42, 675] on link "Home" at bounding box center [39, 671] width 50 height 22
click at [44, 666] on link "Home" at bounding box center [39, 671] width 50 height 22
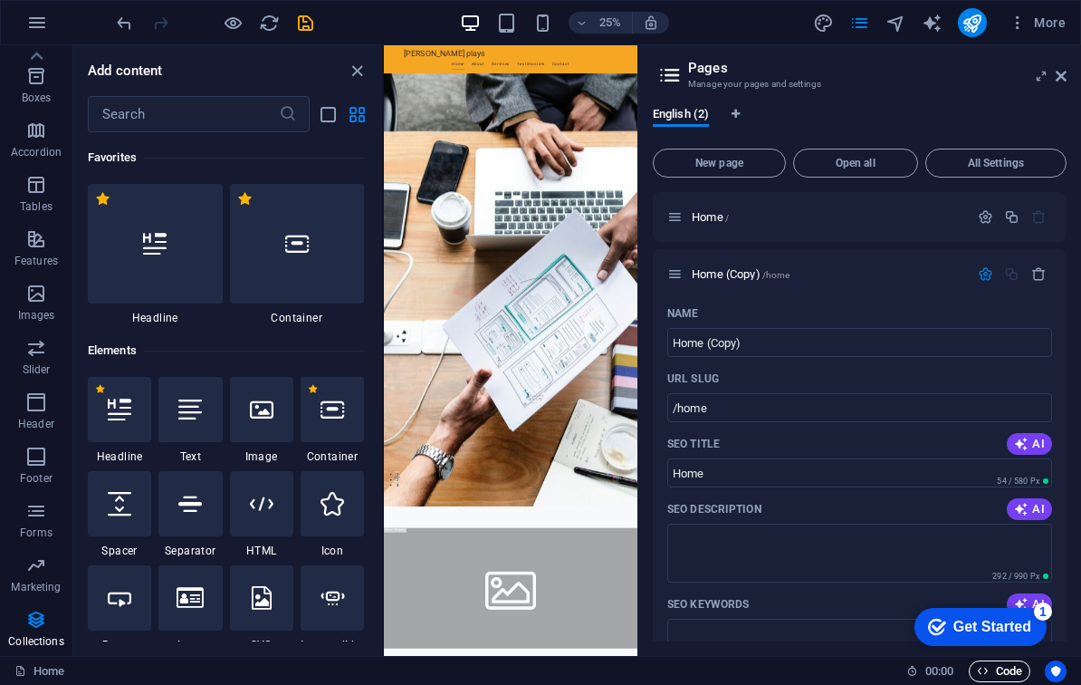
click at [0, 0] on span "Code" at bounding box center [0, 0] width 0 height 0
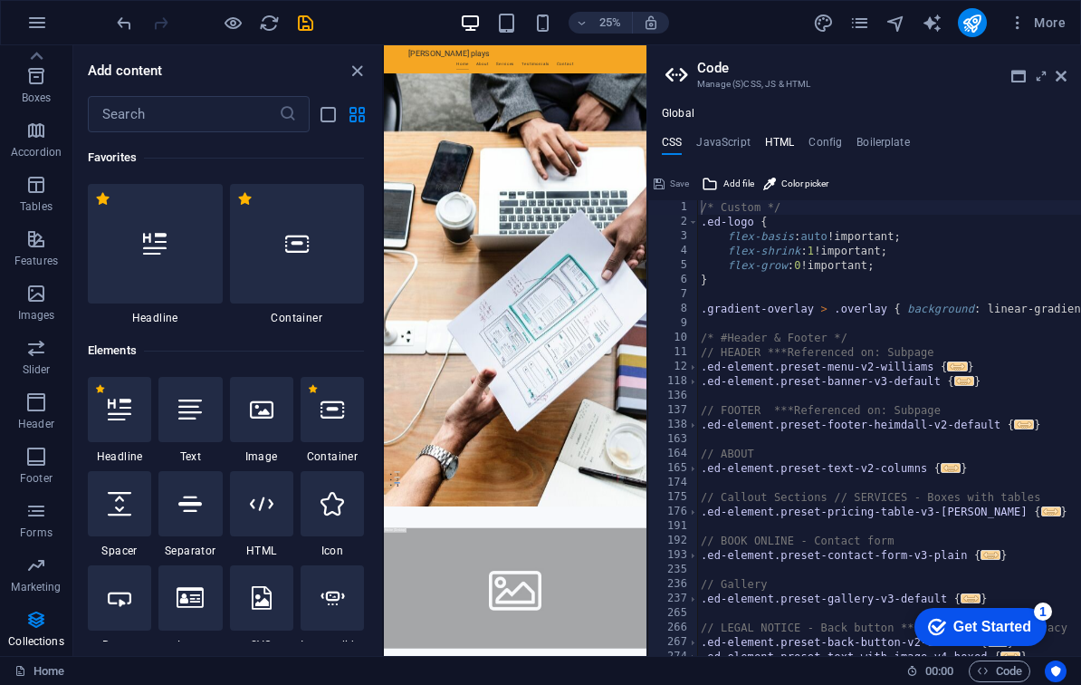
click at [783, 136] on h4 "HTML" at bounding box center [780, 146] width 30 height 20
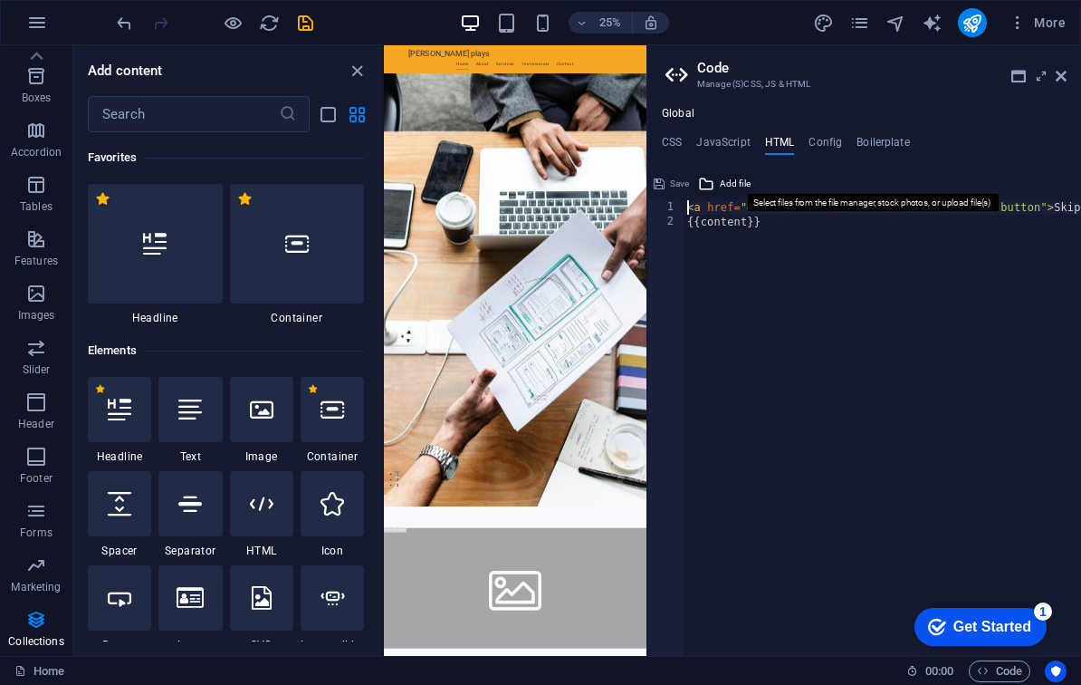
click at [724, 181] on span "Add file" at bounding box center [735, 184] width 31 height 22
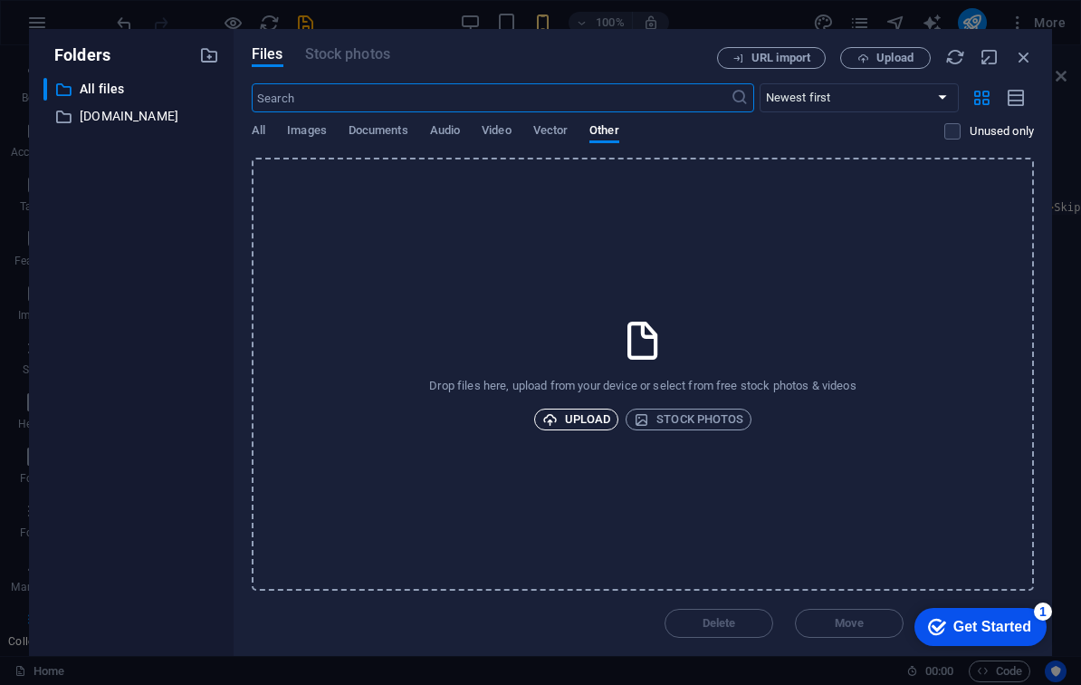
click at [561, 421] on span "Upload" at bounding box center [576, 419] width 69 height 22
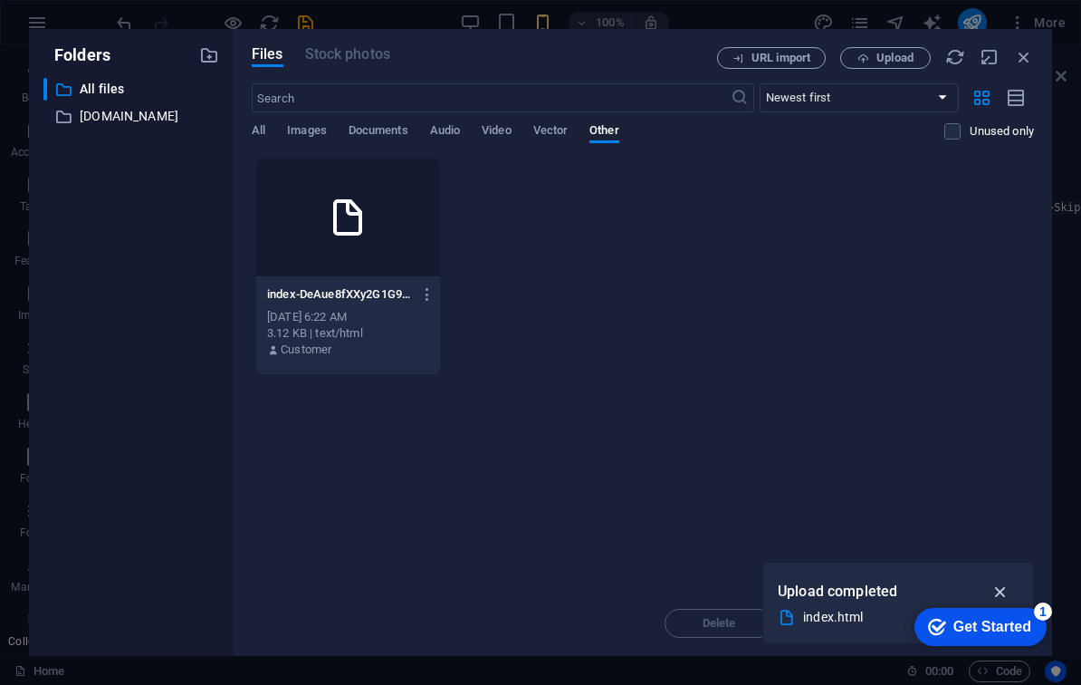
click at [1006, 592] on icon "button" at bounding box center [1001, 591] width 21 height 20
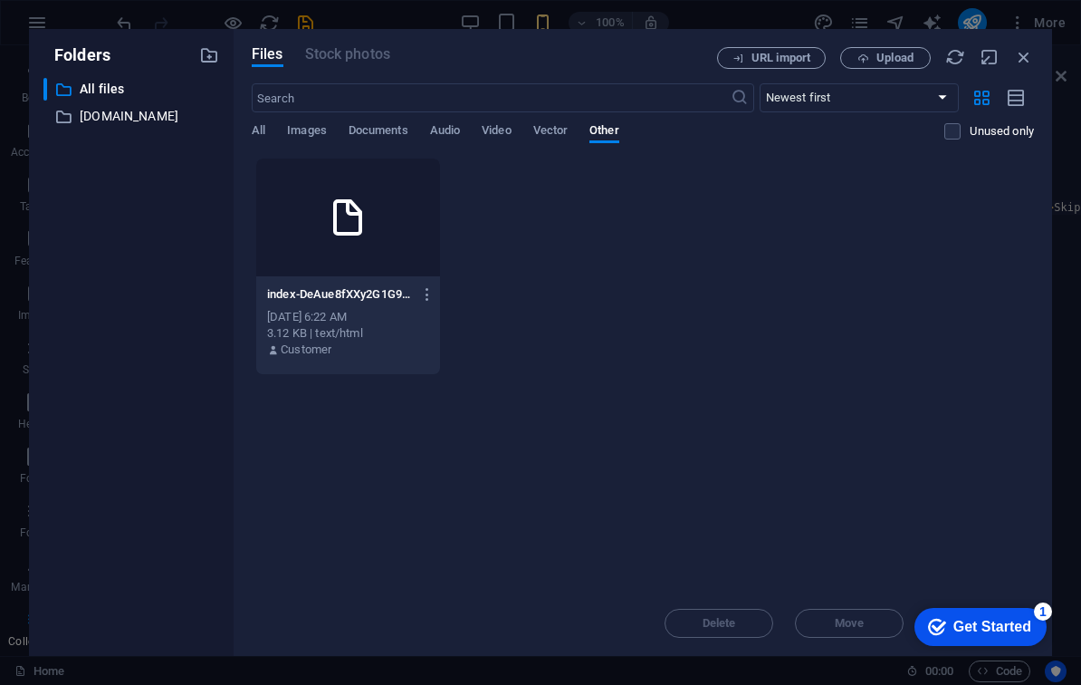
drag, startPoint x: 655, startPoint y: 51, endPoint x: 508, endPoint y: 38, distance: 147.2
click at [508, 38] on div "Files Stock photos URL import Upload ​ Newest first Oldest first Name (A-Z) Nam…" at bounding box center [643, 342] width 819 height 627
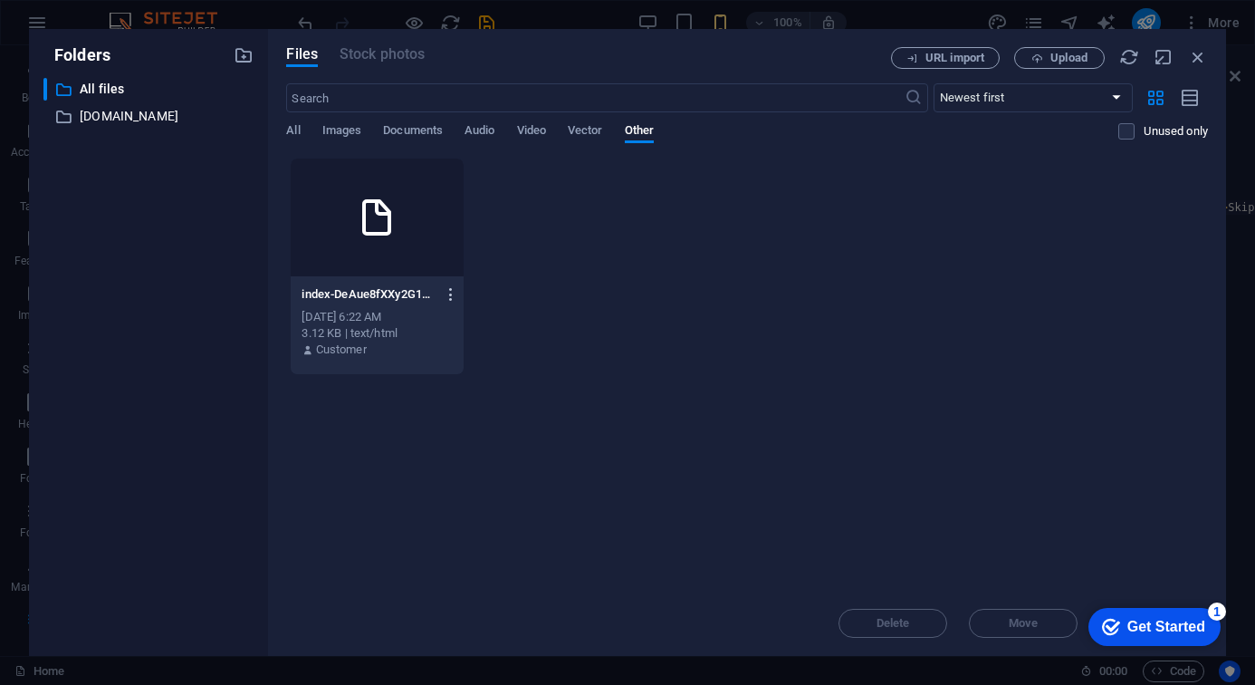
click at [454, 293] on icon "button" at bounding box center [451, 294] width 17 height 16
click at [432, 386] on h6 "Get link" at bounding box center [460, 385] width 77 height 22
click at [388, 300] on p "index-DeAue8fXXy2G1G9NnCIYUA.html" at bounding box center [369, 294] width 134 height 16
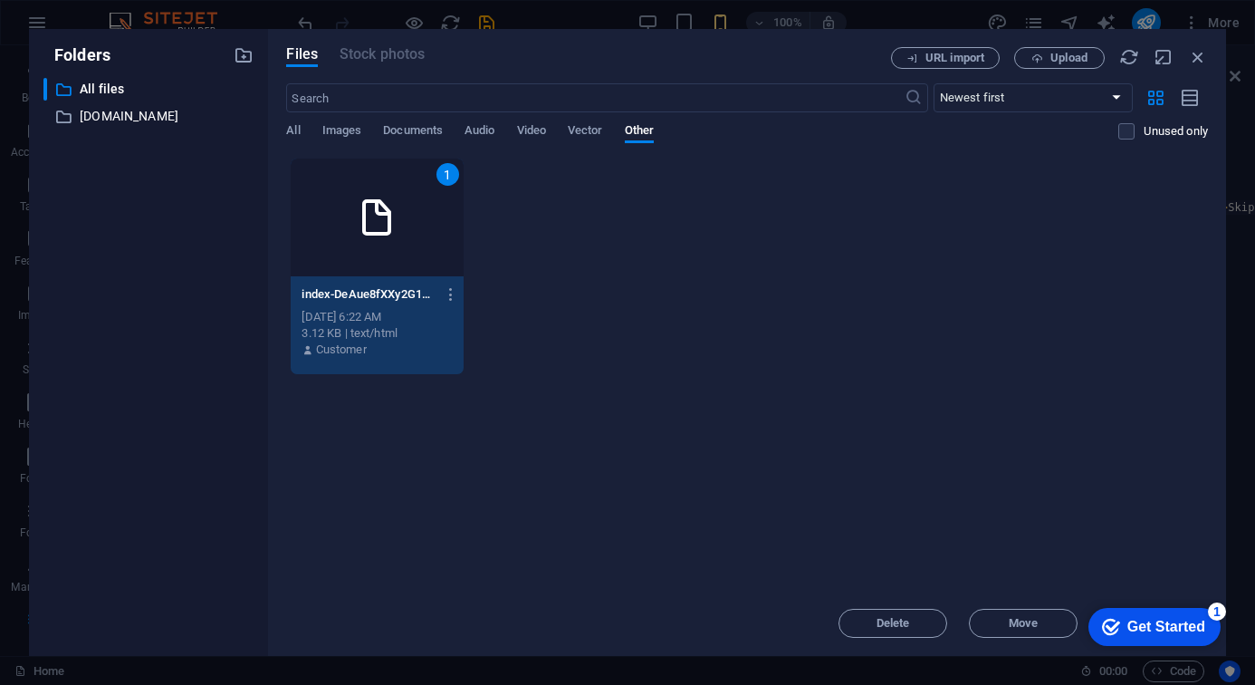
click at [450, 176] on div "1" at bounding box center [447, 174] width 23 height 23
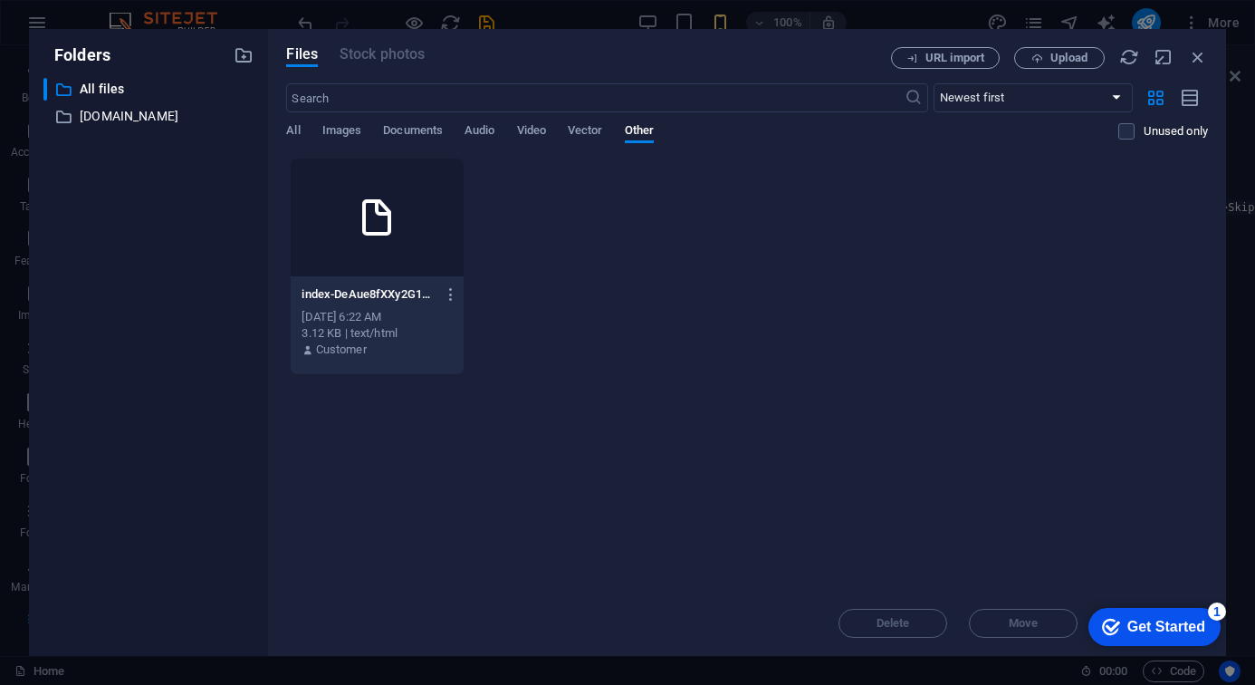
click at [439, 177] on div at bounding box center [377, 217] width 172 height 118
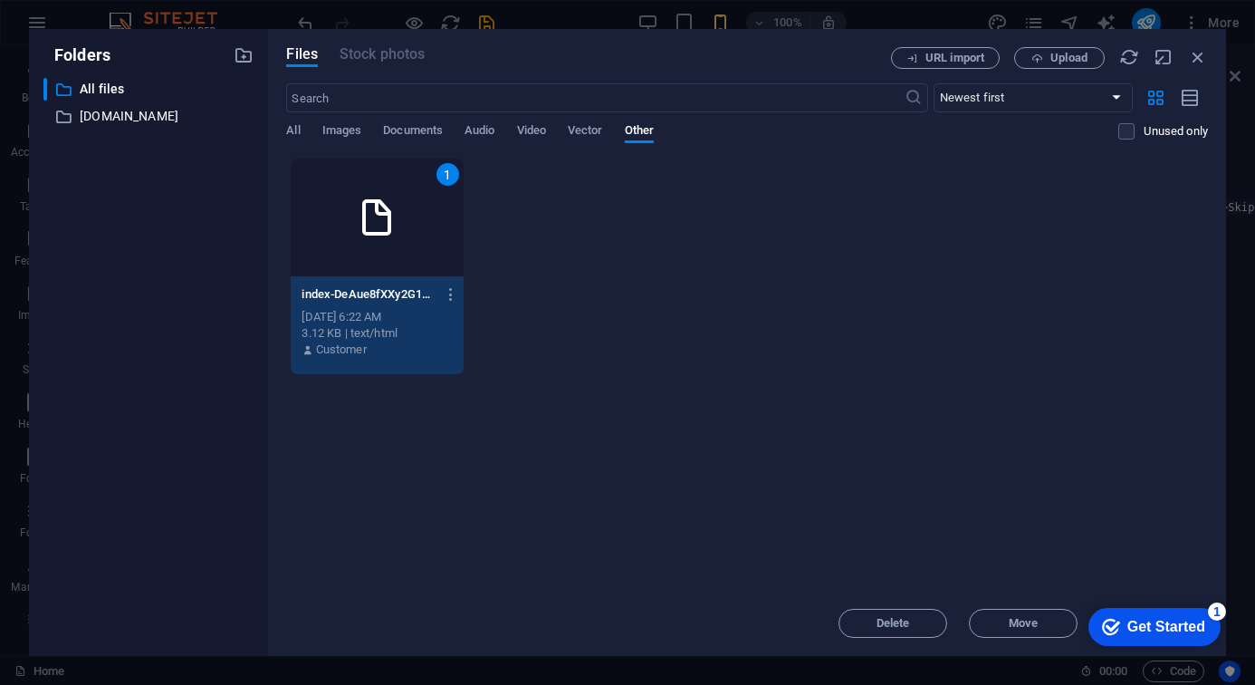
click at [1080, 625] on div "Get Started" at bounding box center [1166, 626] width 78 height 16
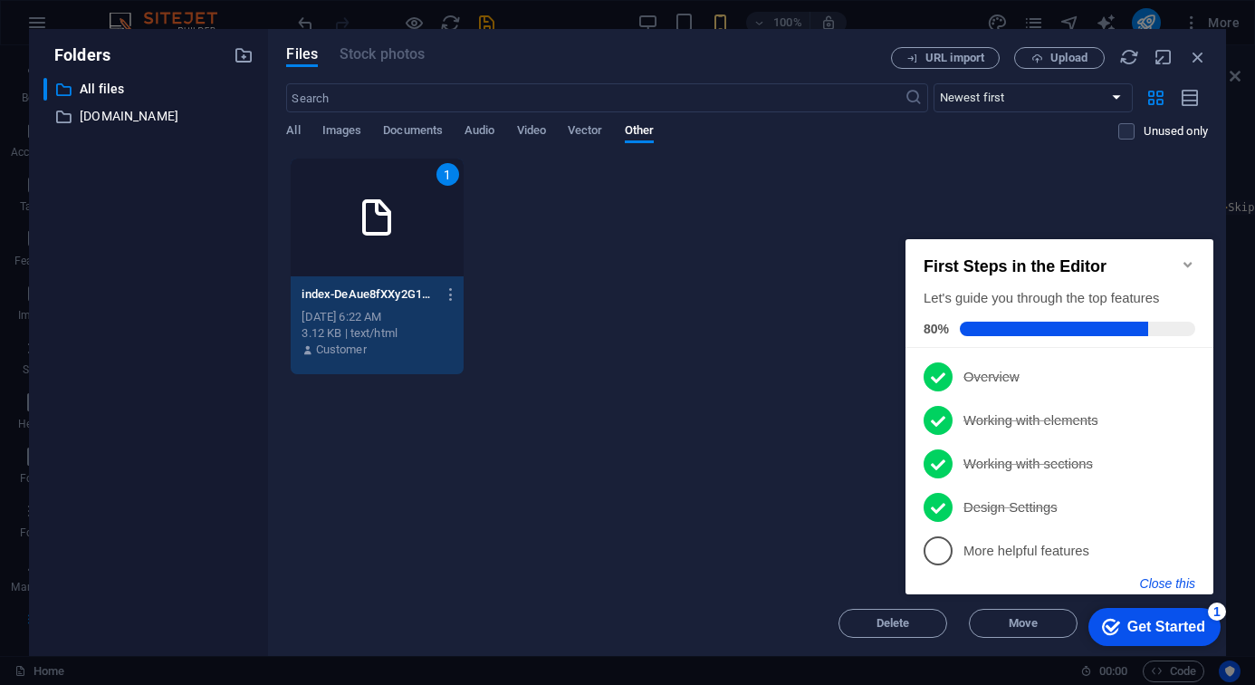
click at [1080, 580] on button "Close this" at bounding box center [1167, 583] width 55 height 14
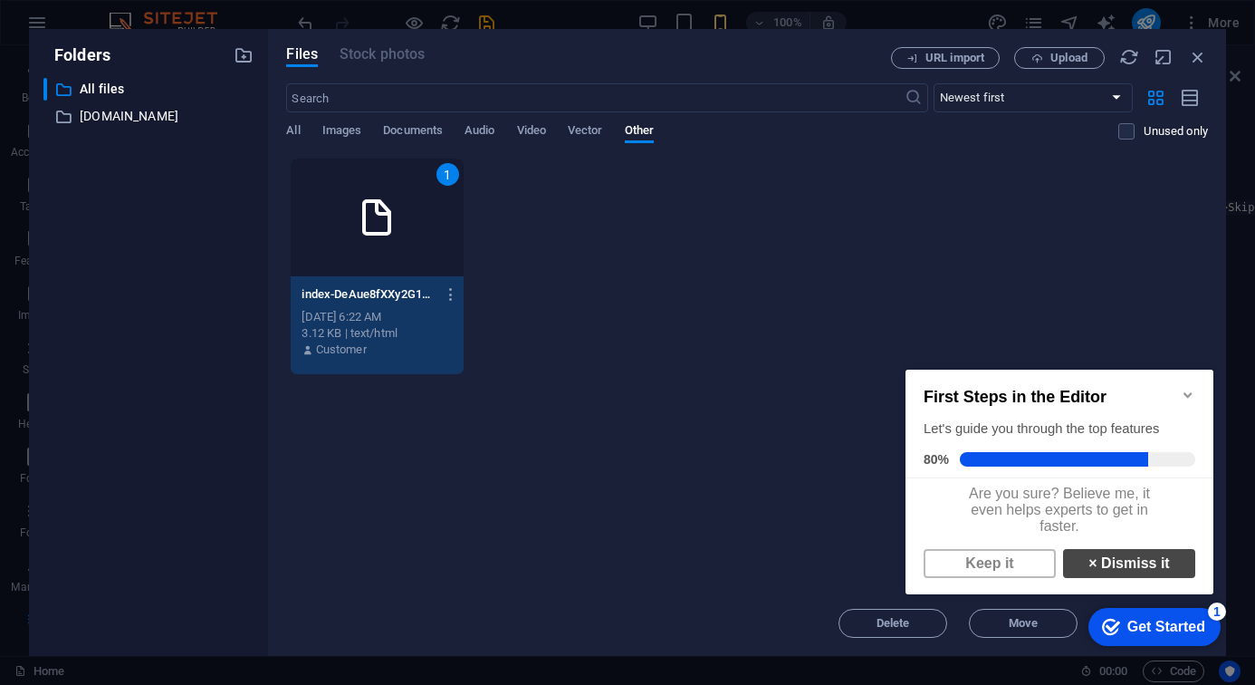
click at [1080, 576] on link "× Dismiss it" at bounding box center [1129, 563] width 132 height 29
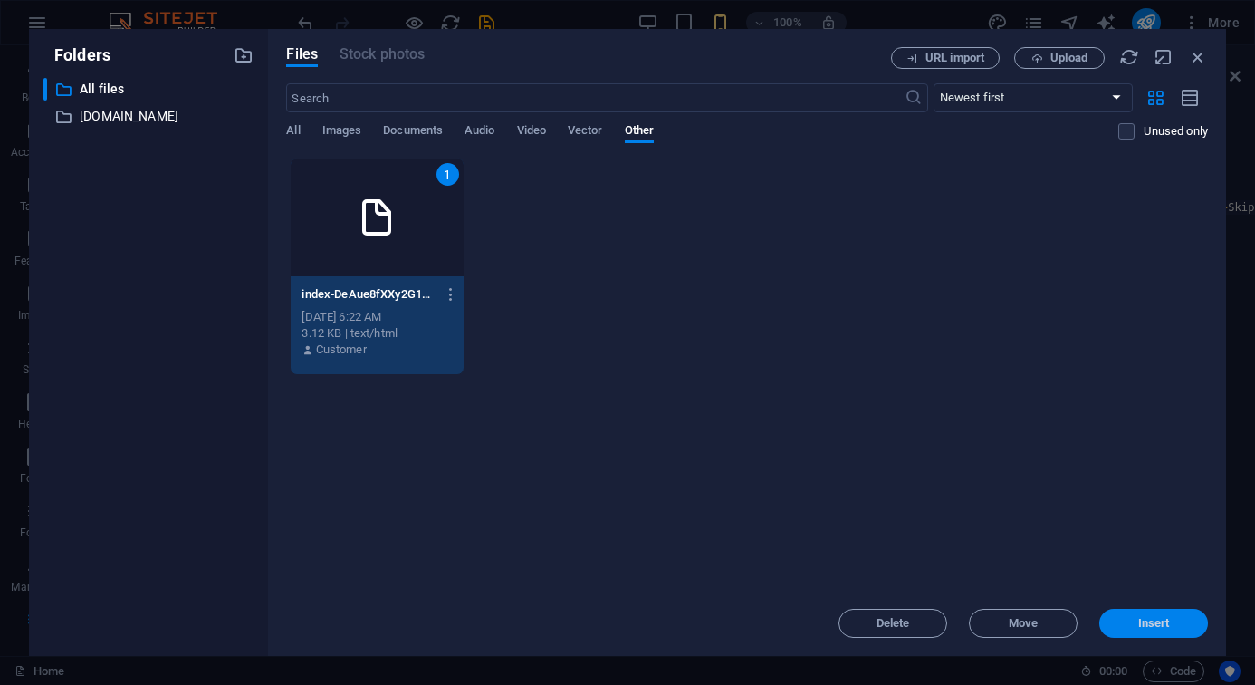
click at [1080, 621] on span "Insert" at bounding box center [1154, 623] width 94 height 11
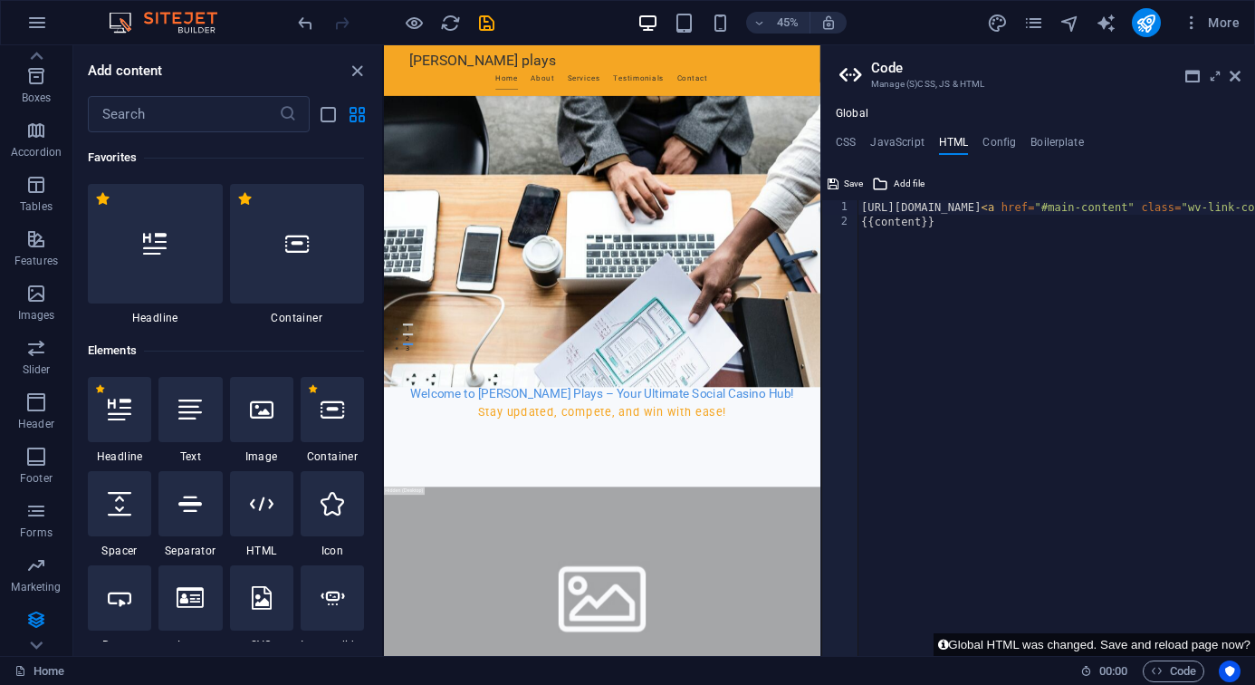
type textarea "{{content}}"
click at [1012, 142] on h4 "Config" at bounding box center [1000, 146] width 34 height 20
type textarea "$color-background: #F7F9FC;"
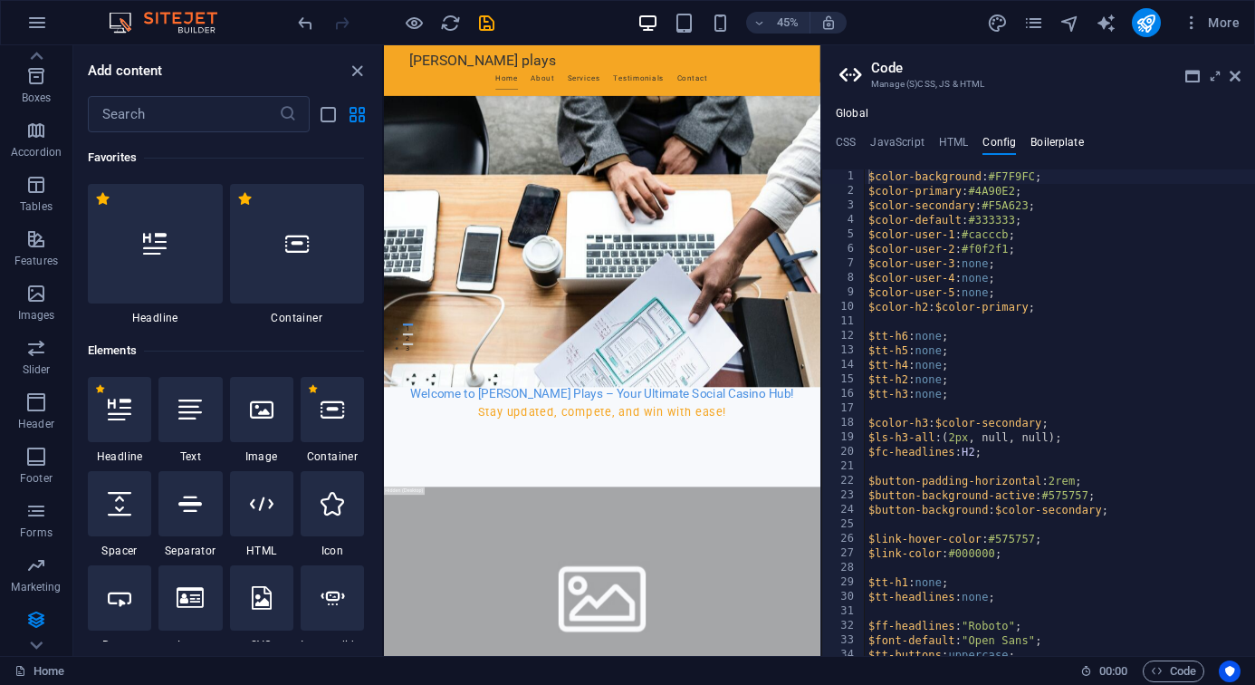
click at [1050, 139] on h4 "Boilerplate" at bounding box center [1057, 146] width 53 height 20
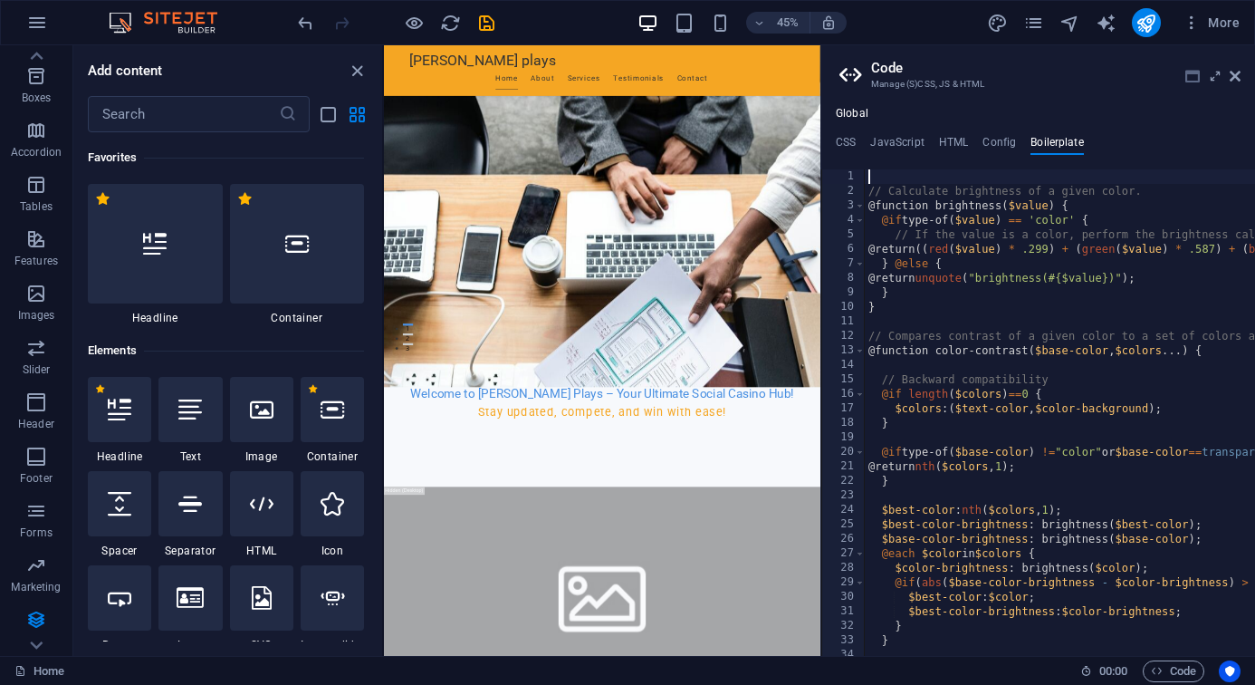
click at [1080, 78] on icon at bounding box center [1192, 76] width 14 height 14
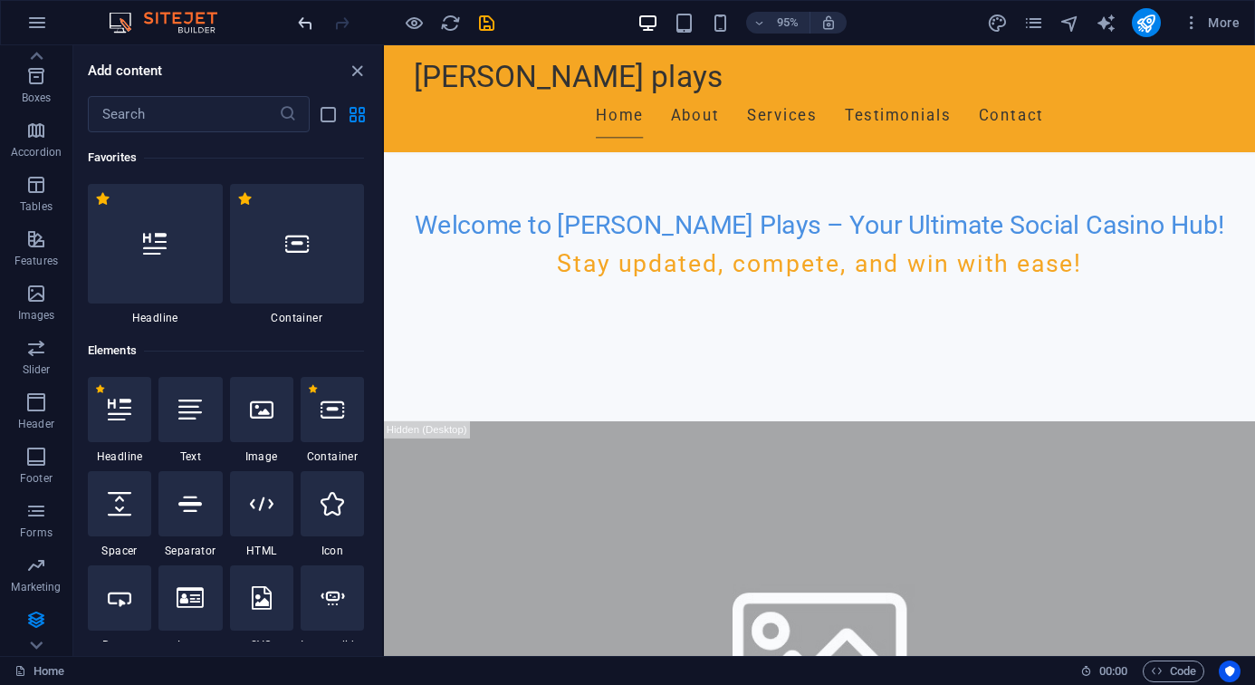
click at [298, 24] on icon "undo" at bounding box center [305, 23] width 21 height 21
click at [355, 82] on div "Add content ​ Favorites 1 Star Headline 1 Star Container Elements 1 Star Headli…" at bounding box center [227, 350] width 309 height 610
click at [355, 71] on icon "close panel" at bounding box center [357, 71] width 21 height 21
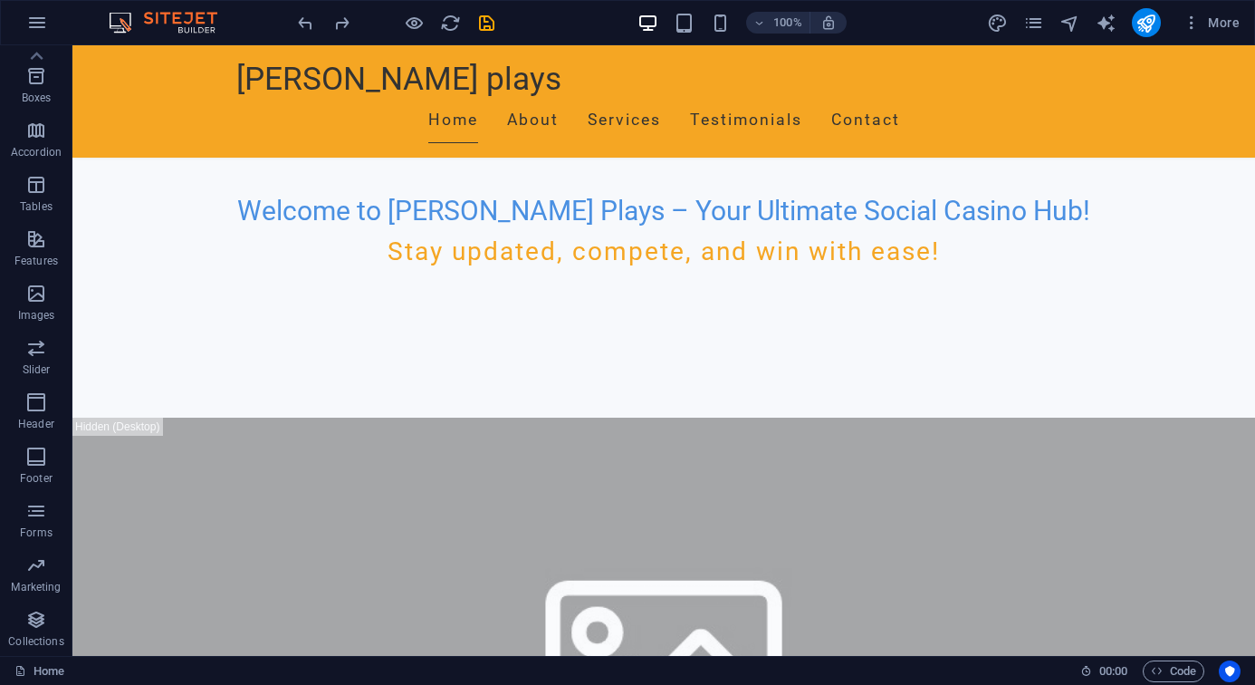
click at [0, 0] on icon "button" at bounding box center [0, 0] width 0 height 0
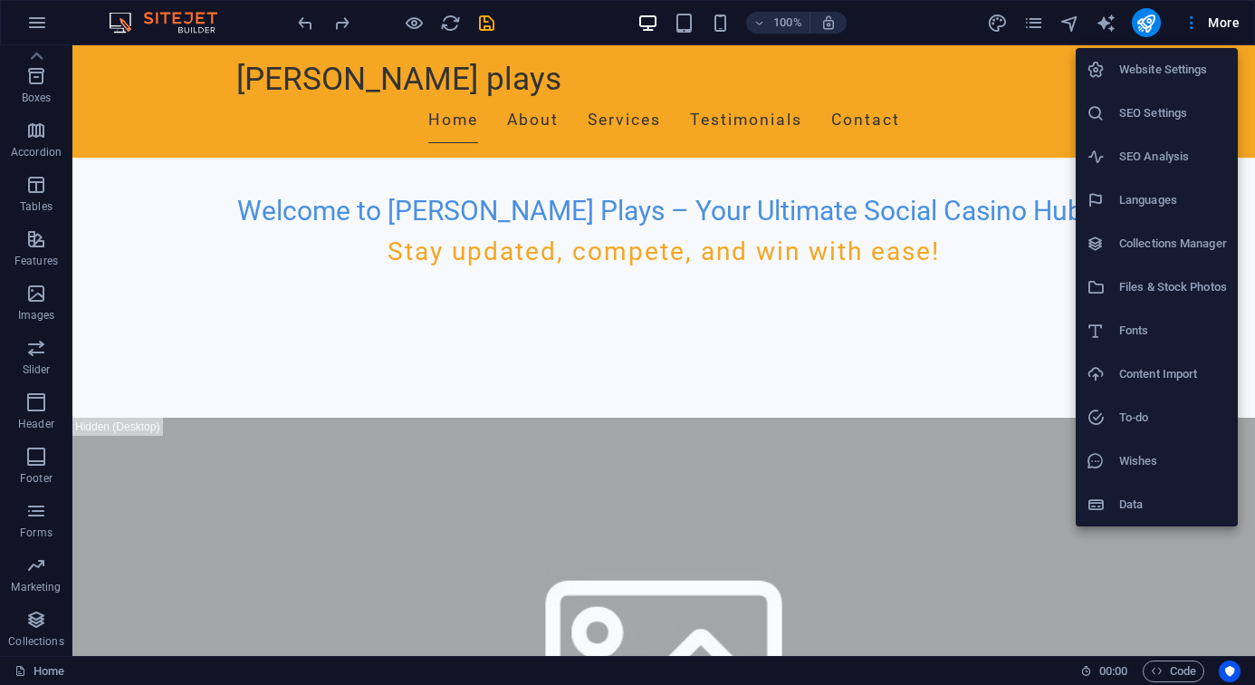
click at [1080, 297] on li "Files & Stock Photos" at bounding box center [1157, 286] width 162 height 43
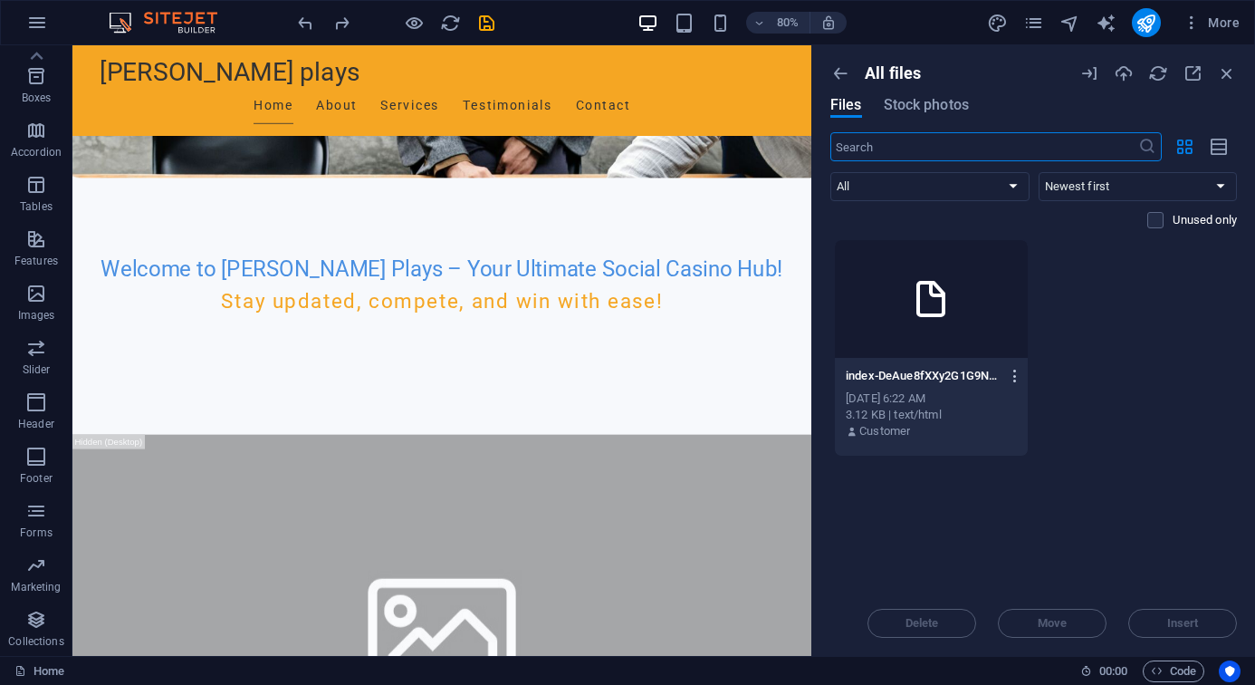
click at [1018, 379] on icon "button" at bounding box center [1015, 376] width 17 height 16
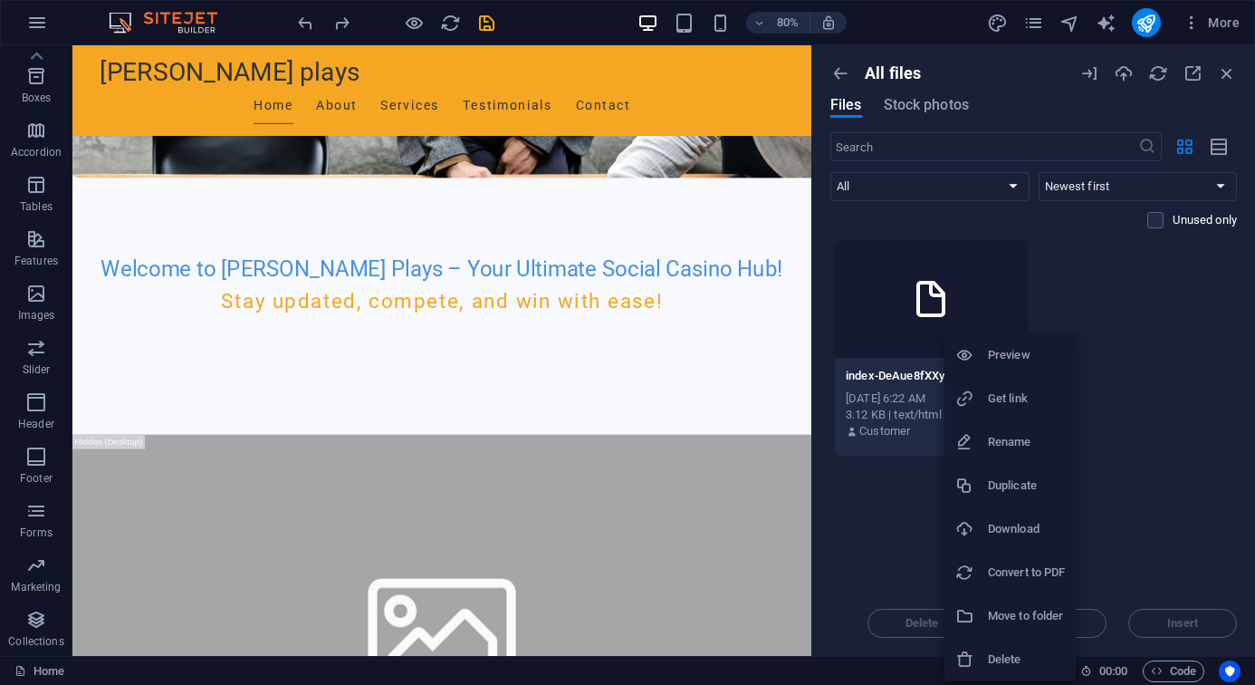
click at [1018, 379] on li "Get link" at bounding box center [1009, 398] width 131 height 43
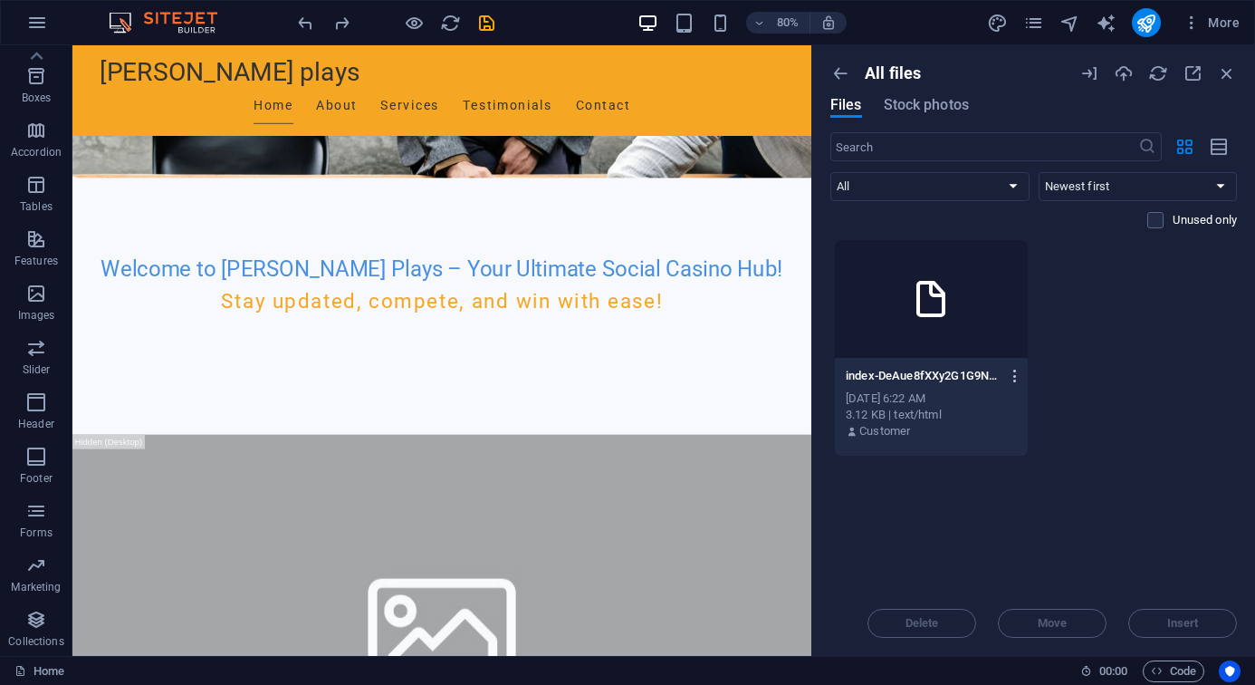
click at [1007, 376] on icon "button" at bounding box center [1015, 376] width 17 height 16
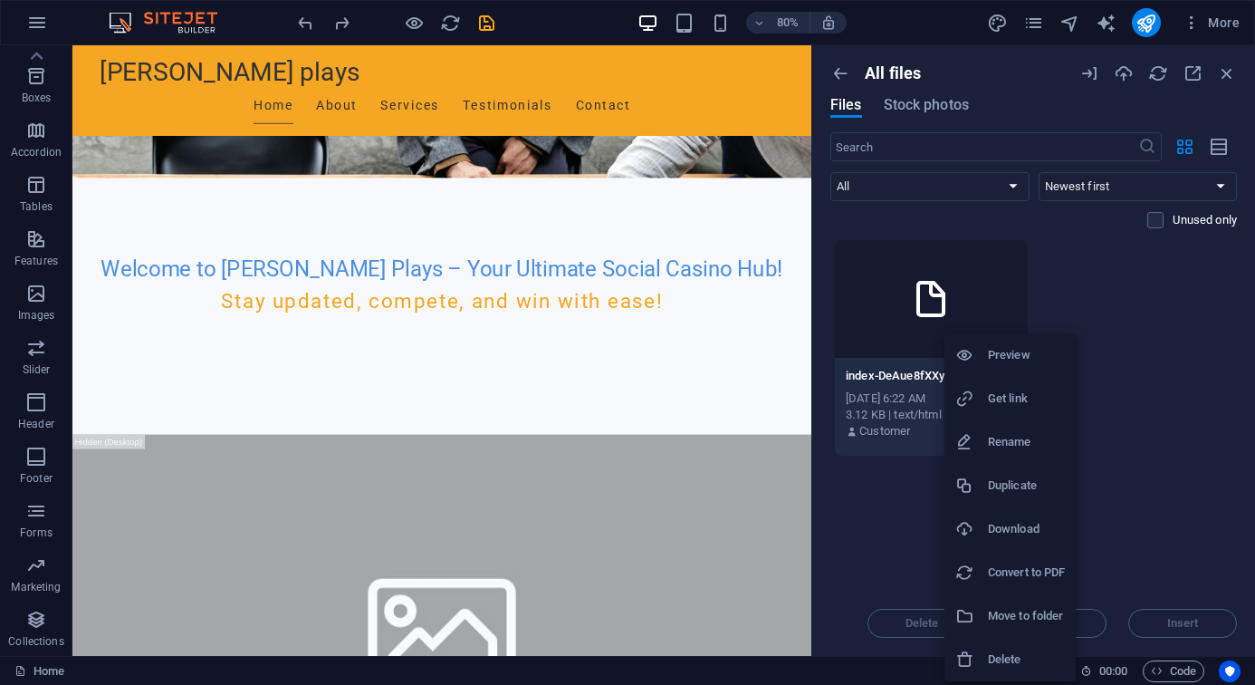
click at [1004, 346] on h6 "Preview" at bounding box center [1026, 355] width 77 height 22
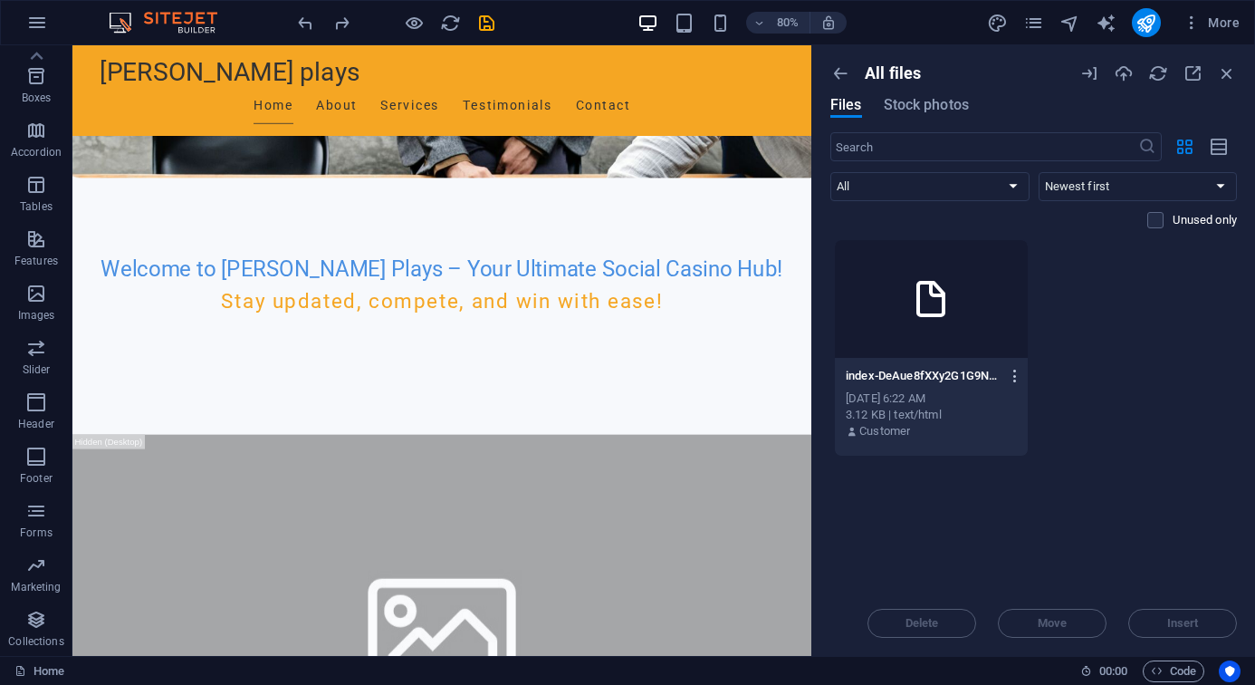
click at [1012, 377] on icon "button" at bounding box center [1015, 376] width 17 height 16
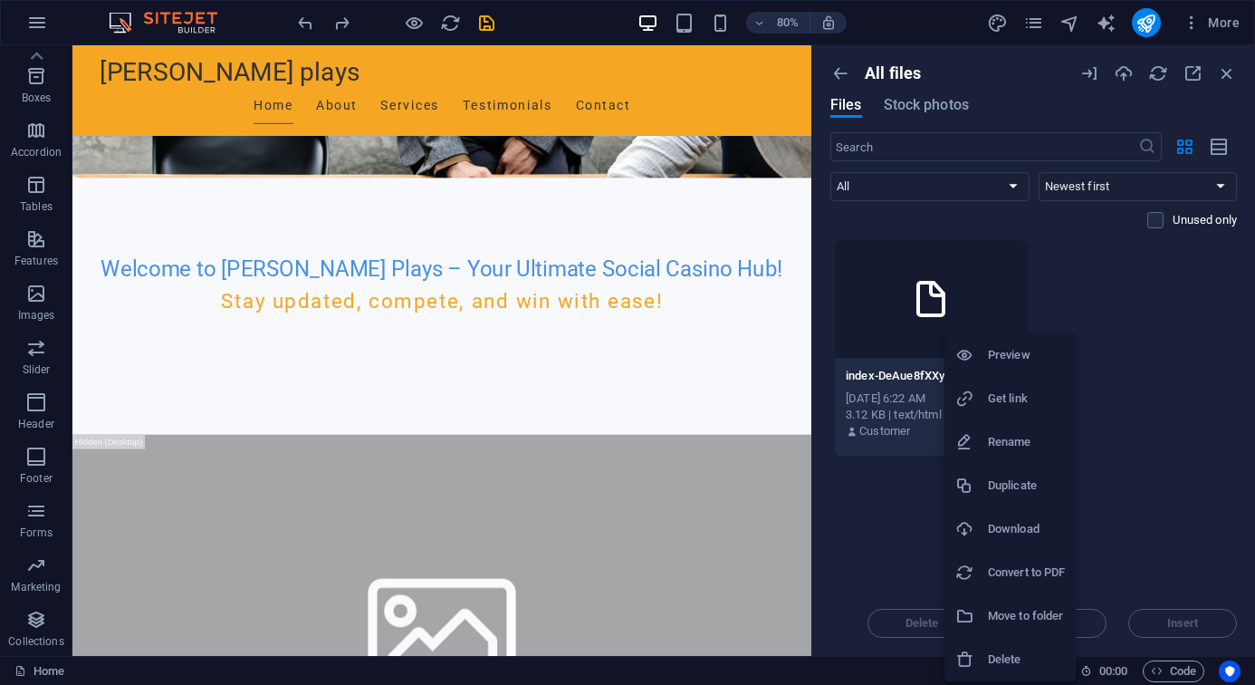
click at [1080, 357] on div at bounding box center [627, 342] width 1255 height 685
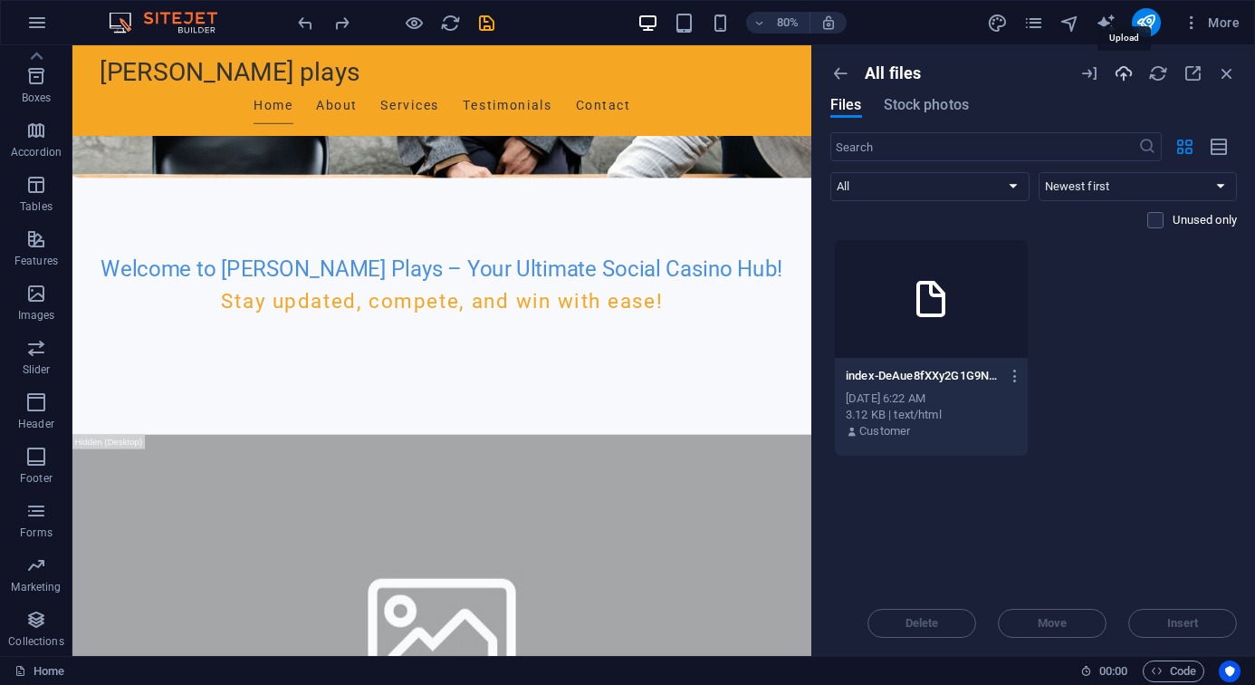
click at [1080, 74] on icon "button" at bounding box center [1124, 73] width 20 height 20
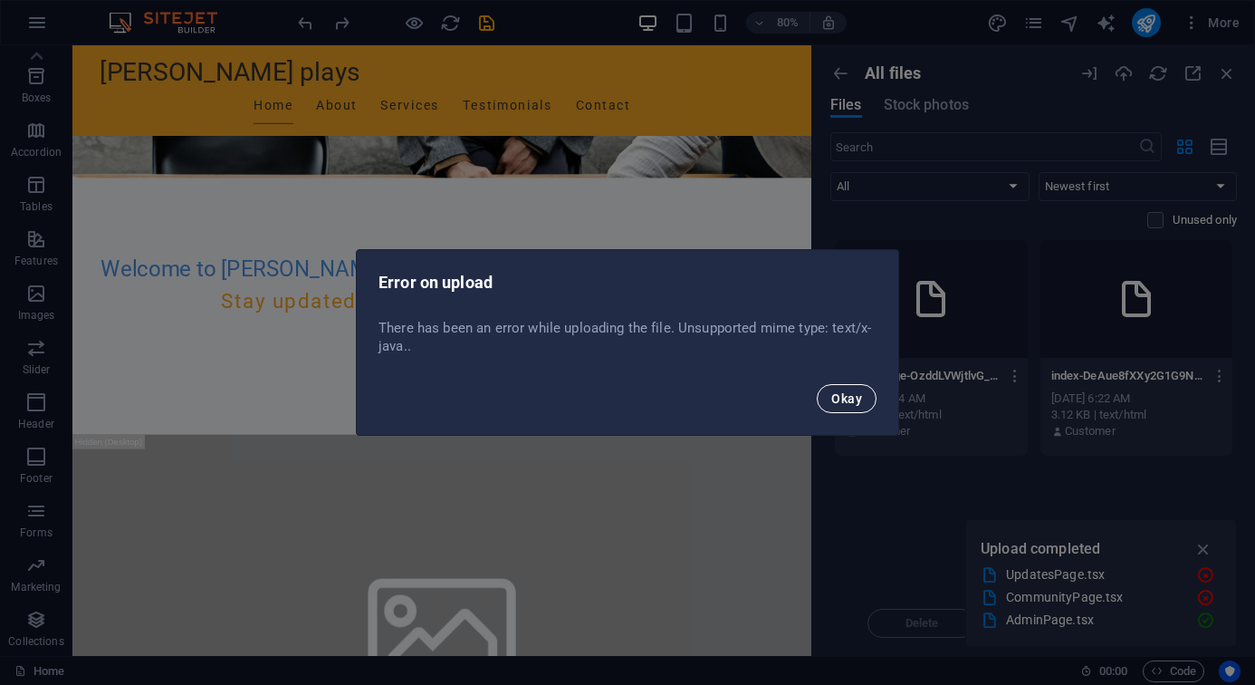
click at [850, 399] on span "Okay" at bounding box center [846, 398] width 31 height 14
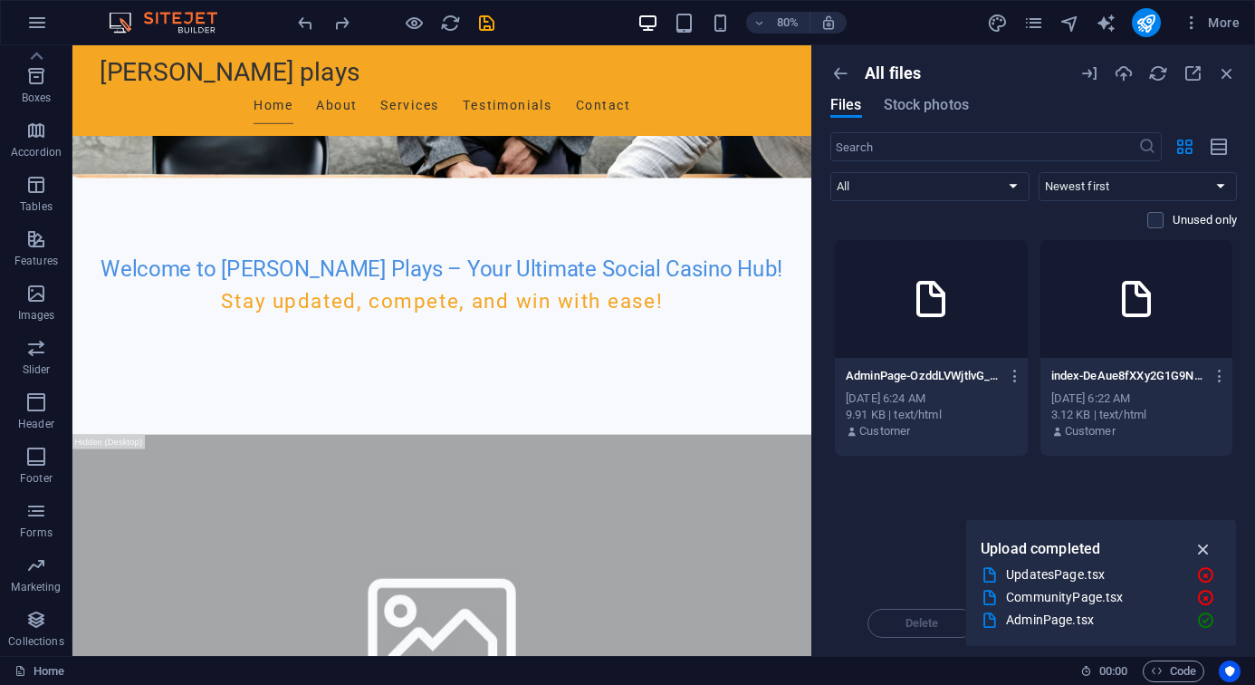
click at [1080, 545] on icon "button" at bounding box center [1204, 549] width 21 height 20
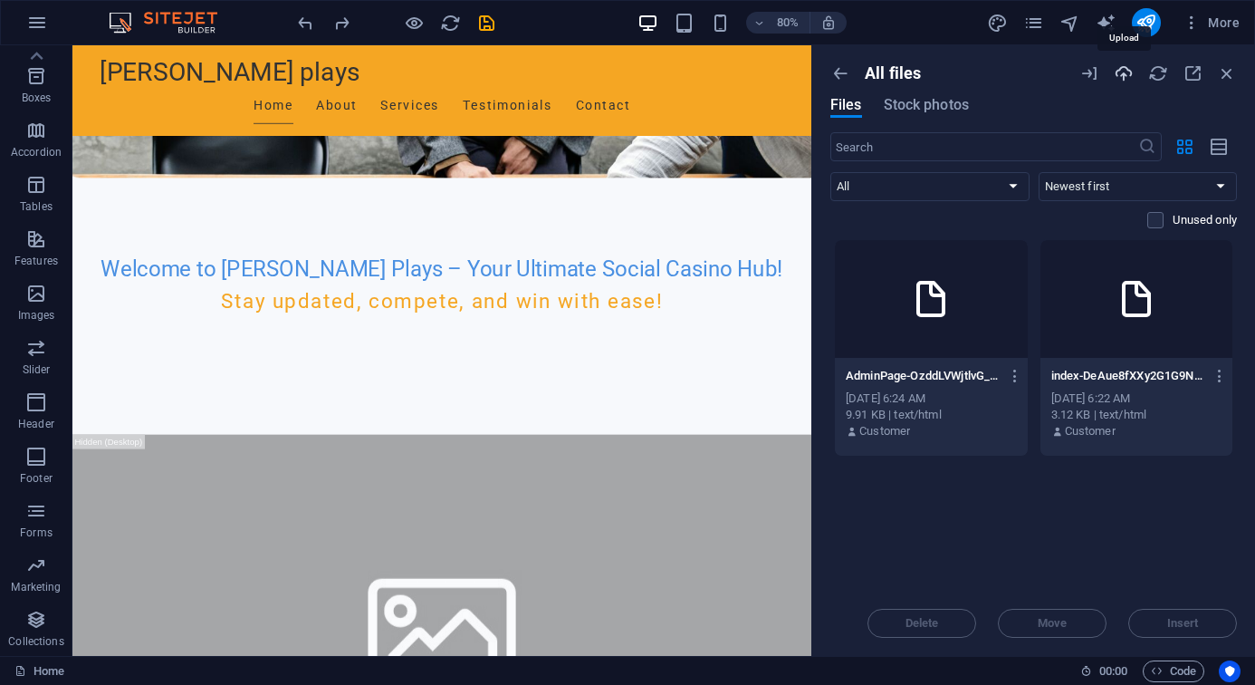
click at [1080, 78] on icon "button" at bounding box center [1124, 73] width 20 height 20
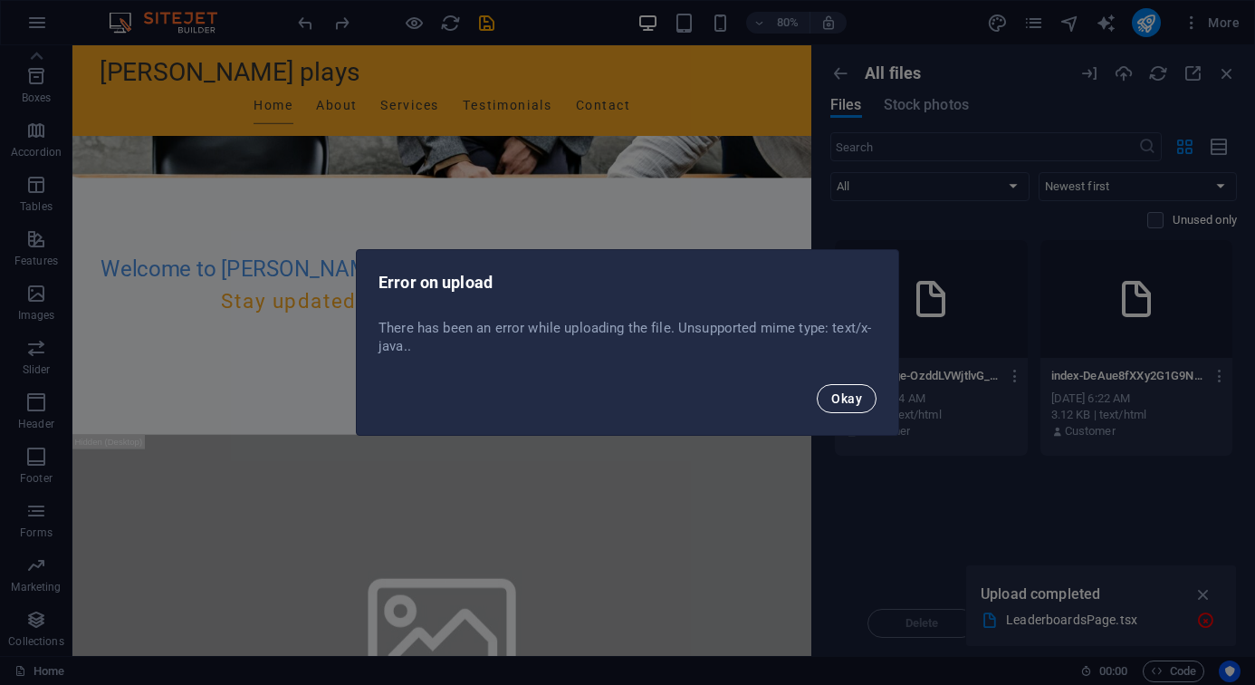
click at [834, 402] on span "Okay" at bounding box center [846, 398] width 31 height 14
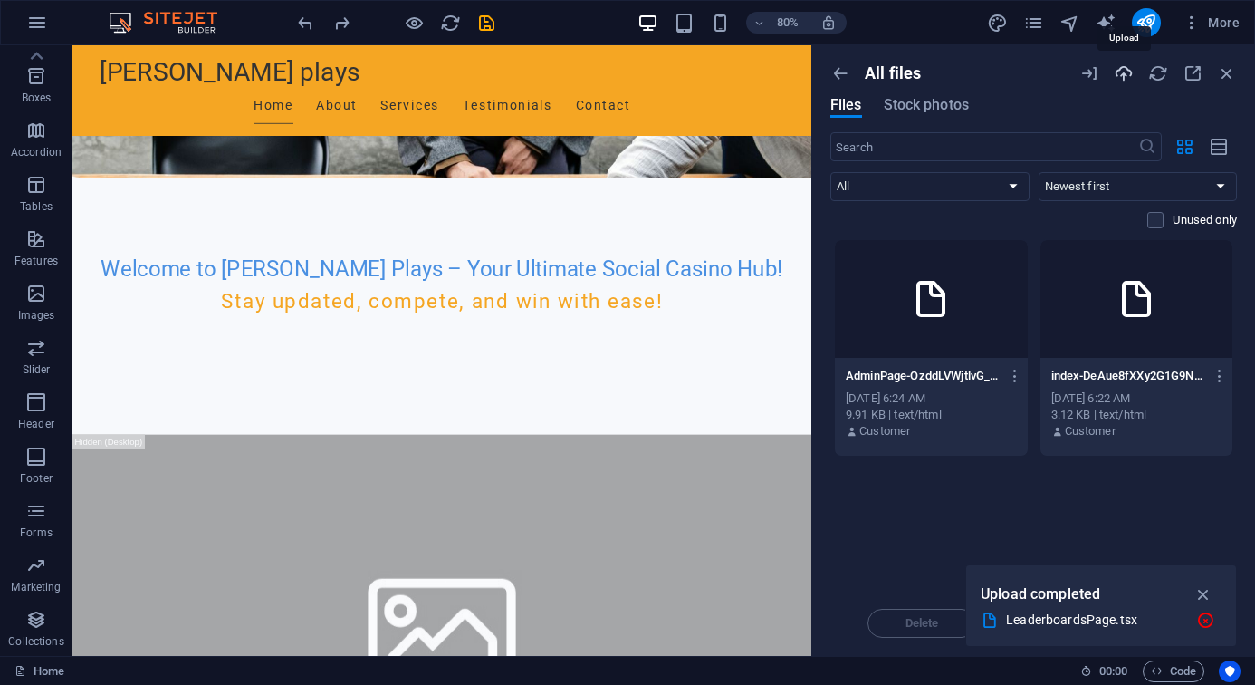
click at [1080, 72] on icon "button" at bounding box center [1124, 73] width 20 height 20
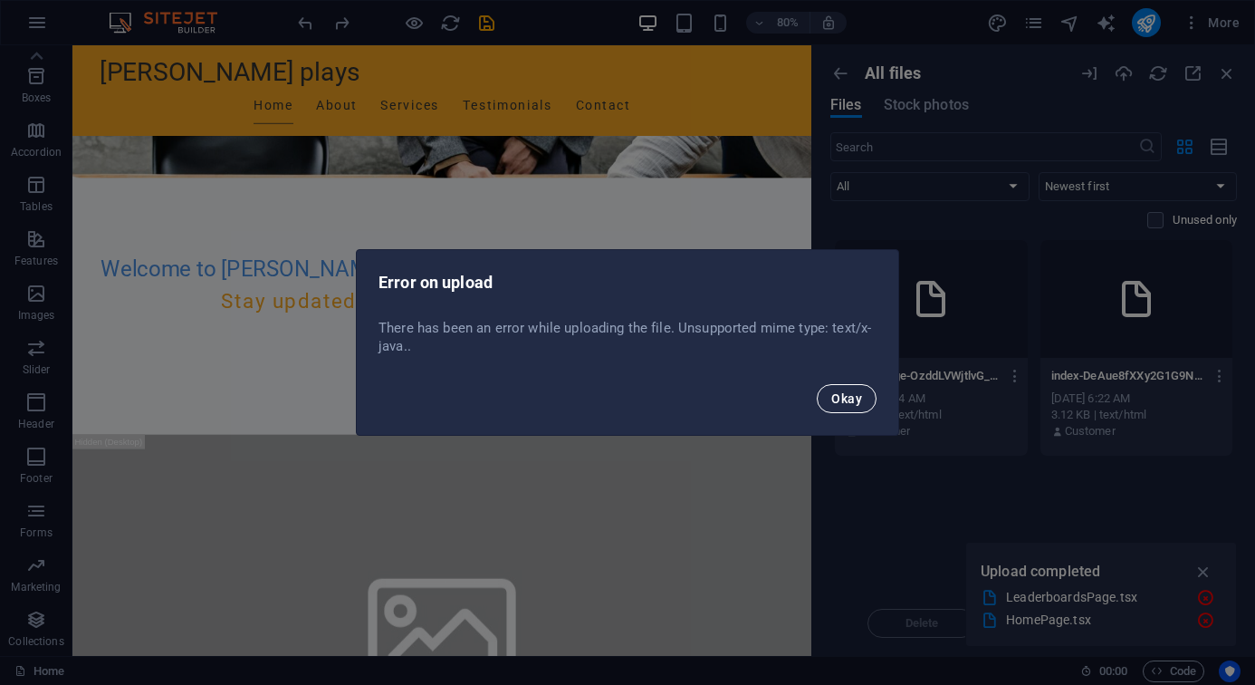
click at [839, 405] on span "Okay" at bounding box center [846, 398] width 31 height 14
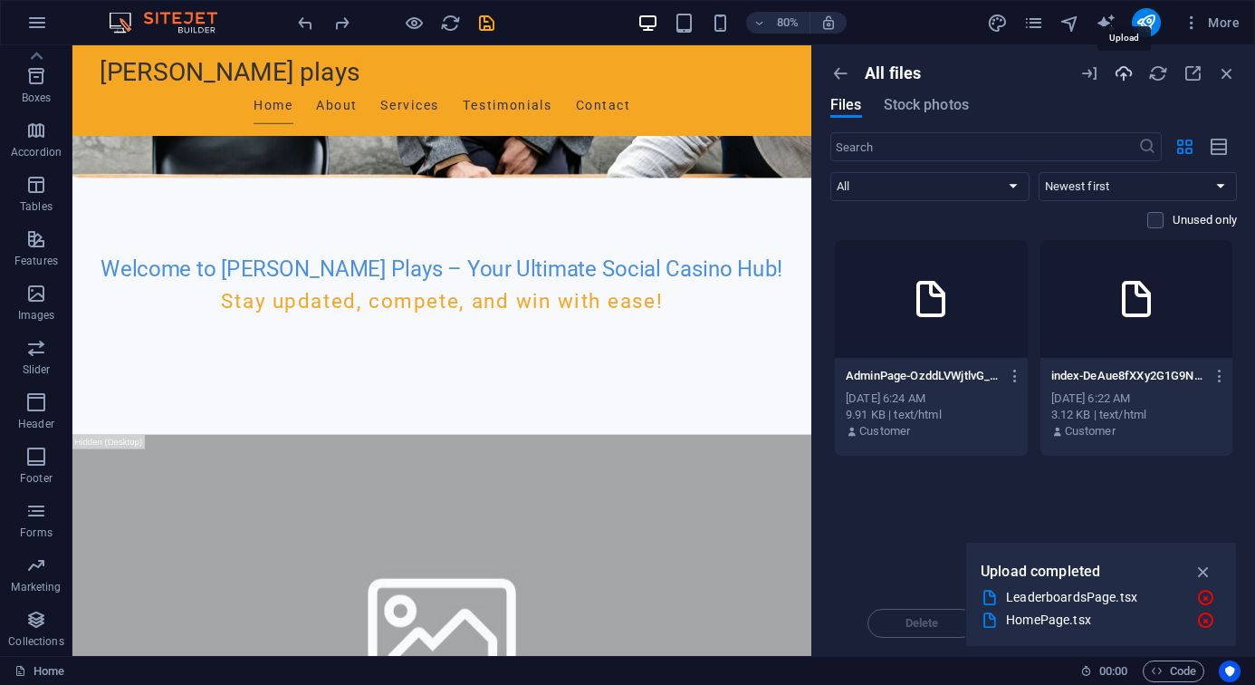
click at [1080, 77] on icon "button" at bounding box center [1124, 73] width 20 height 20
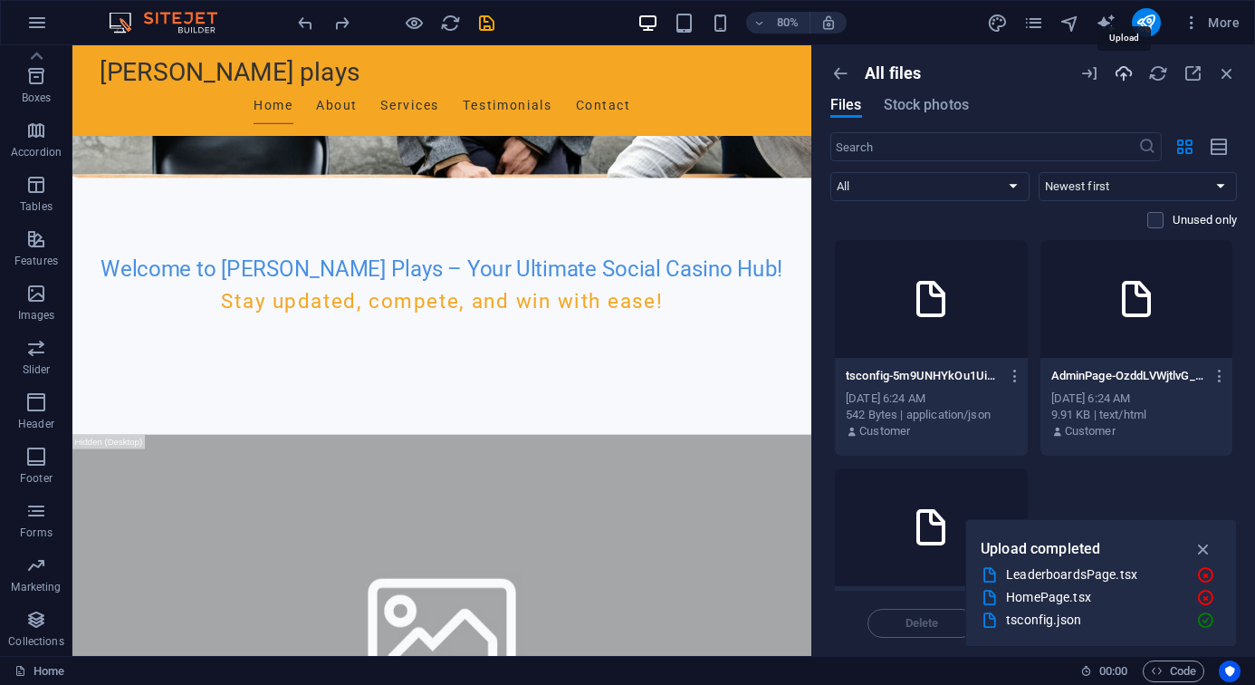
click at [1080, 71] on icon "button" at bounding box center [1124, 73] width 20 height 20
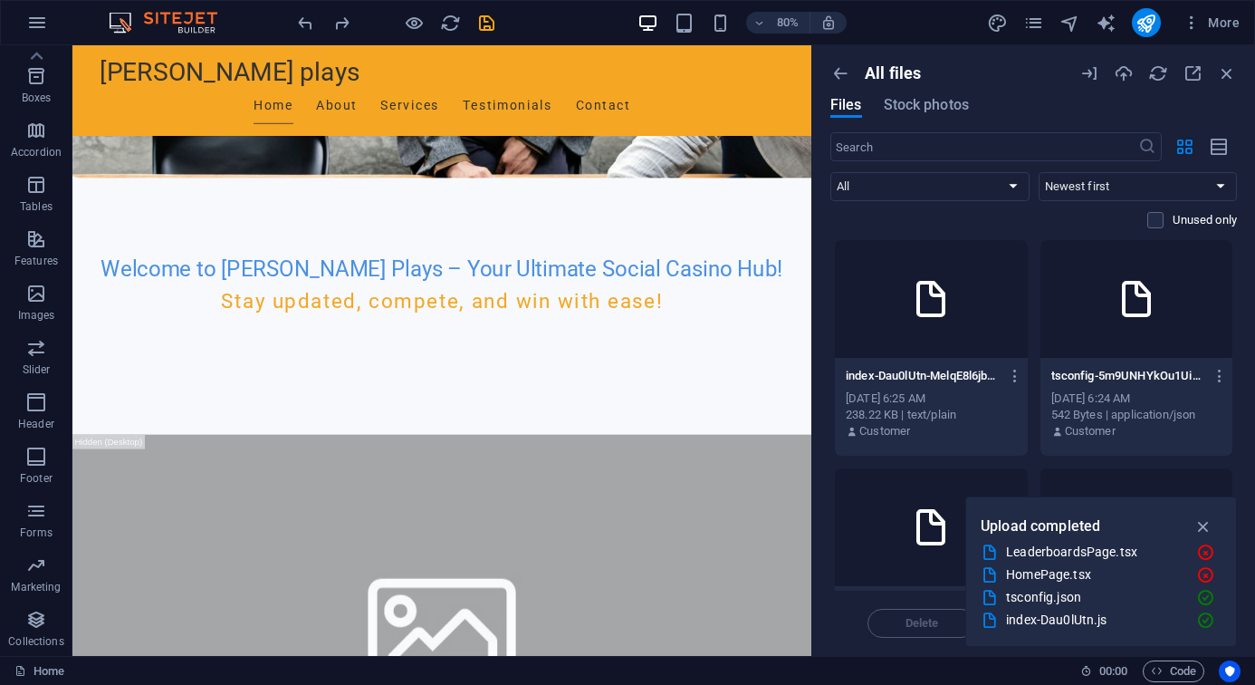
click at [1080, 554] on div "LeaderboardsPage.tsx" at bounding box center [1094, 552] width 176 height 21
click at [1080, 551] on icon "button" at bounding box center [1204, 552] width 19 height 18
click at [1080, 573] on icon "button" at bounding box center [1204, 575] width 19 height 18
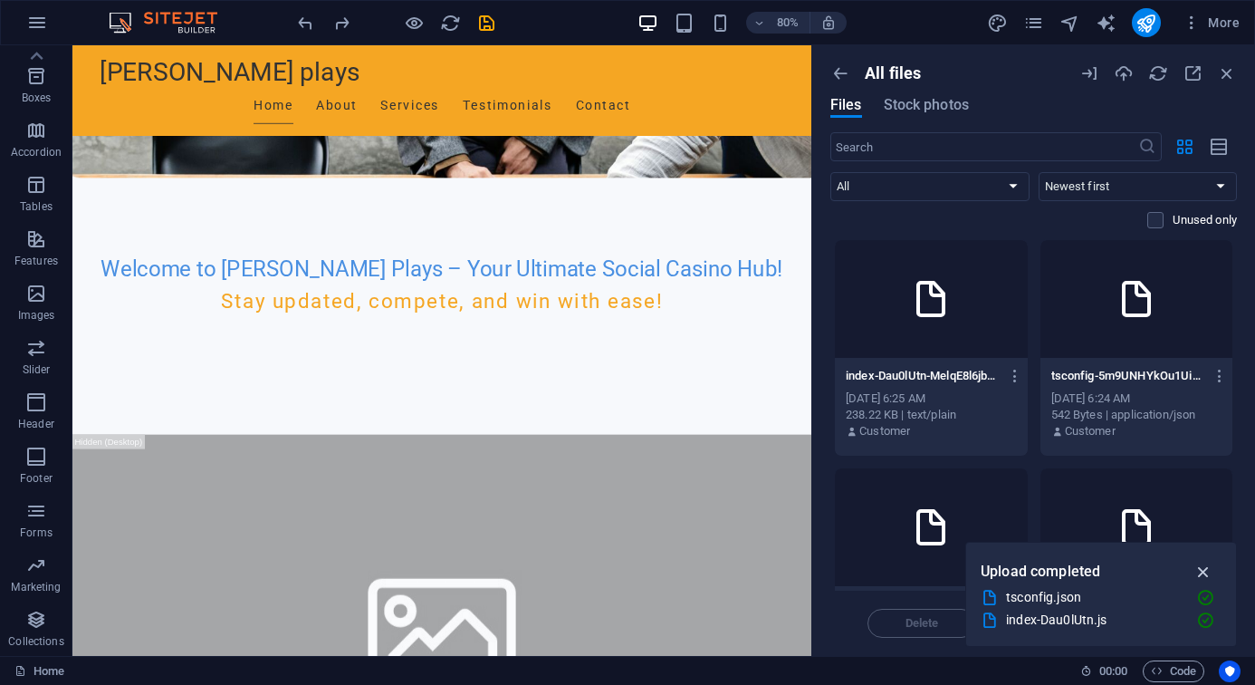
click at [1080, 570] on icon "button" at bounding box center [1204, 571] width 21 height 20
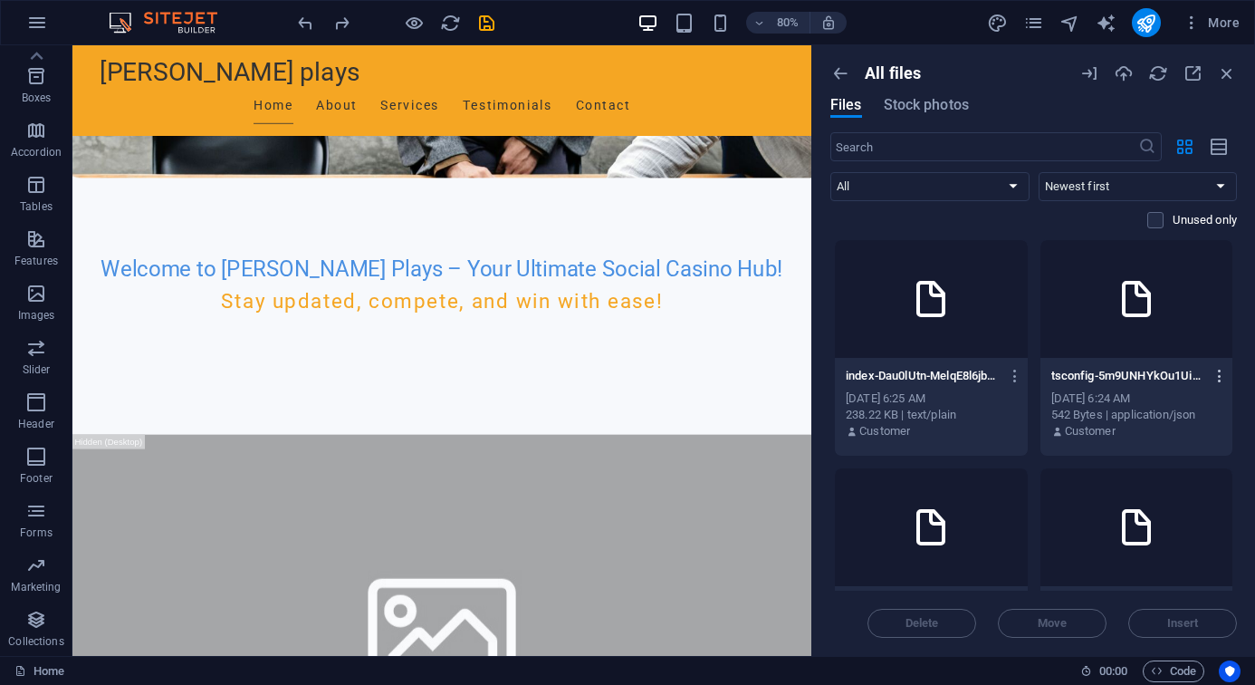
click at [1080, 370] on icon "button" at bounding box center [1220, 376] width 17 height 16
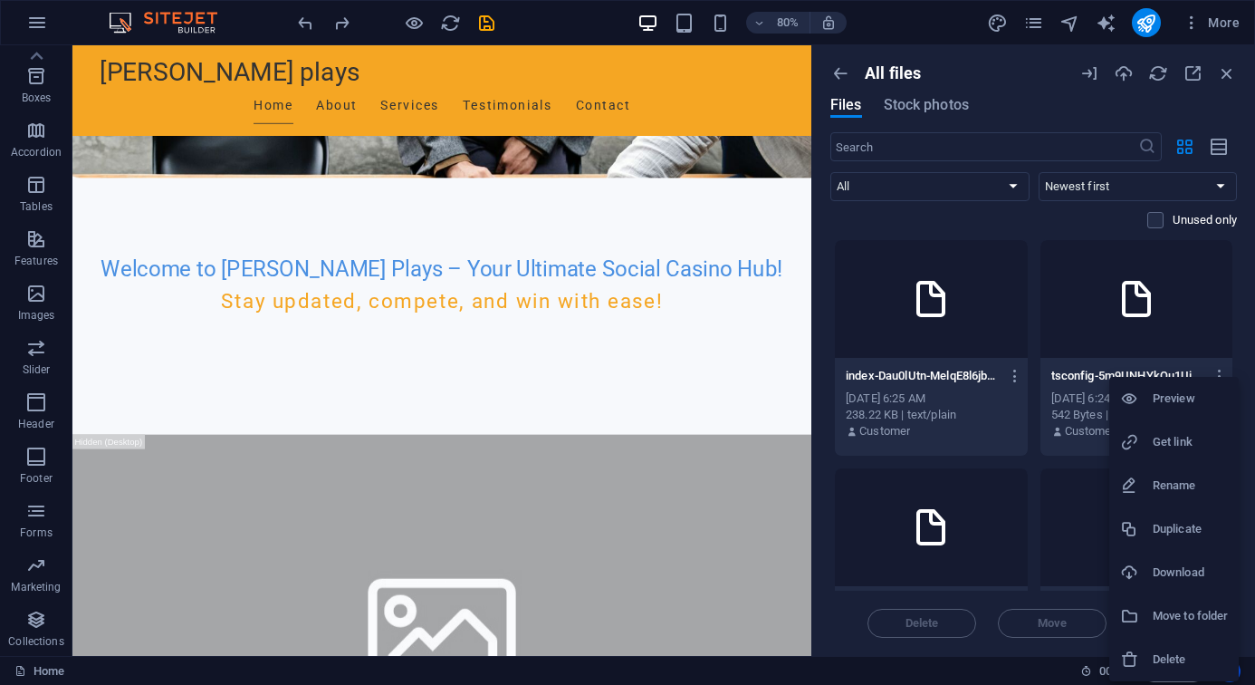
click at [1080, 76] on div at bounding box center [627, 342] width 1255 height 685
click at [1080, 76] on div "Preview Get link Rename Duplicate Download Move to folder Delete" at bounding box center [627, 348] width 1255 height 674
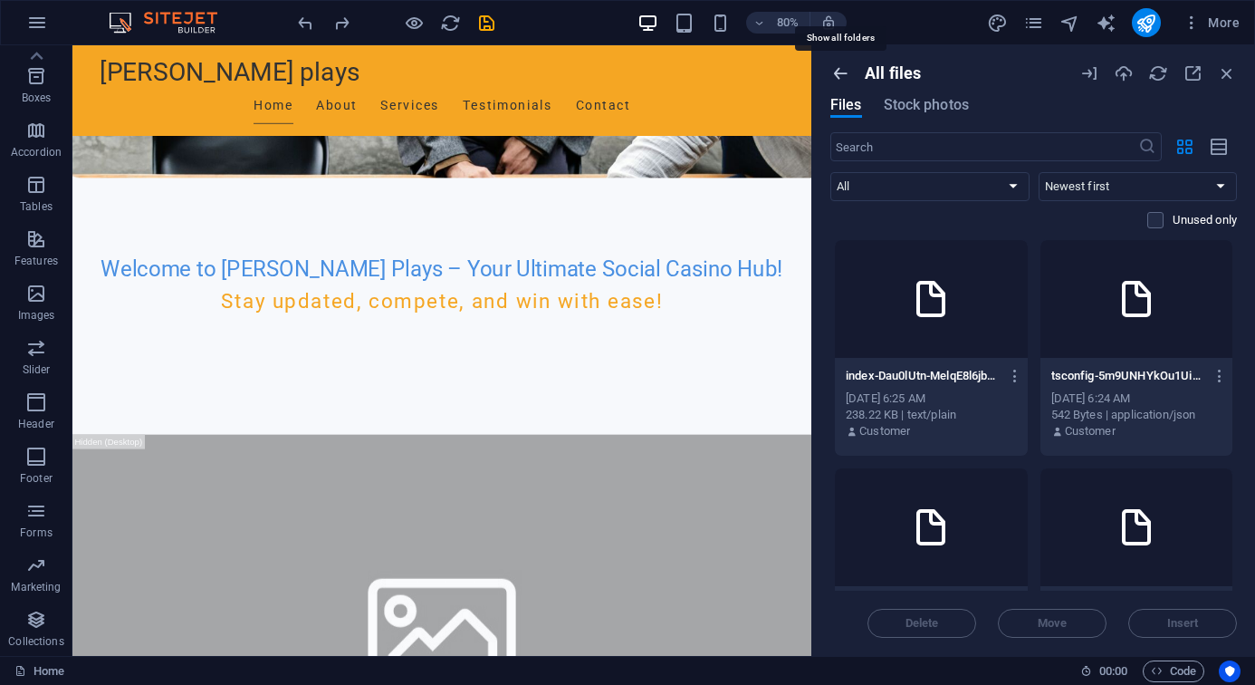
click at [847, 69] on icon "button" at bounding box center [840, 73] width 20 height 20
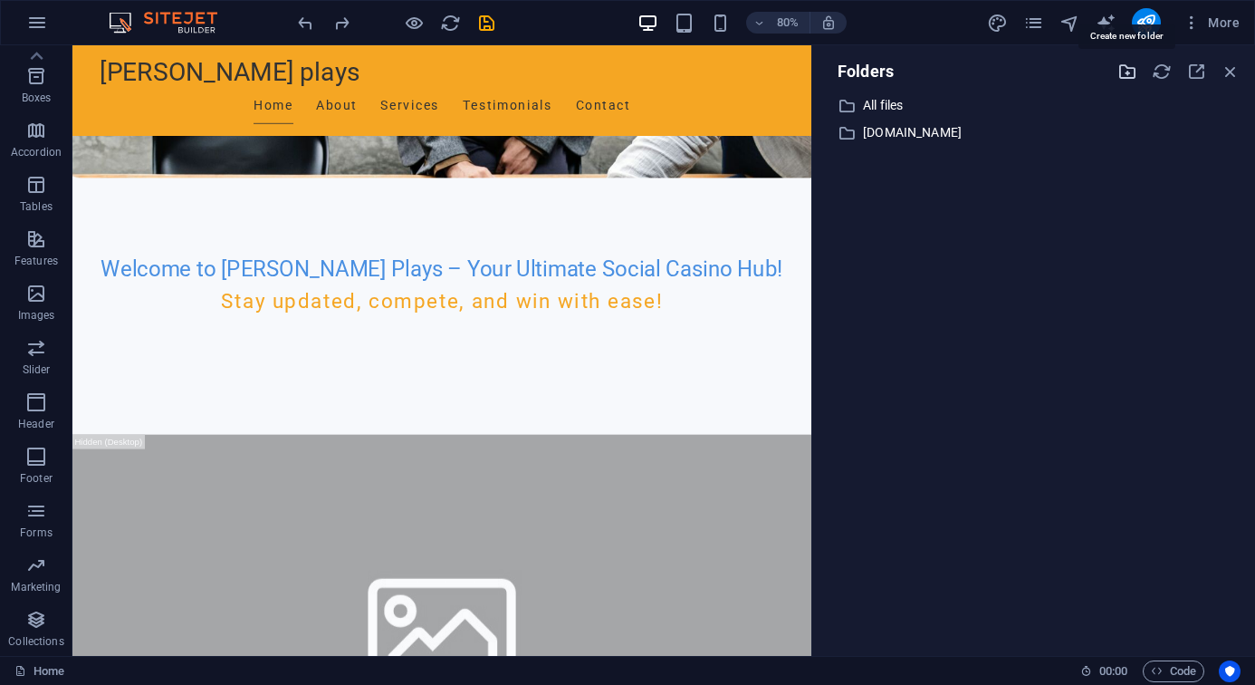
click at [1080, 71] on icon "button" at bounding box center [1127, 72] width 20 height 20
click at [1080, 66] on icon "button" at bounding box center [1162, 72] width 20 height 20
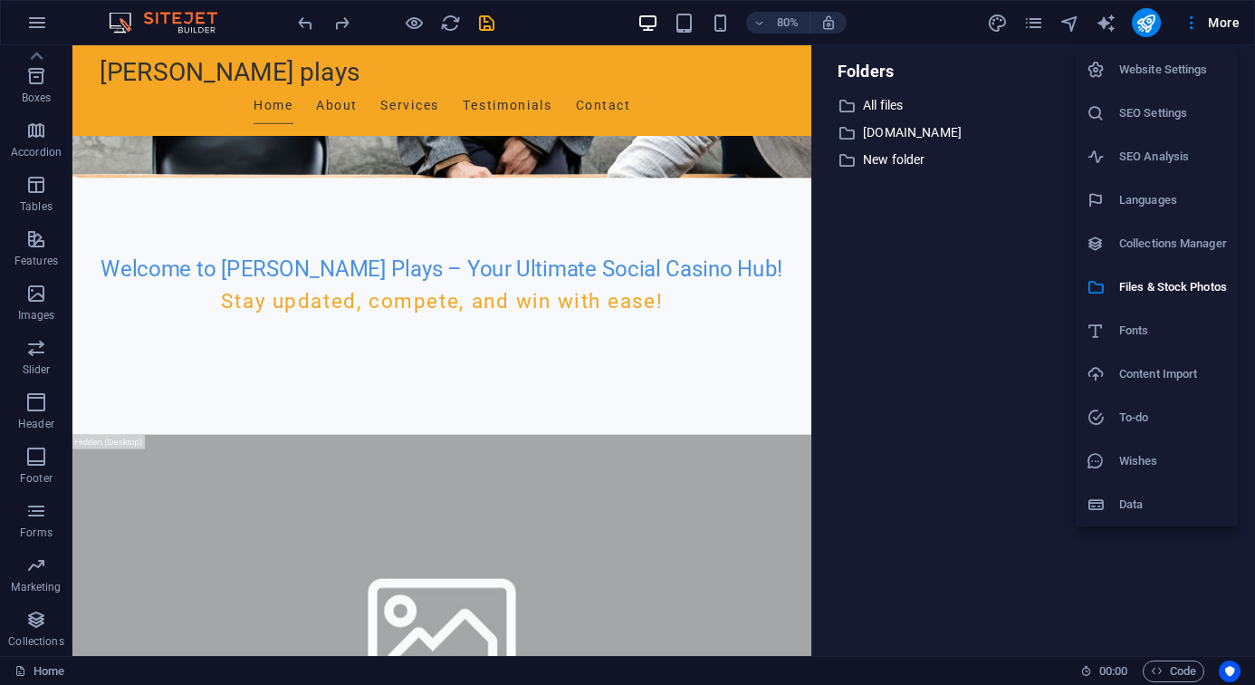
click at [1080, 376] on h6 "Content Import" at bounding box center [1173, 374] width 108 height 22
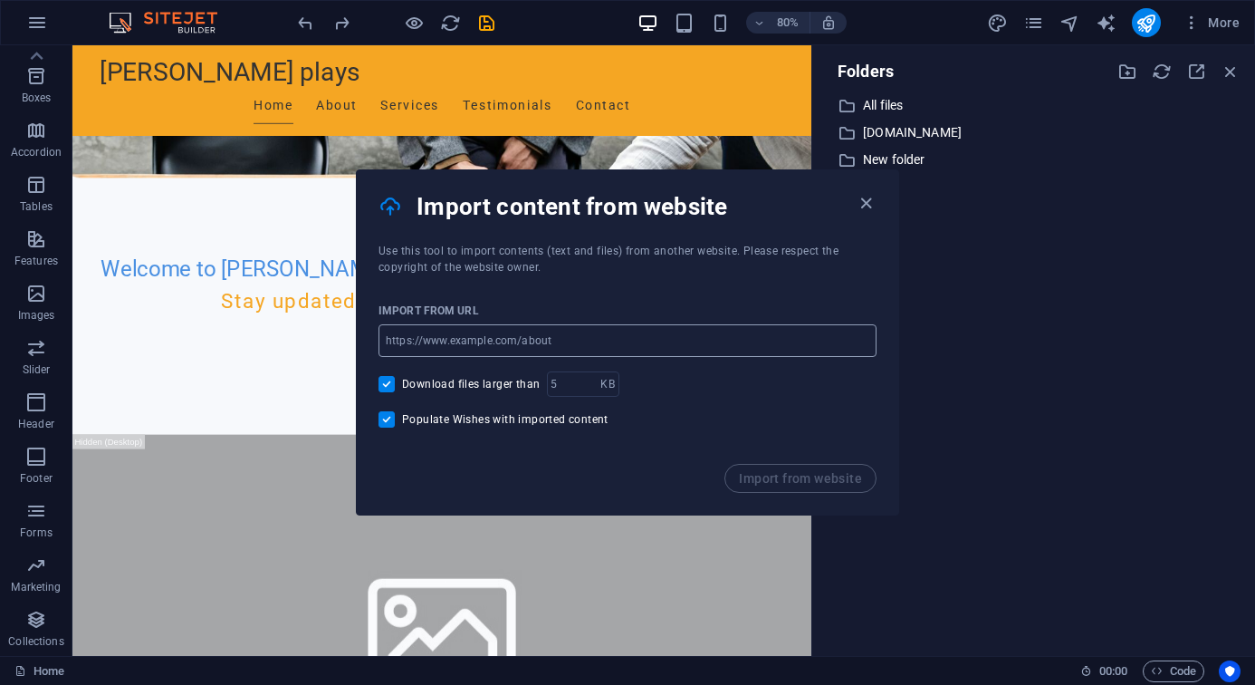
click at [485, 331] on input "url" at bounding box center [628, 340] width 498 height 33
click at [383, 418] on input "Populate Wishes with imported content" at bounding box center [391, 419] width 24 height 16
checkbox input "false"
click at [384, 389] on input "Download files larger than" at bounding box center [391, 384] width 24 height 16
checkbox input "false"
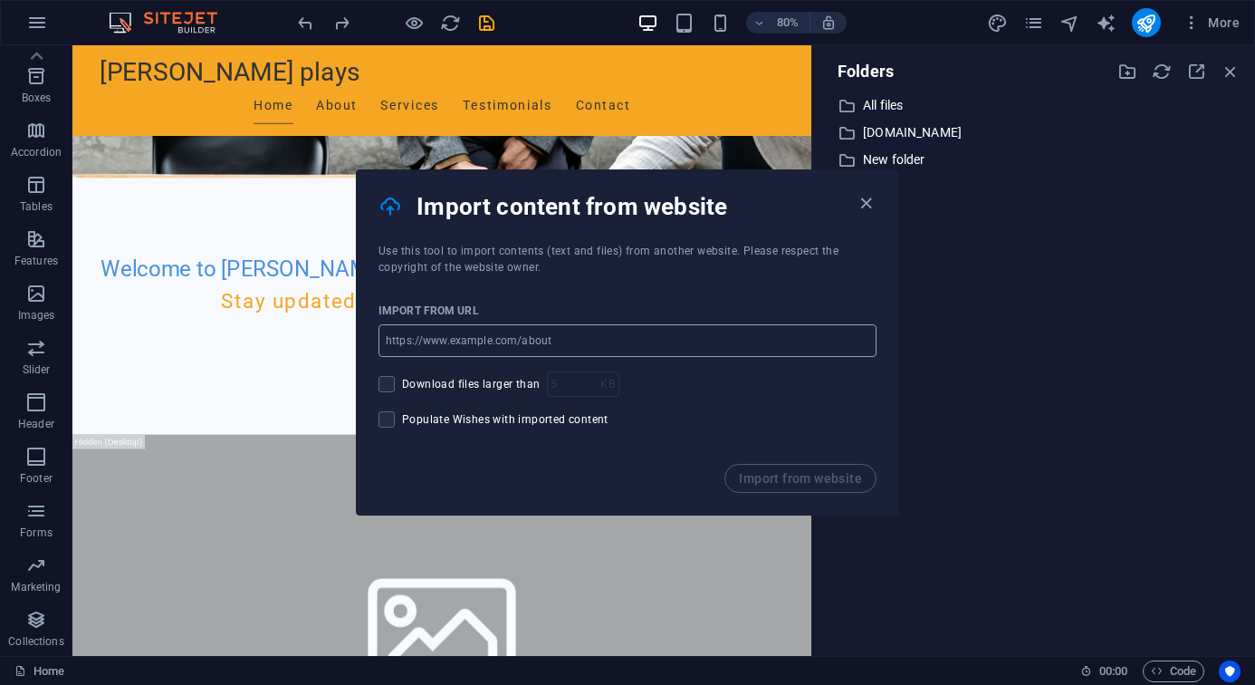
click at [520, 331] on input "url" at bounding box center [628, 340] width 498 height 33
paste input "[URL][DOMAIN_NAME]"
type input "[URL][DOMAIN_NAME]"
click at [817, 488] on button "Import from website" at bounding box center [800, 478] width 152 height 29
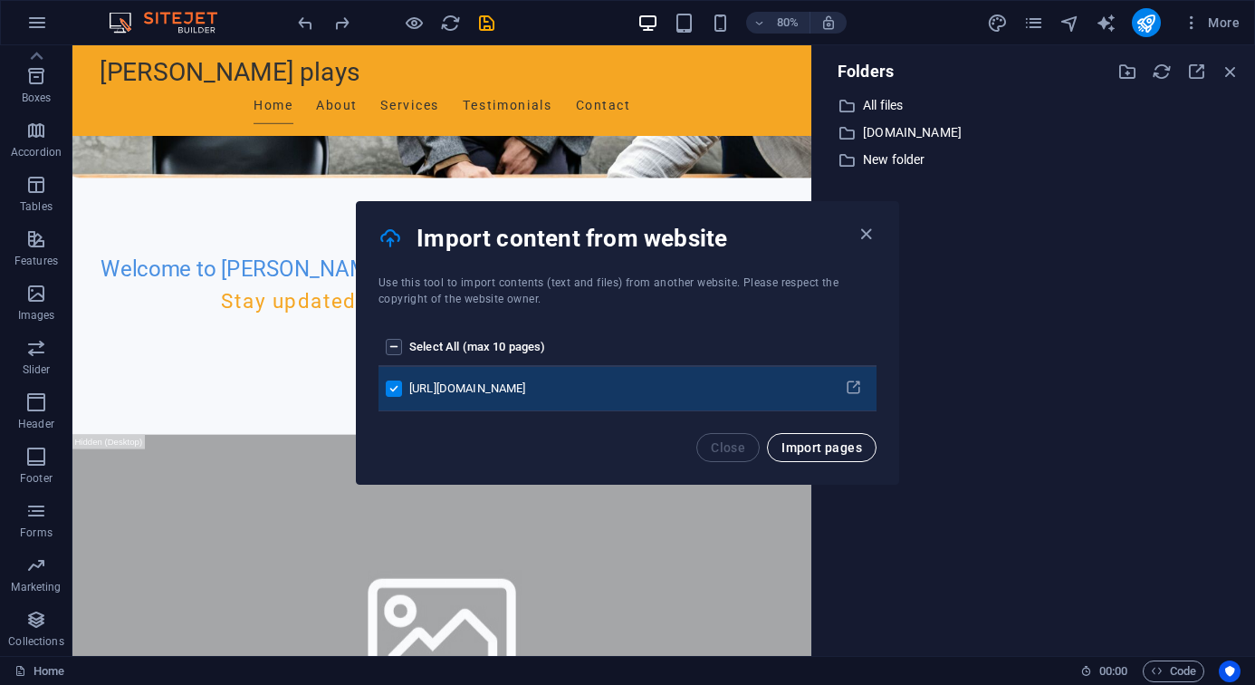
click at [842, 440] on span "Import pages" at bounding box center [821, 447] width 81 height 14
click at [859, 394] on icon "pages list" at bounding box center [853, 387] width 17 height 17
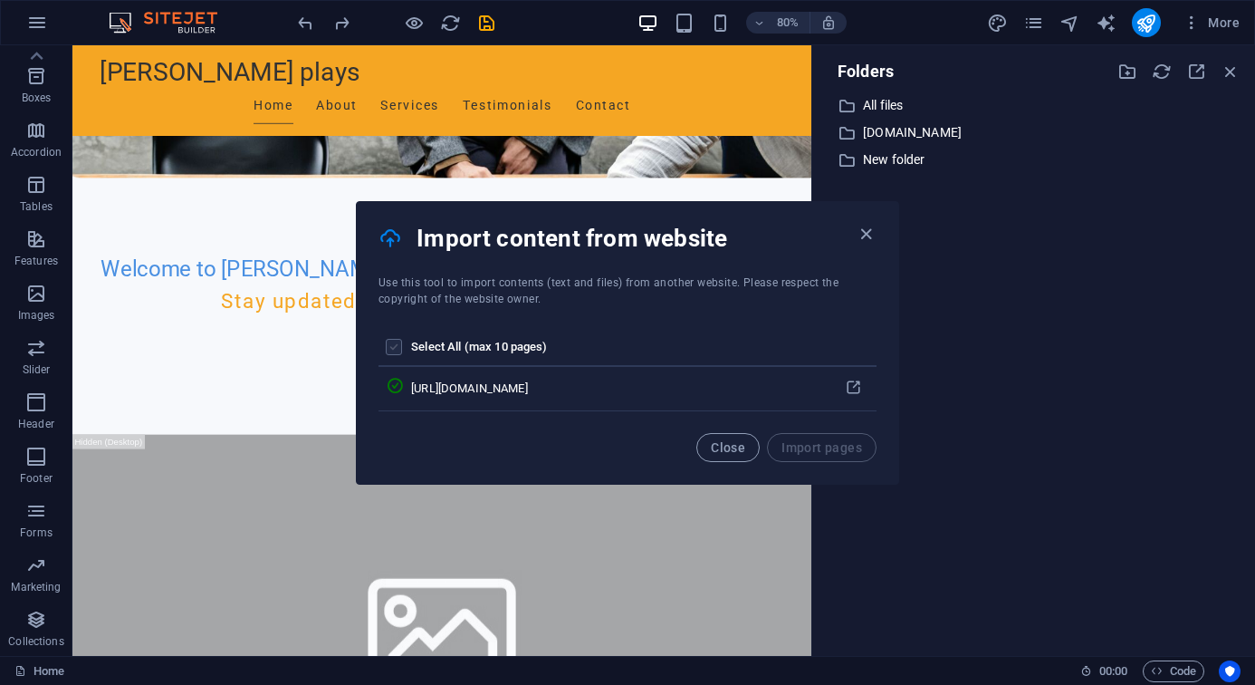
click at [396, 348] on label "pages list" at bounding box center [394, 347] width 16 height 16
click at [0, 0] on input "pages list" at bounding box center [0, 0] width 0 height 0
click at [731, 443] on span "Close" at bounding box center [728, 447] width 34 height 14
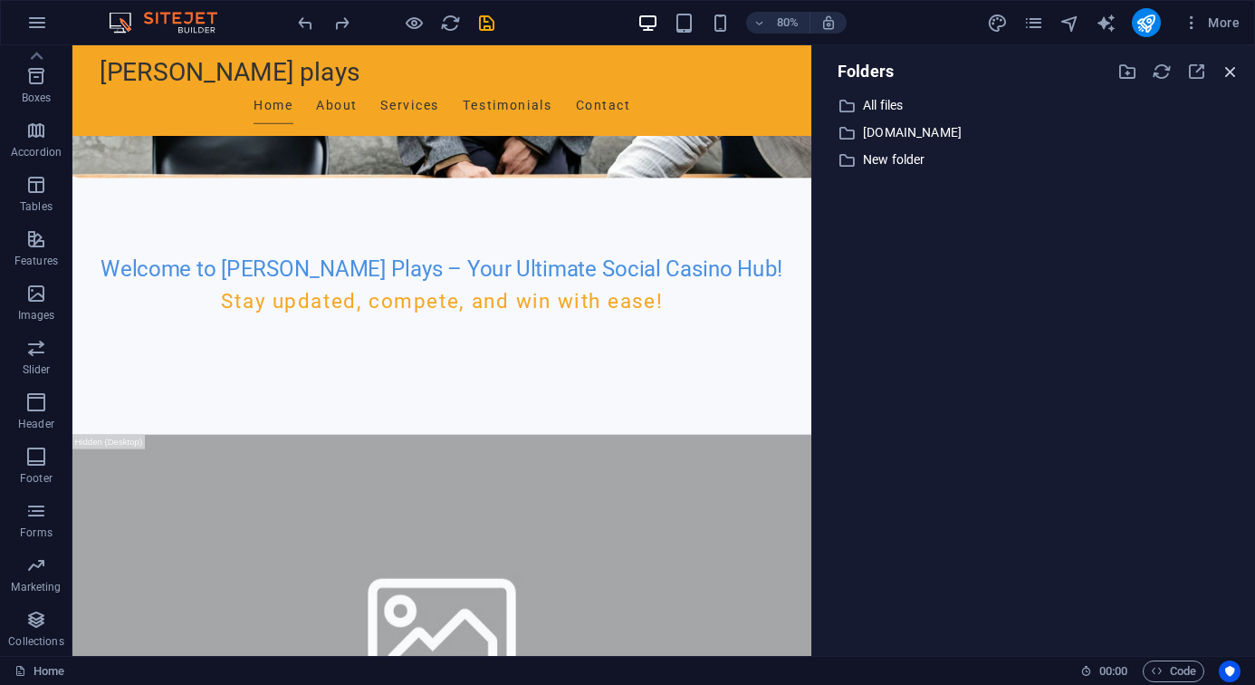
click at [1080, 69] on icon "button" at bounding box center [1231, 72] width 20 height 20
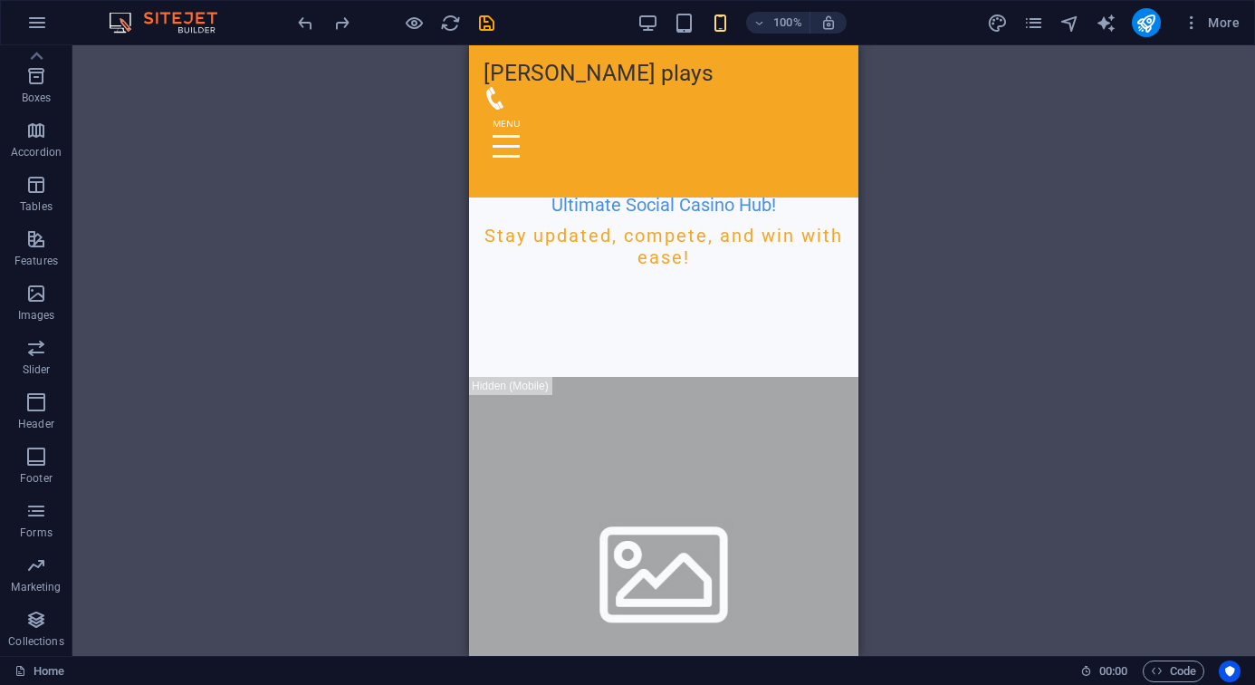
click at [957, 151] on div "Drag here to replace the existing content. Press “Ctrl” if you want to create a…" at bounding box center [663, 350] width 1183 height 610
click at [32, 41] on button "button" at bounding box center [36, 22] width 43 height 43
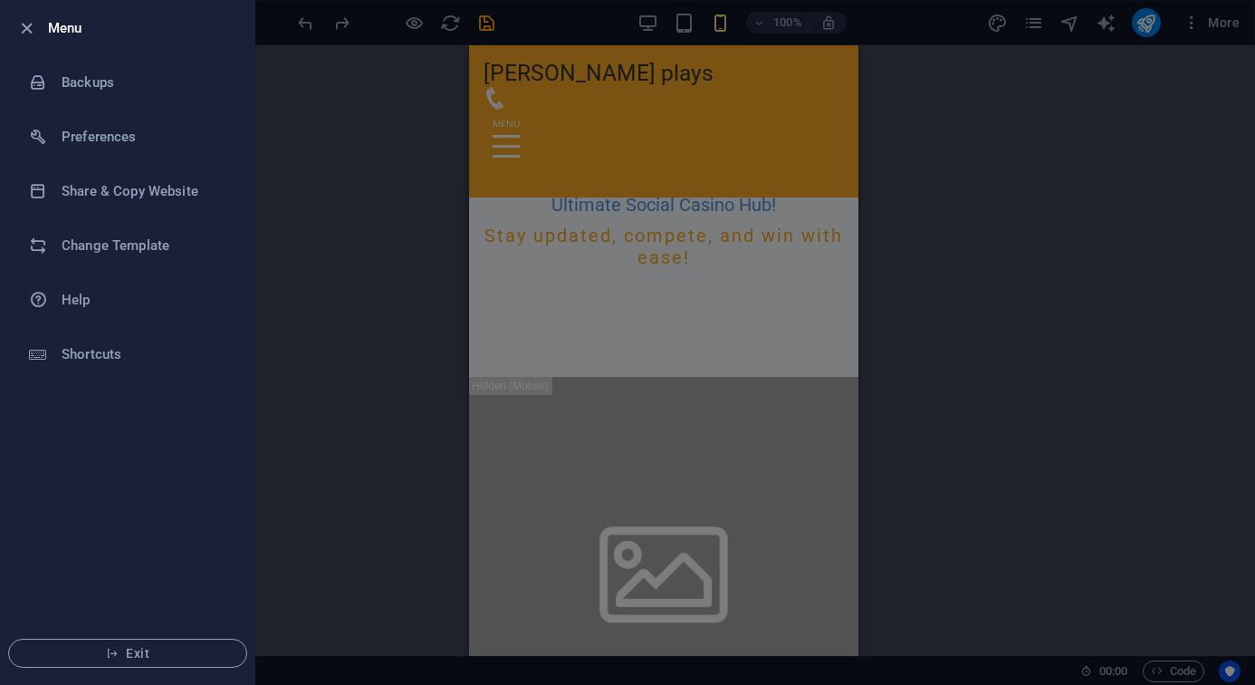
click at [32, 41] on li "Menu" at bounding box center [128, 28] width 254 height 54
click at [98, 148] on li "Preferences" at bounding box center [128, 137] width 254 height 54
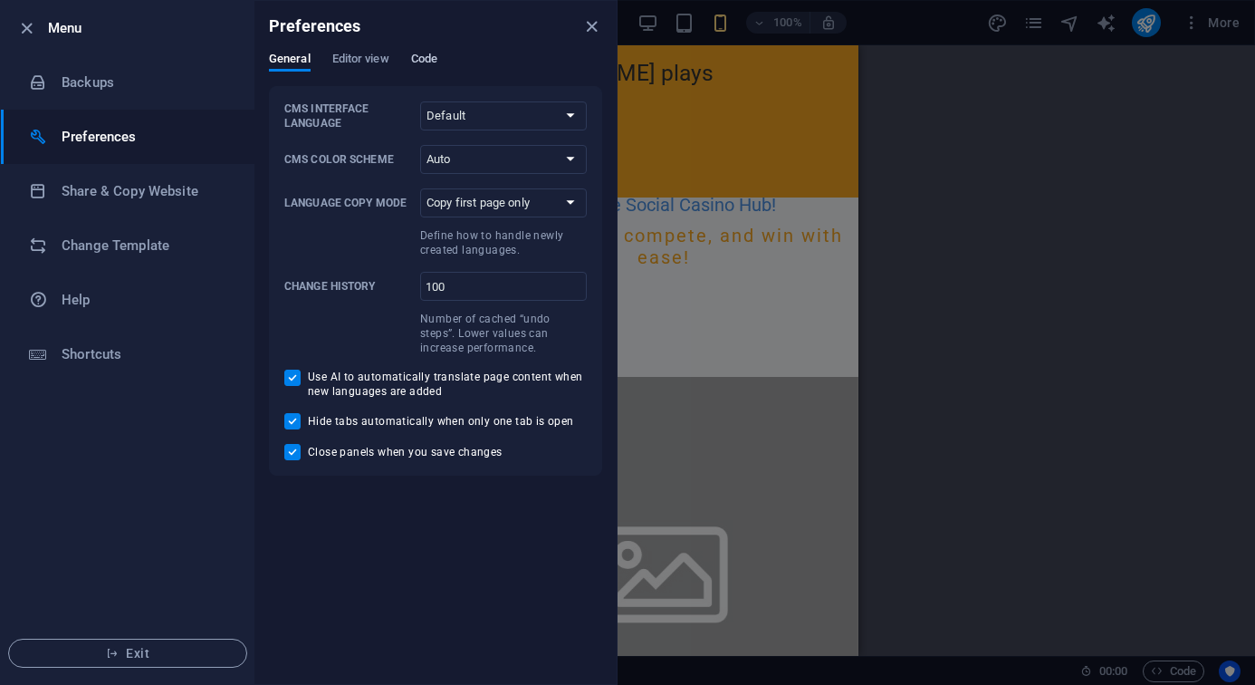
click at [417, 58] on span "Code" at bounding box center [424, 60] width 26 height 25
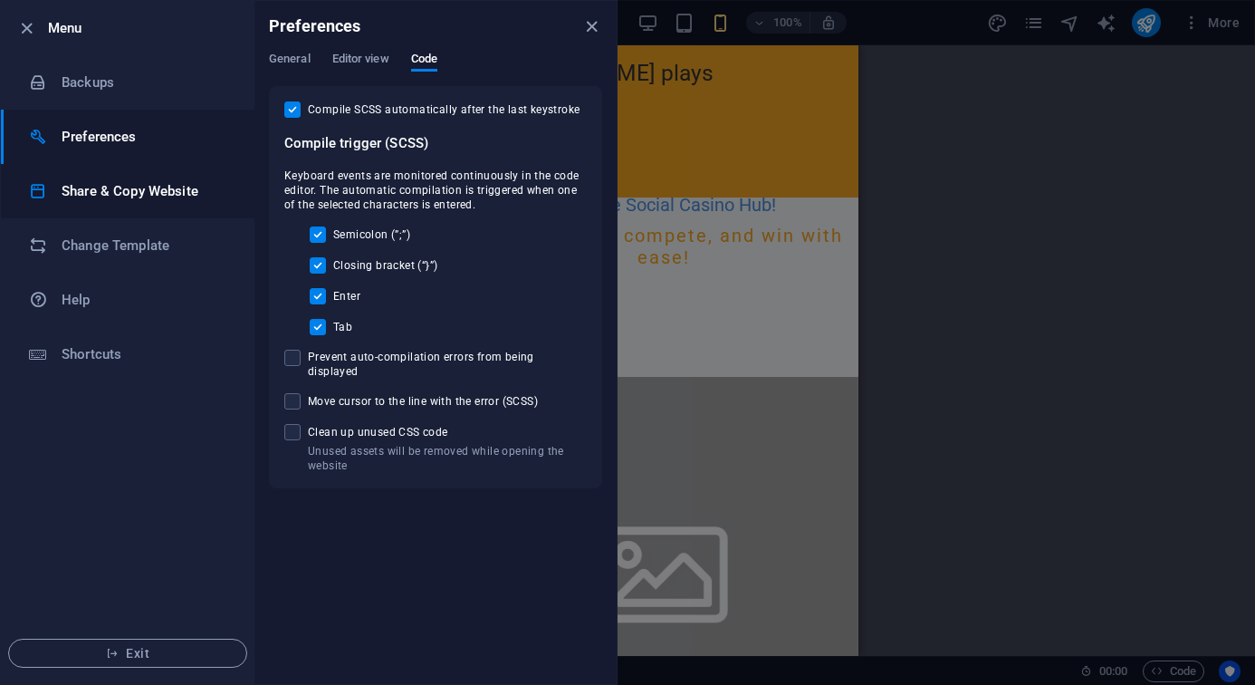
click at [120, 183] on h6 "Share & Copy Website" at bounding box center [146, 191] width 168 height 22
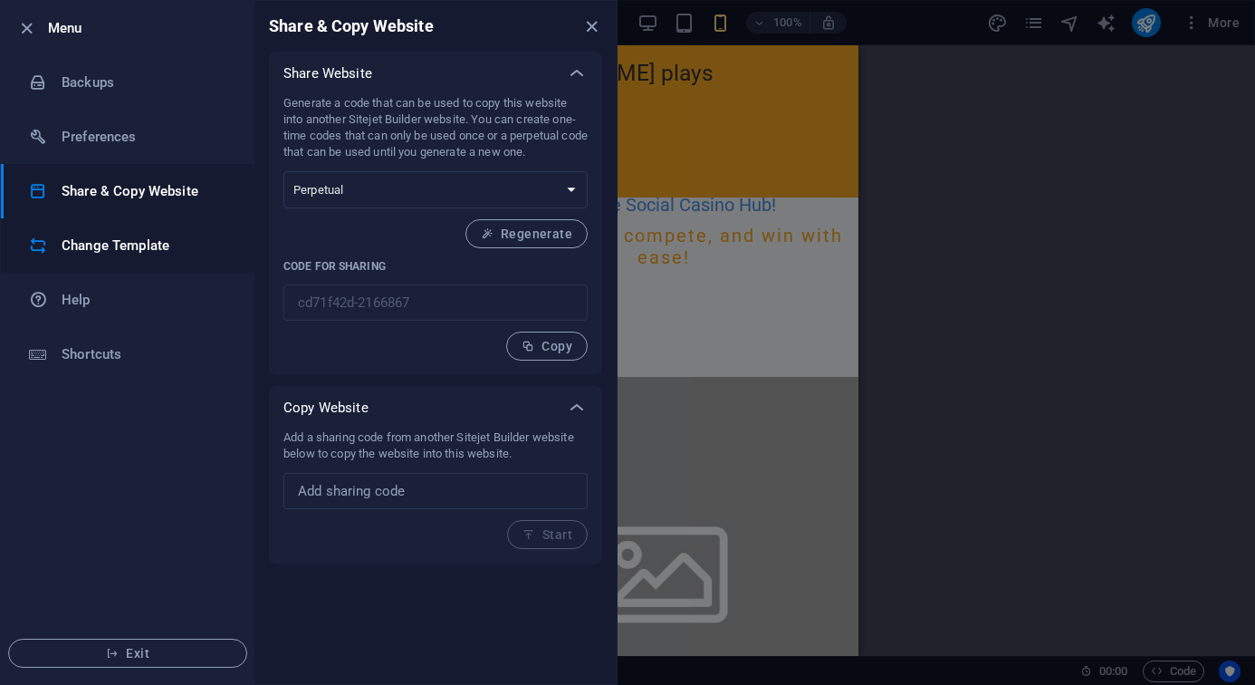
click at [135, 247] on h6 "Change Template" at bounding box center [146, 246] width 168 height 22
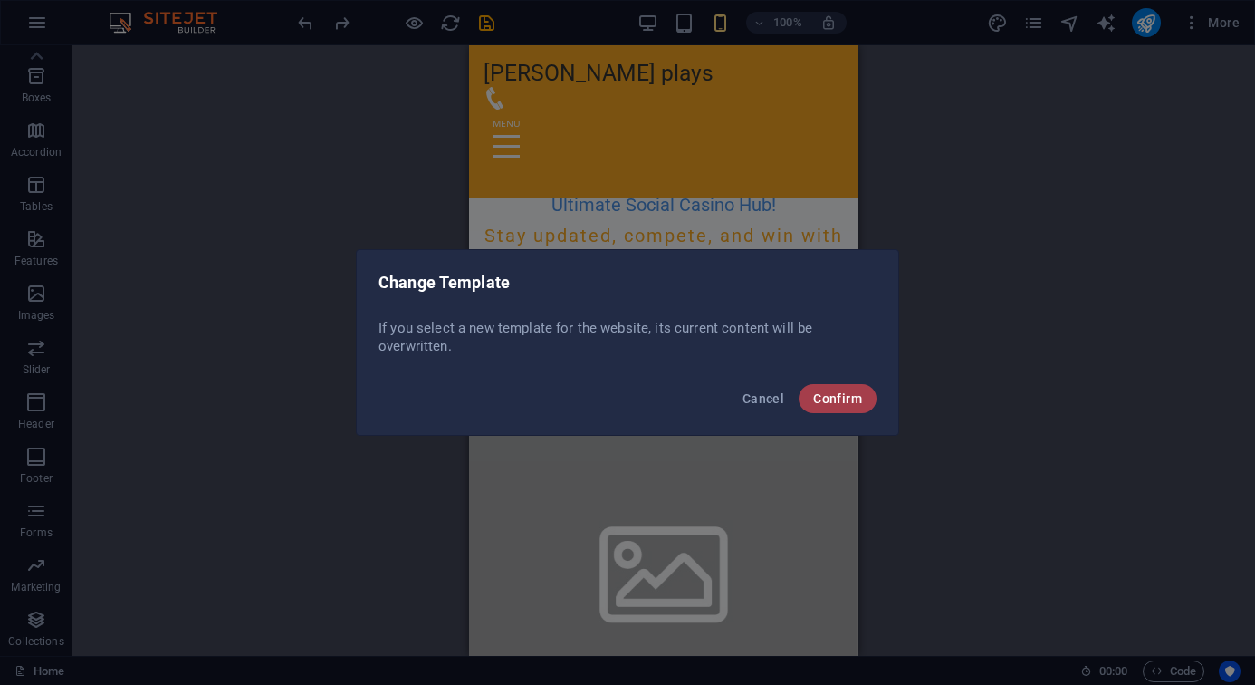
click at [839, 388] on button "Confirm" at bounding box center [838, 398] width 78 height 29
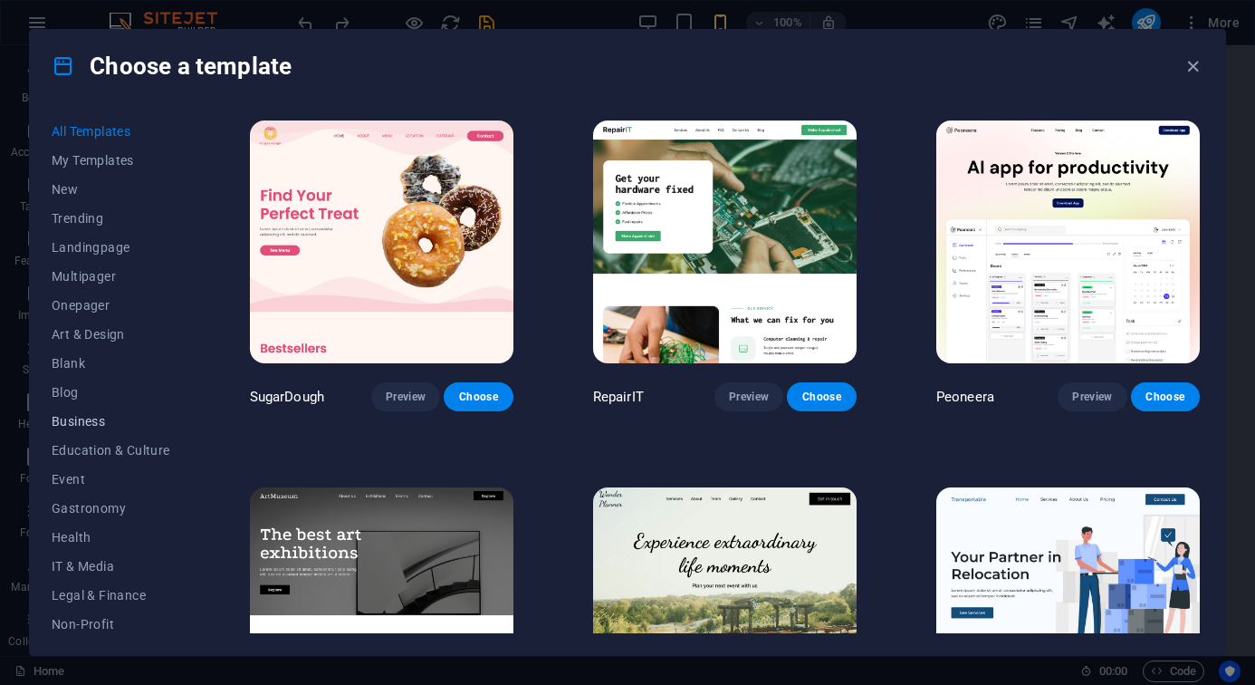
click at [77, 410] on button "Business" at bounding box center [111, 421] width 119 height 29
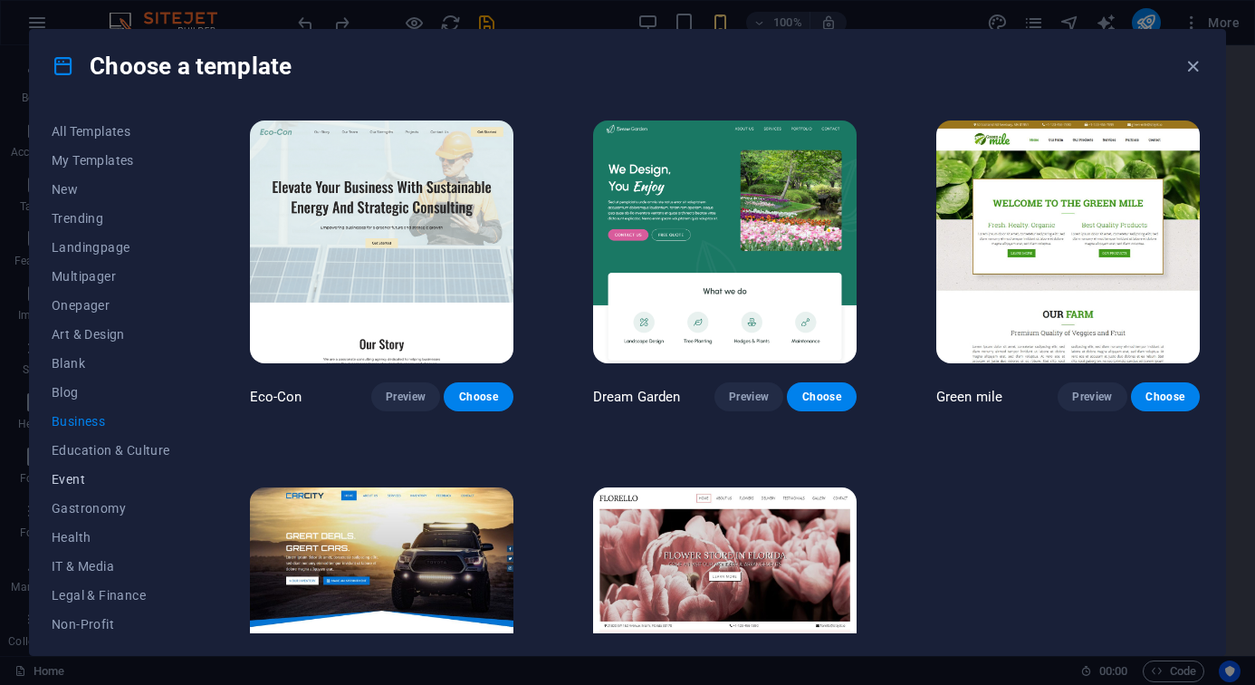
click at [77, 467] on button "Event" at bounding box center [111, 479] width 119 height 29
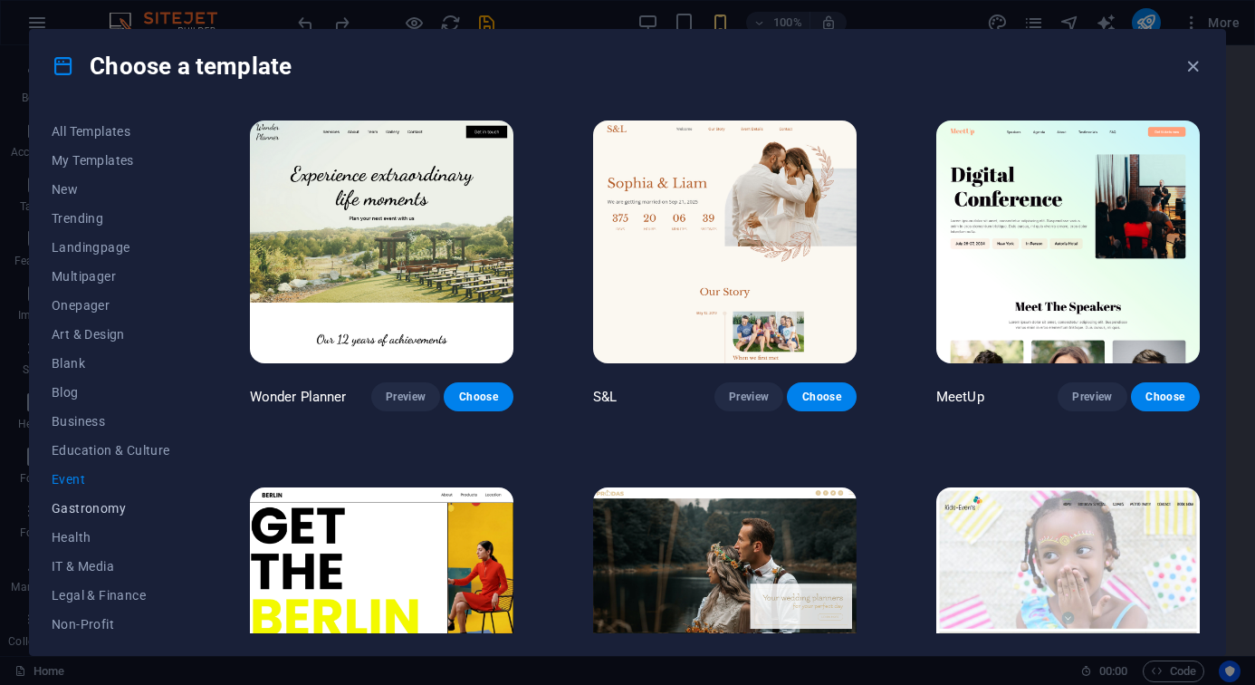
click at [81, 514] on span "Gastronomy" at bounding box center [111, 508] width 119 height 14
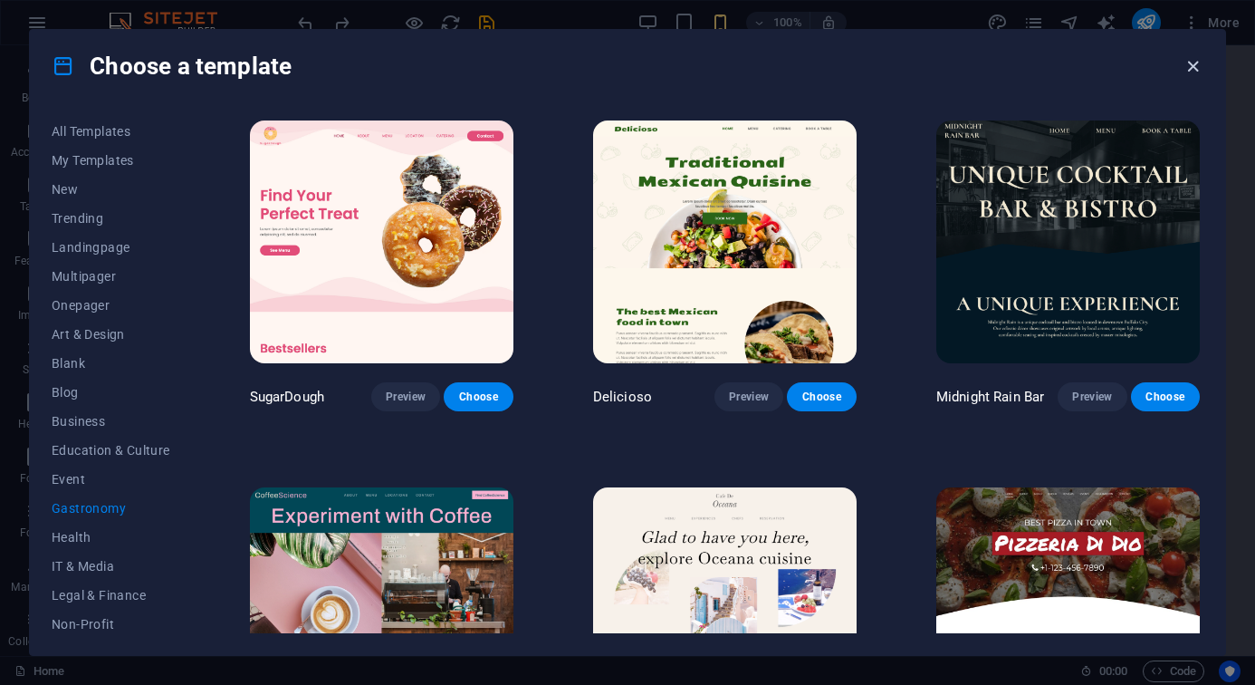
click at [1080, 58] on icon "button" at bounding box center [1193, 66] width 21 height 21
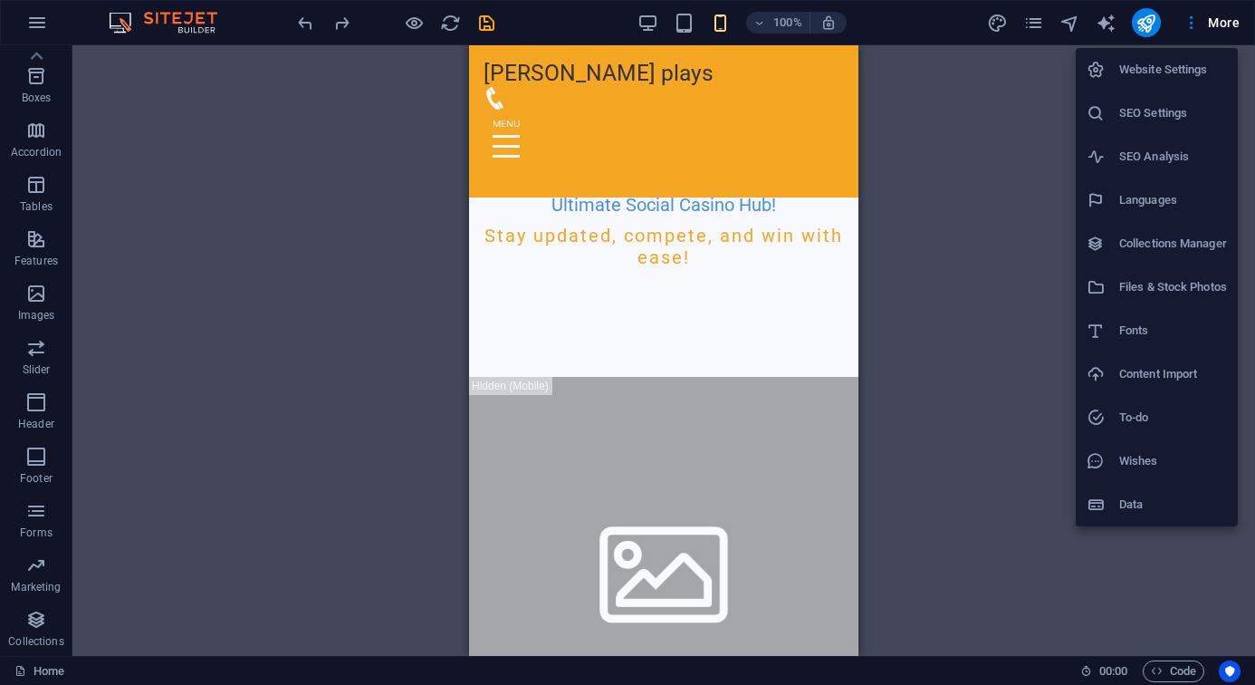
click at [1080, 504] on h6 "Data" at bounding box center [1173, 505] width 108 height 22
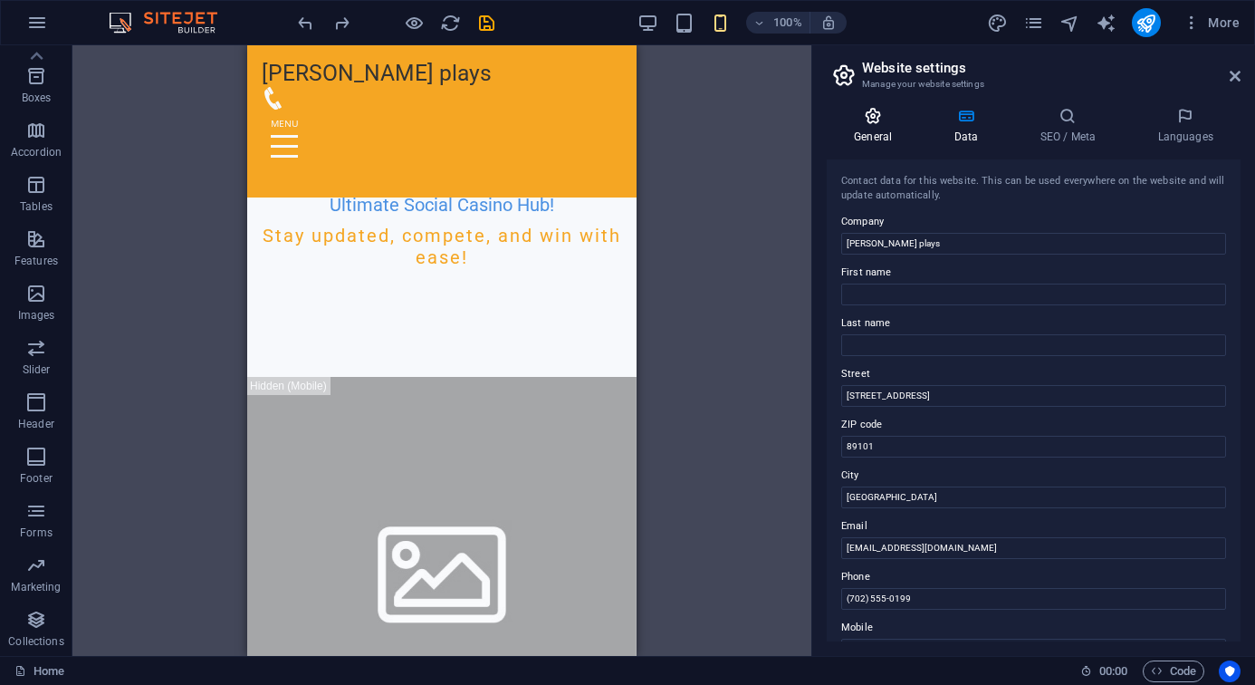
click at [874, 122] on icon at bounding box center [873, 116] width 92 height 18
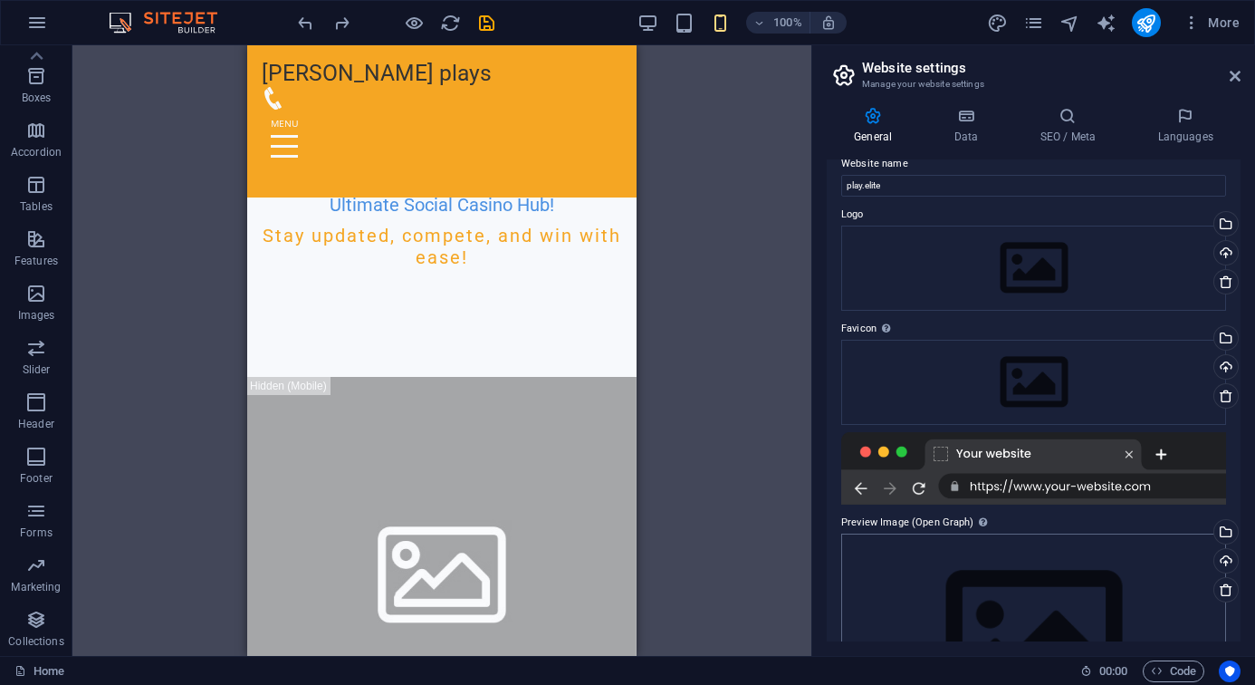
scroll to position [18, 0]
click at [1041, 537] on div "Drag files here, click to choose files or select files from Files or our free s…" at bounding box center [1033, 639] width 385 height 207
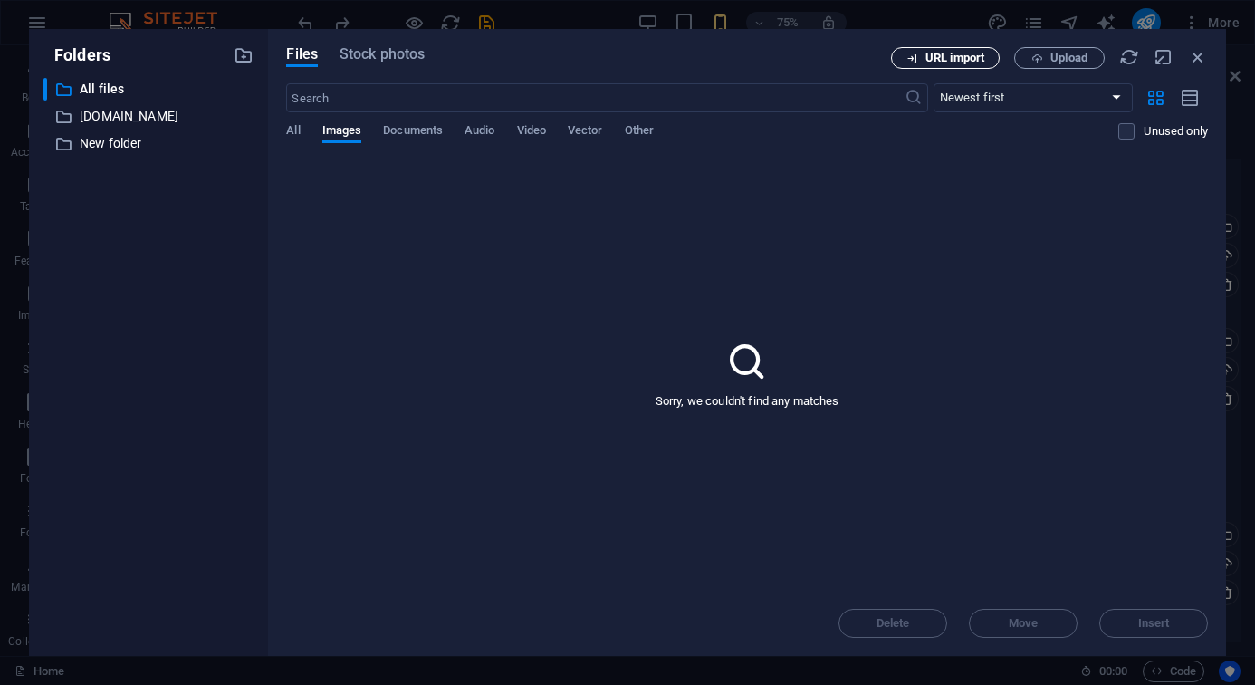
click at [946, 58] on span "URL import" at bounding box center [954, 58] width 59 height 11
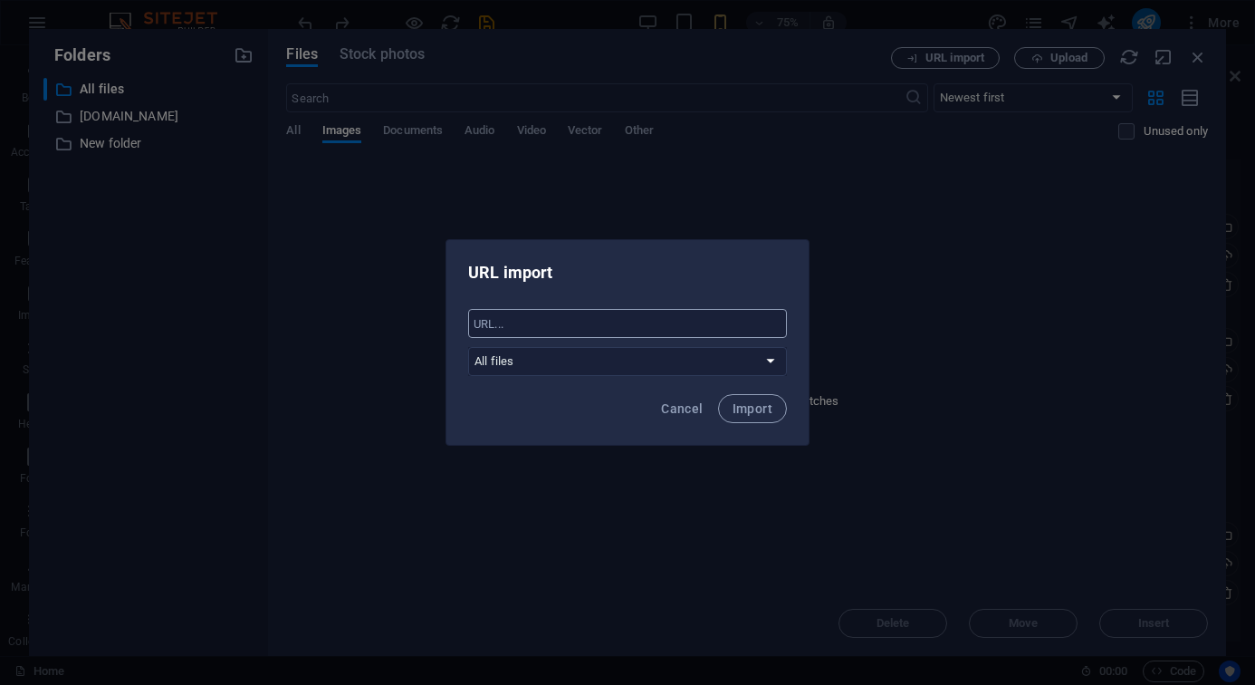
click at [557, 322] on input "text" at bounding box center [627, 323] width 319 height 29
paste input "[URL][DOMAIN_NAME]"
type input "[URL][DOMAIN_NAME]"
click at [754, 404] on span "Import" at bounding box center [753, 408] width 40 height 14
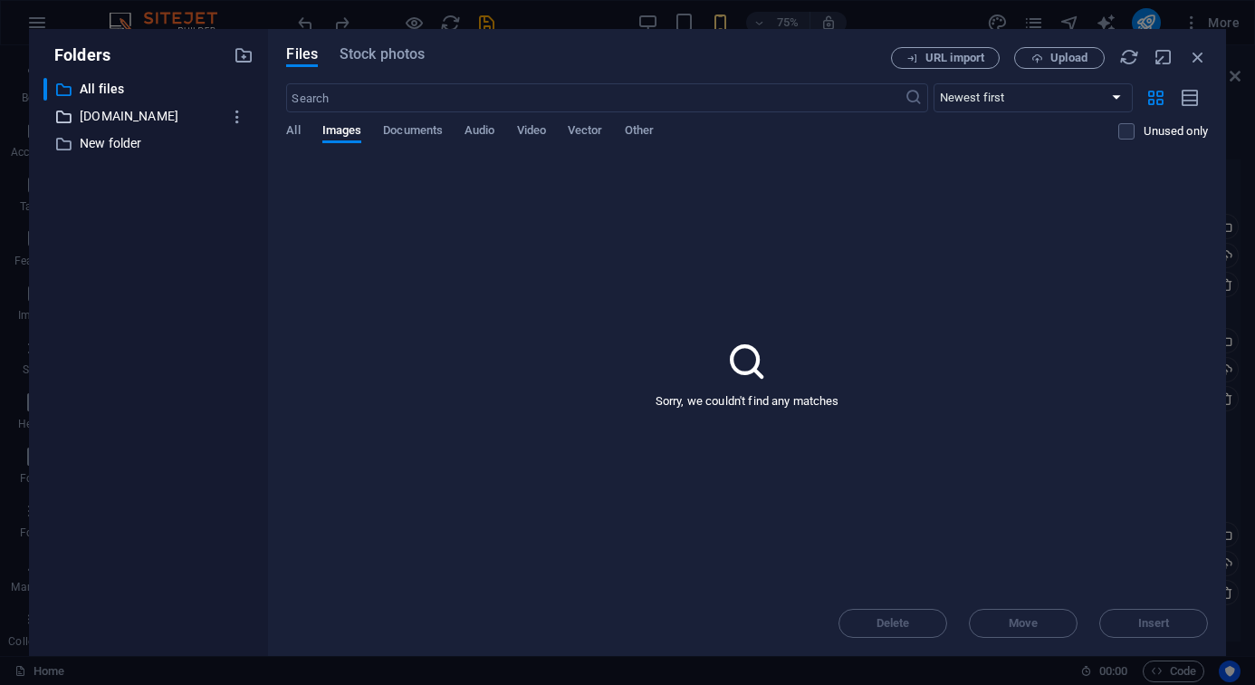
click at [136, 110] on p "[DOMAIN_NAME]" at bounding box center [150, 116] width 141 height 21
click at [136, 110] on input "[DOMAIN_NAME]" at bounding box center [148, 117] width 145 height 22
click at [63, 114] on icon at bounding box center [60, 117] width 18 height 18
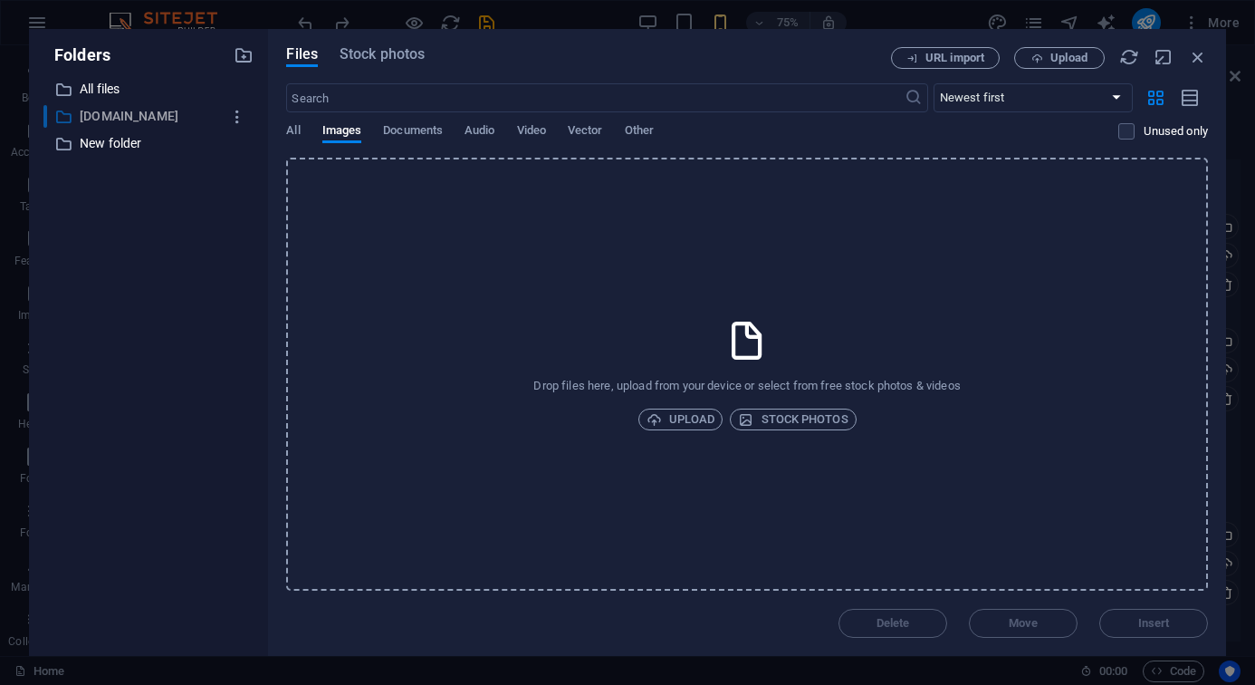
click at [63, 114] on icon at bounding box center [63, 117] width 18 height 18
click at [290, 130] on span "All" at bounding box center [293, 132] width 14 height 25
click at [1050, 64] on button "Upload" at bounding box center [1059, 58] width 91 height 22
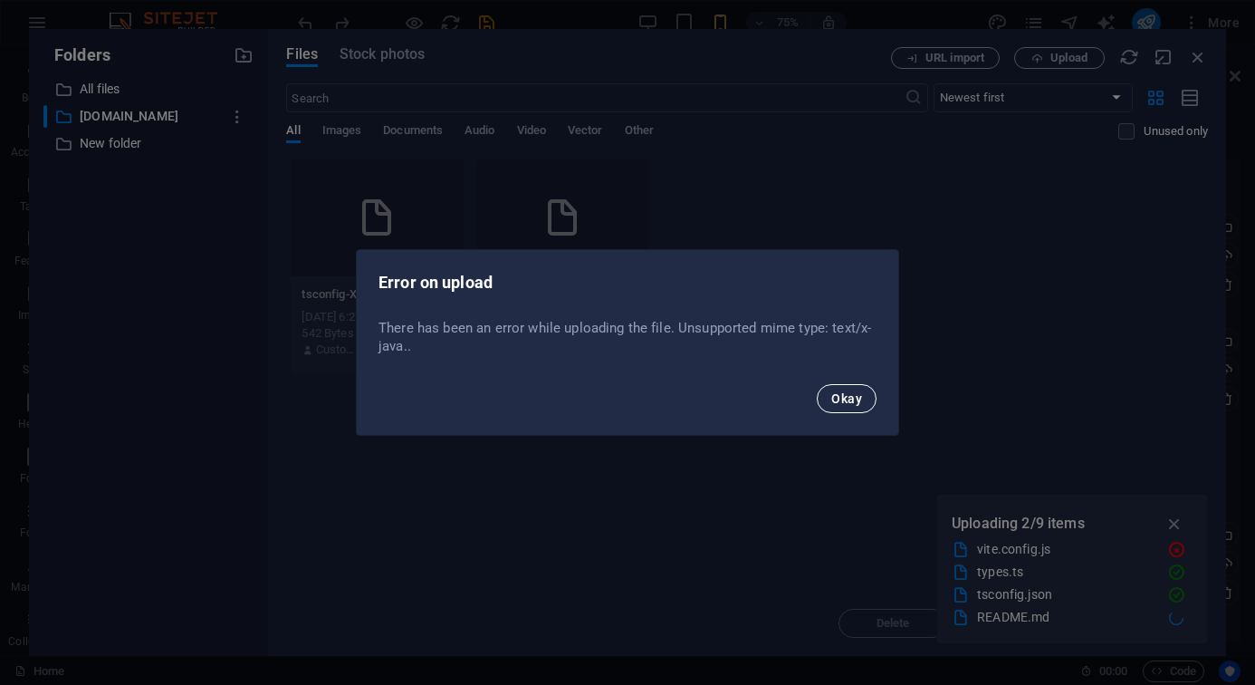
click at [853, 388] on button "Okay" at bounding box center [847, 398] width 60 height 29
click at [847, 399] on span "Okay" at bounding box center [846, 398] width 31 height 14
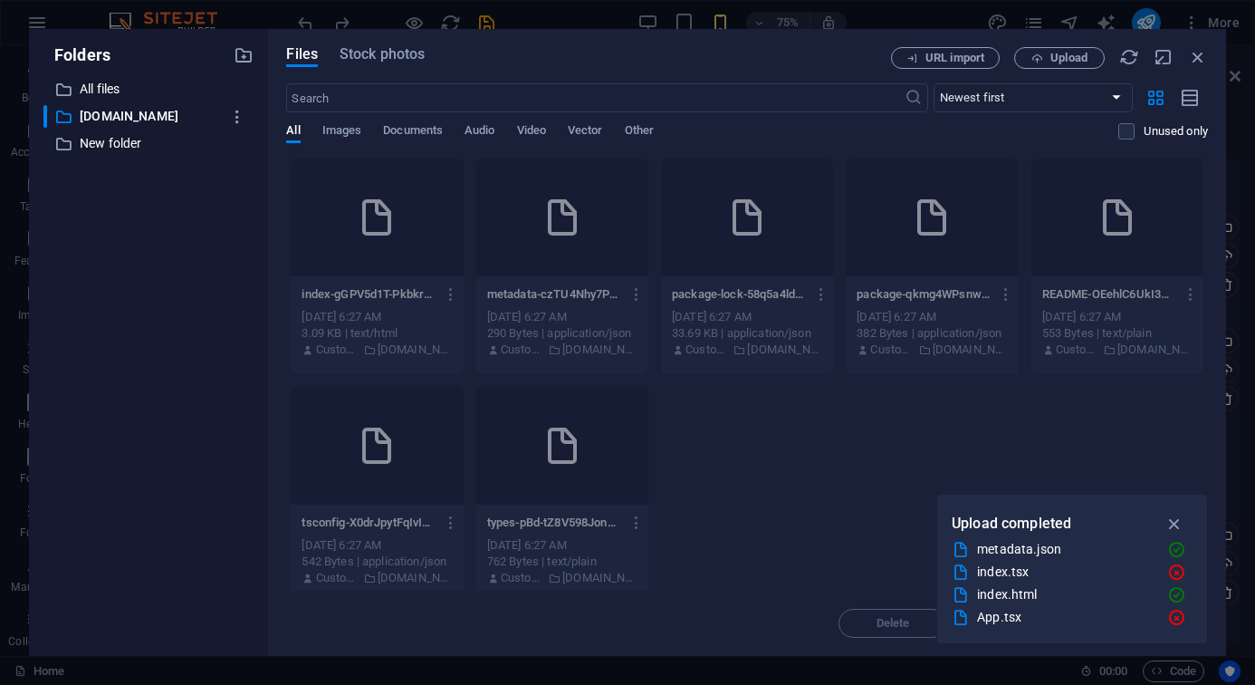
scroll to position [136, 0]
click at [1080, 524] on icon "button" at bounding box center [1175, 523] width 21 height 20
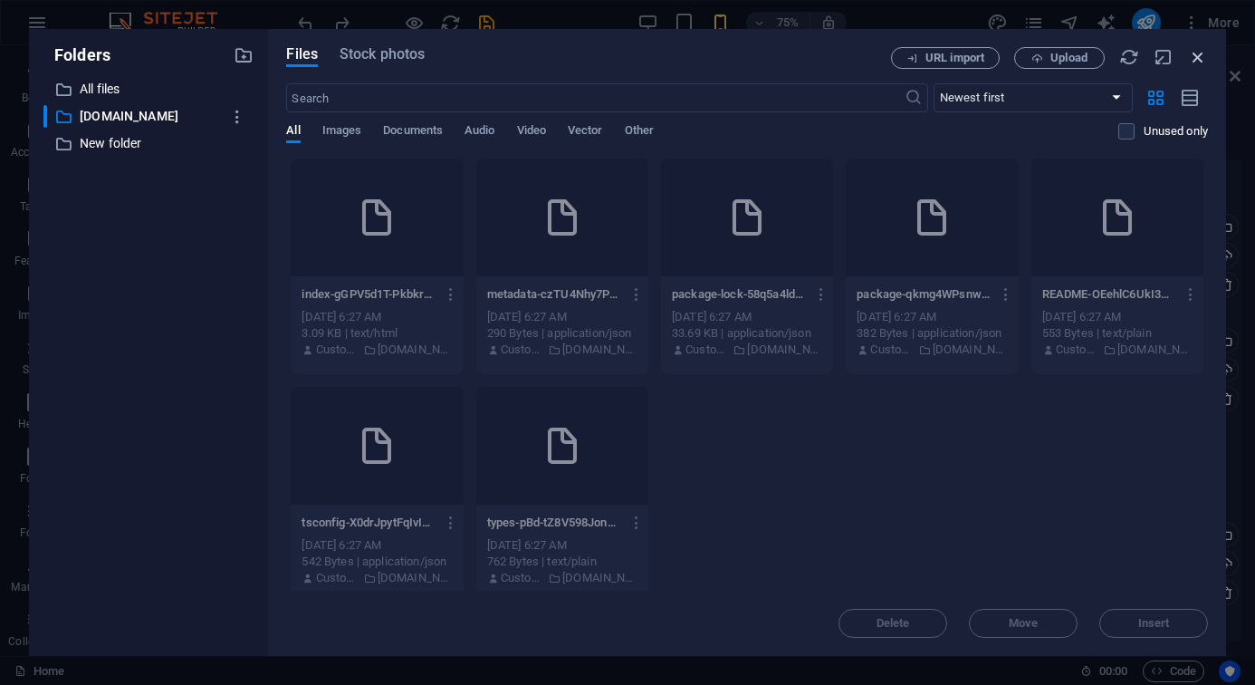
click at [1080, 53] on icon "button" at bounding box center [1198, 57] width 20 height 20
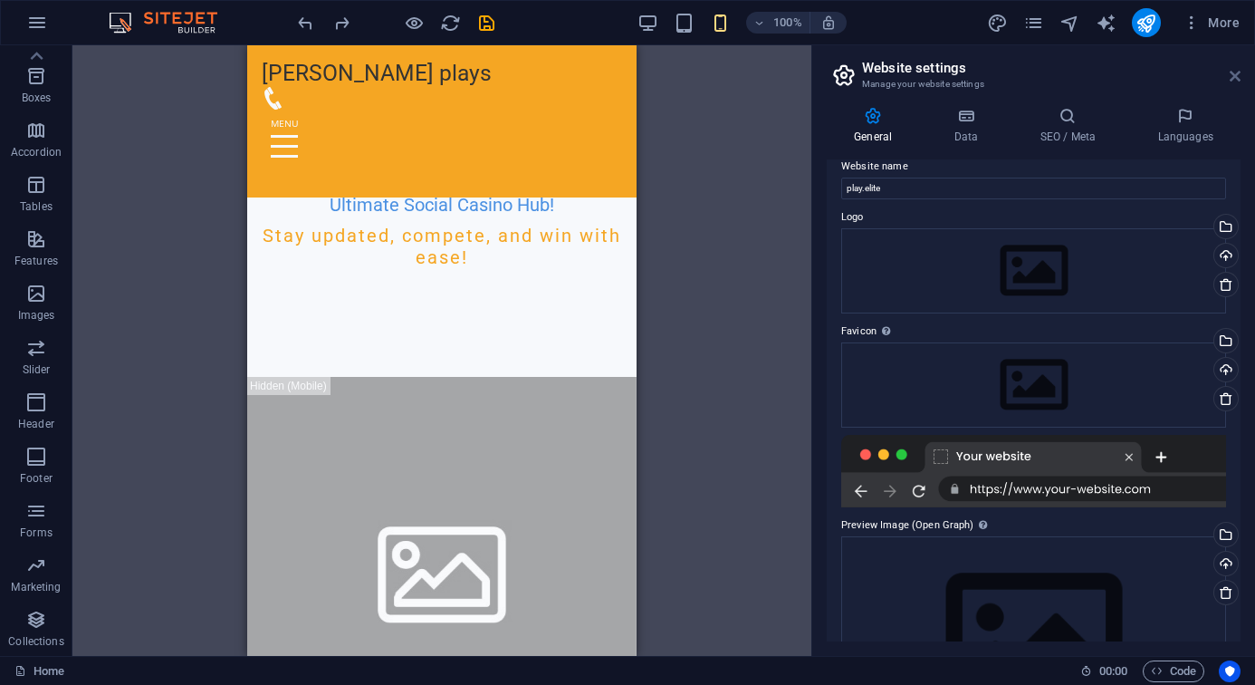
click at [1080, 75] on icon at bounding box center [1235, 76] width 11 height 14
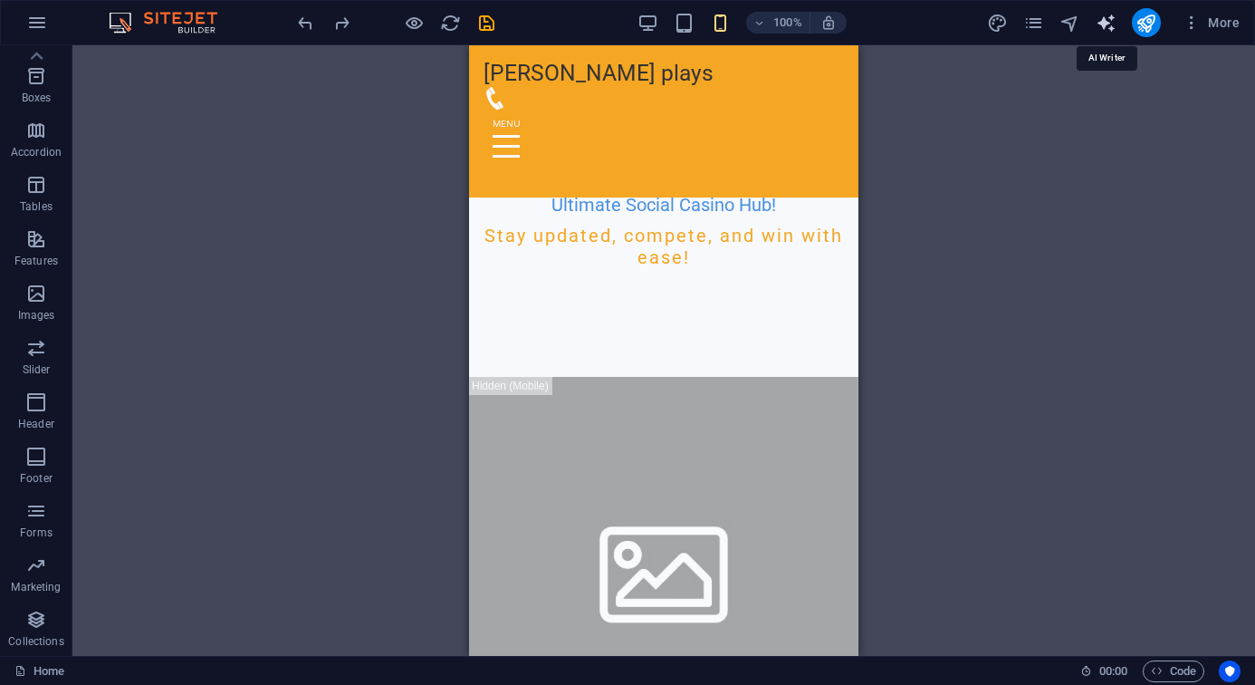
select select "English"
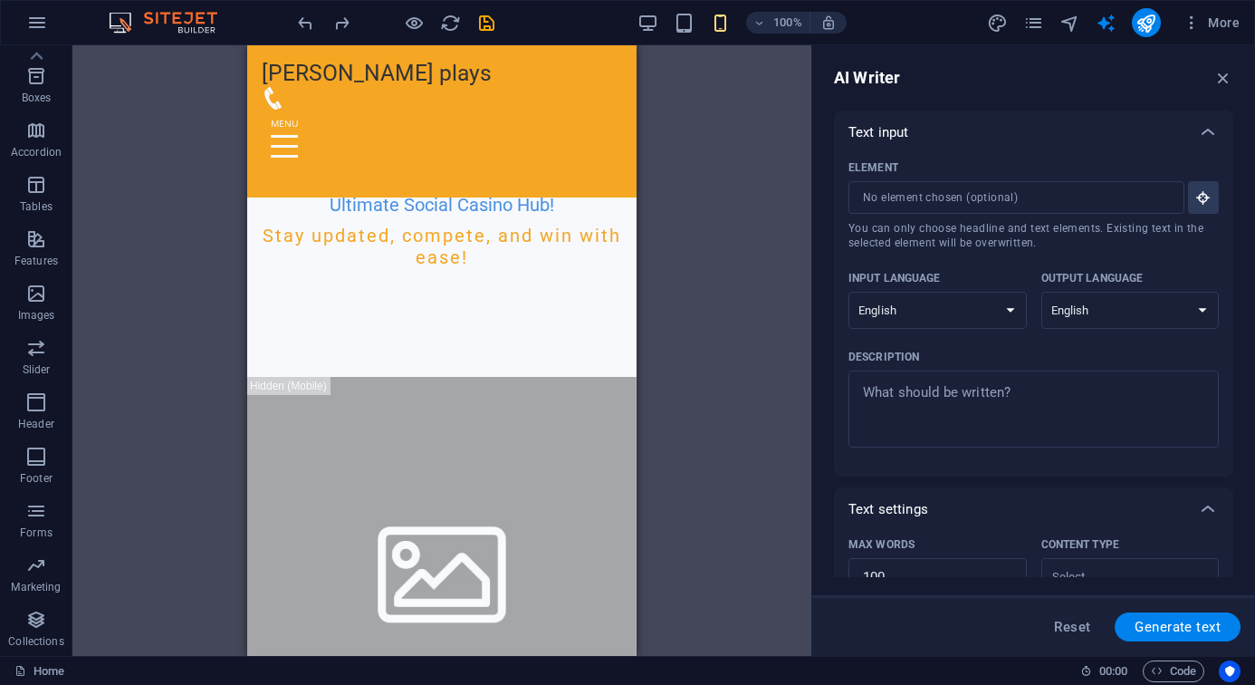
scroll to position [0, 0]
click at [1080, 622] on span "Reset" at bounding box center [1072, 626] width 36 height 14
type textarea "x"
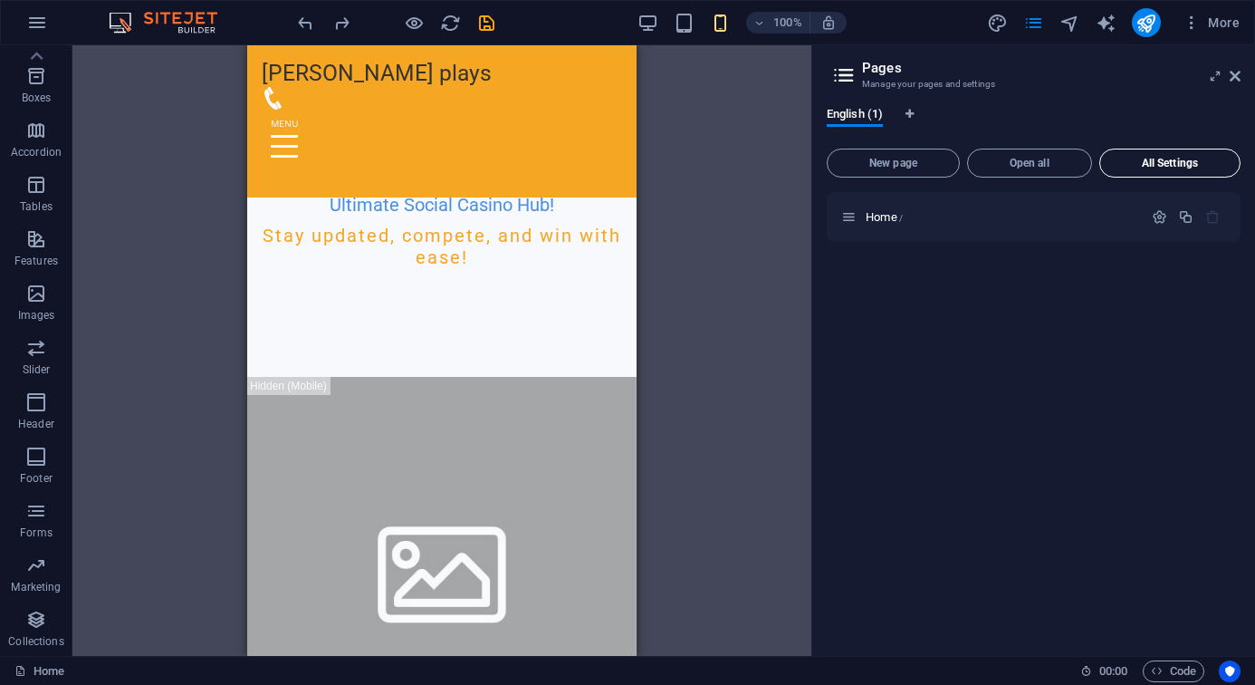
click at [1080, 169] on button "All Settings" at bounding box center [1169, 163] width 141 height 29
